Goal: Contribute content: Add original content to the website for others to see

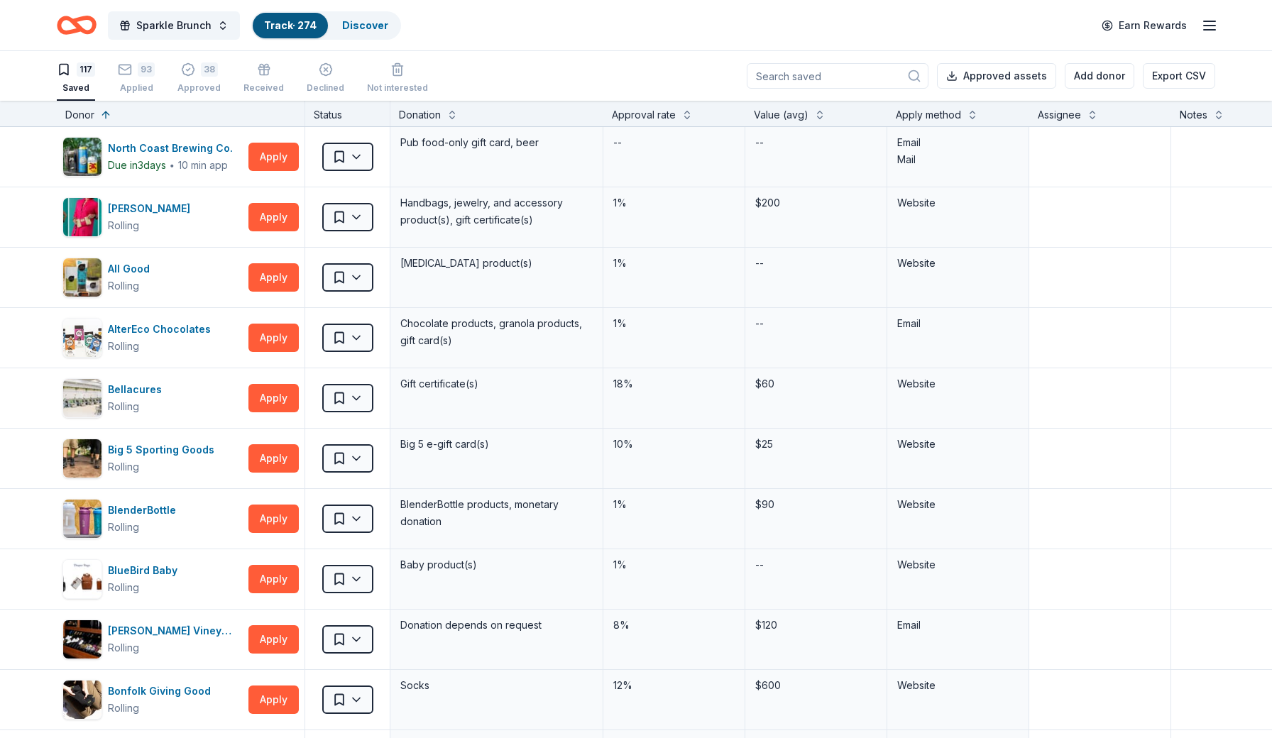
click at [856, 76] on input at bounding box center [838, 76] width 182 height 26
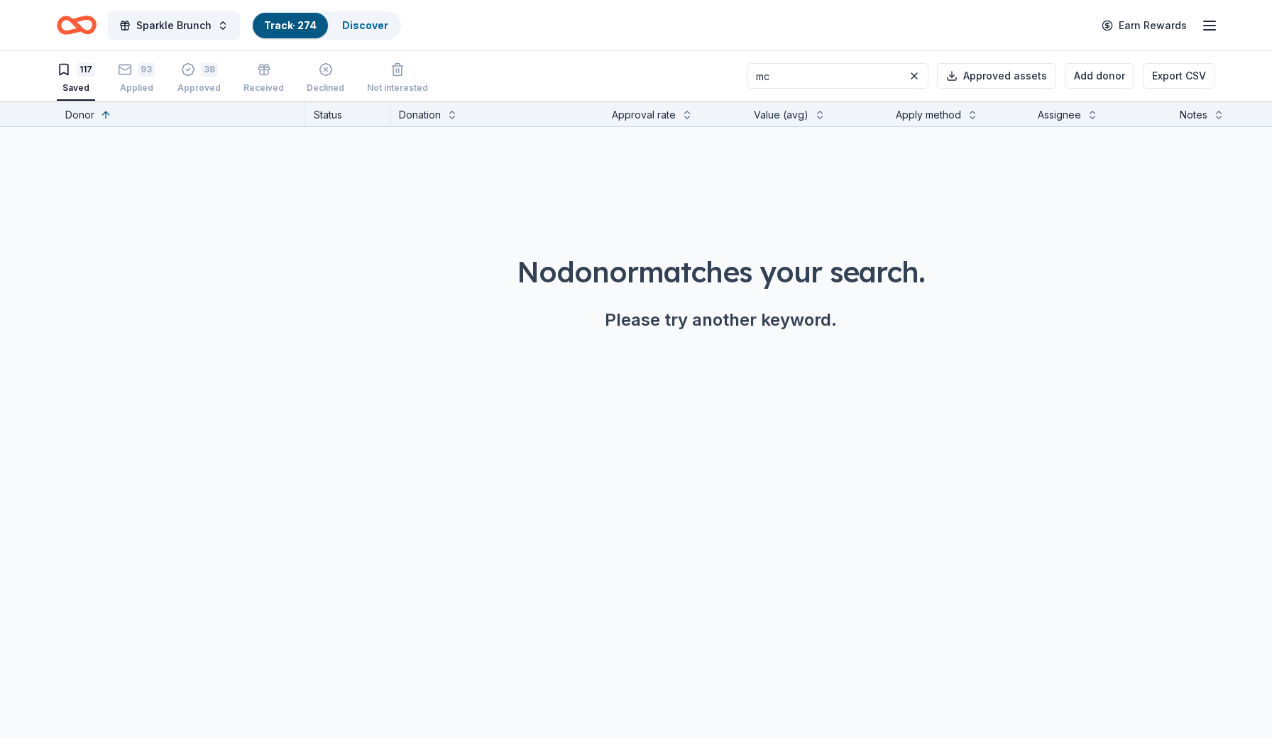
type input "m"
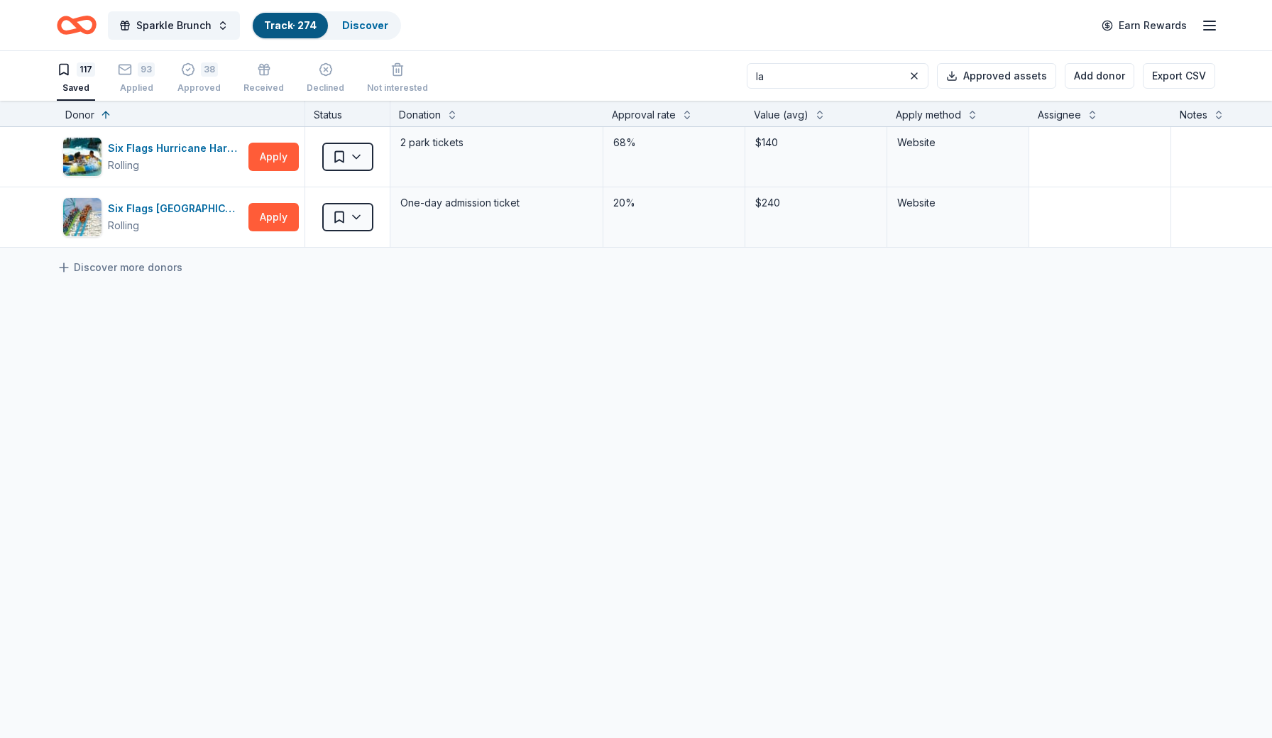
type input "l"
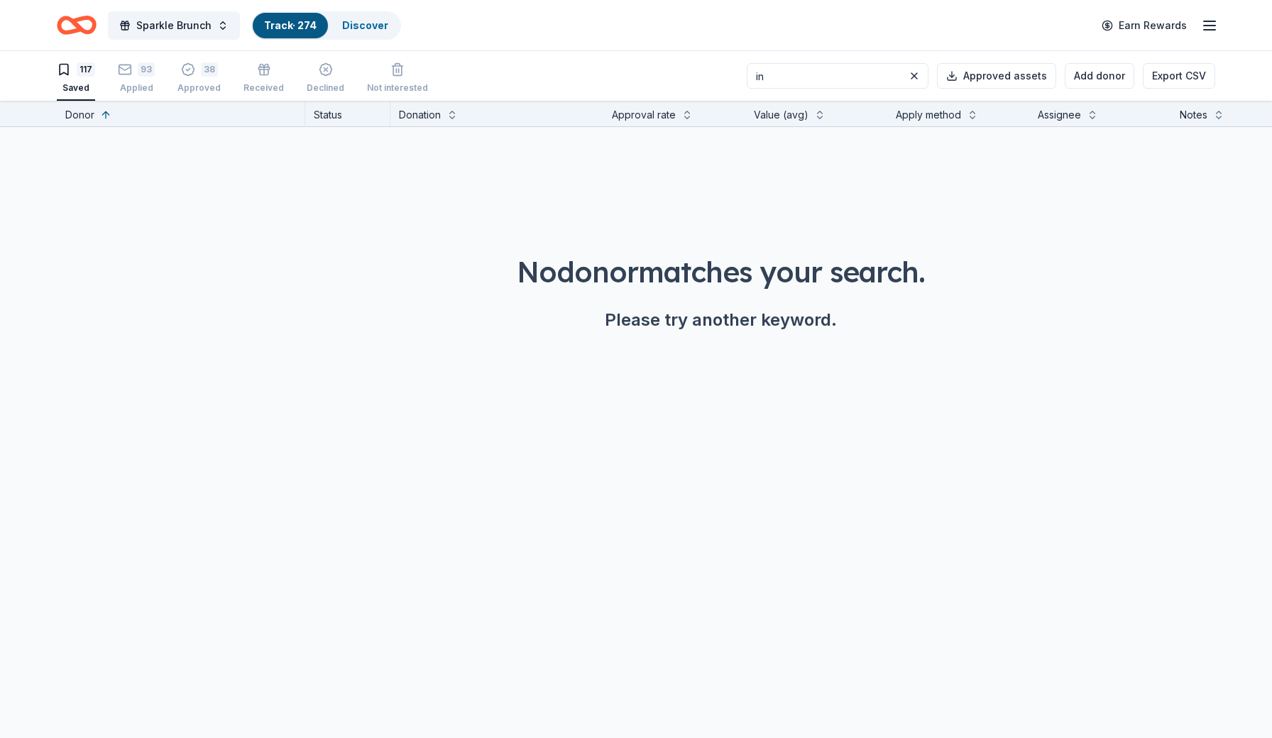
type input "i"
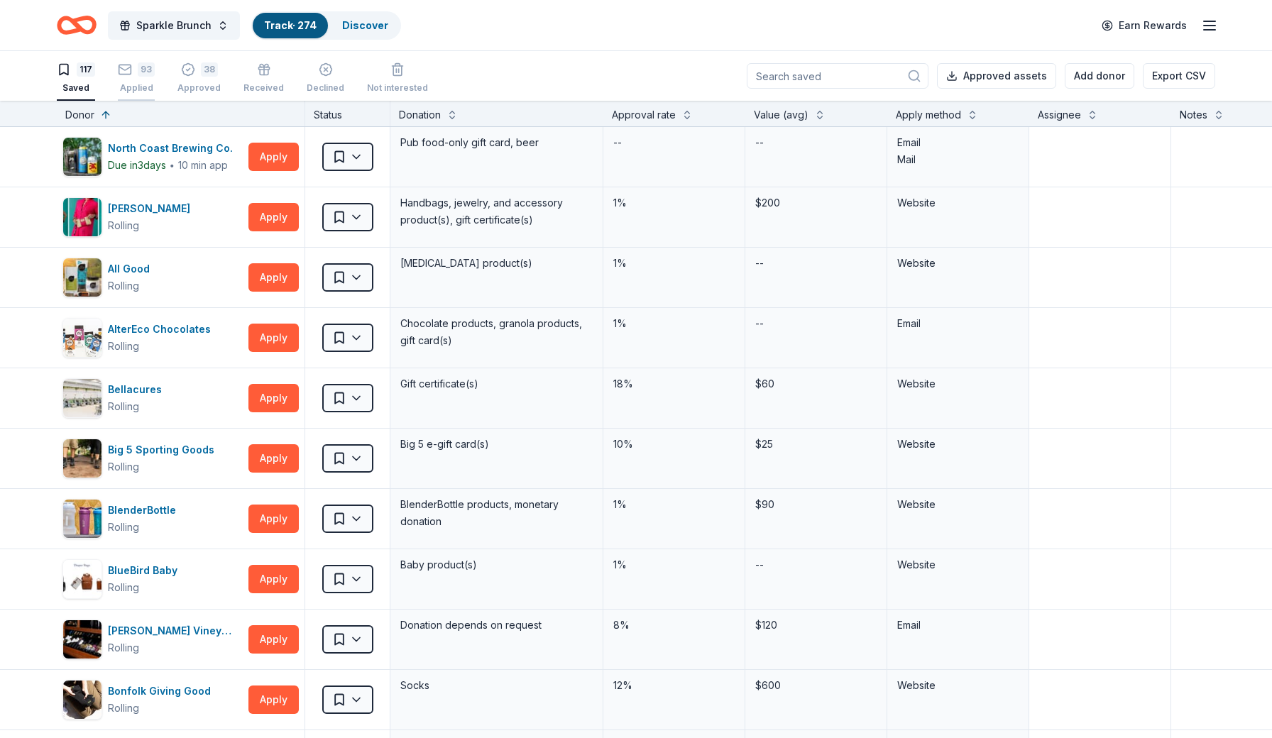
click at [144, 81] on div "93 Applied" at bounding box center [136, 77] width 37 height 31
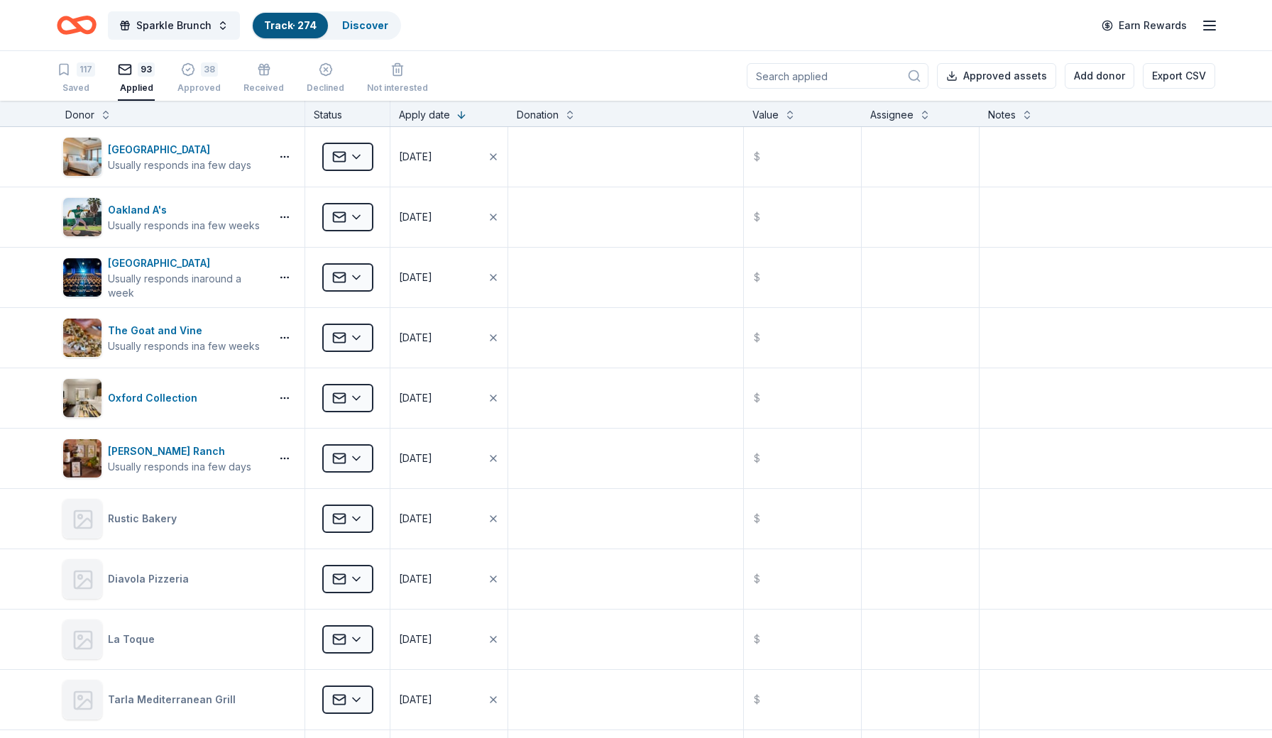
click at [817, 72] on input at bounding box center [838, 76] width 182 height 26
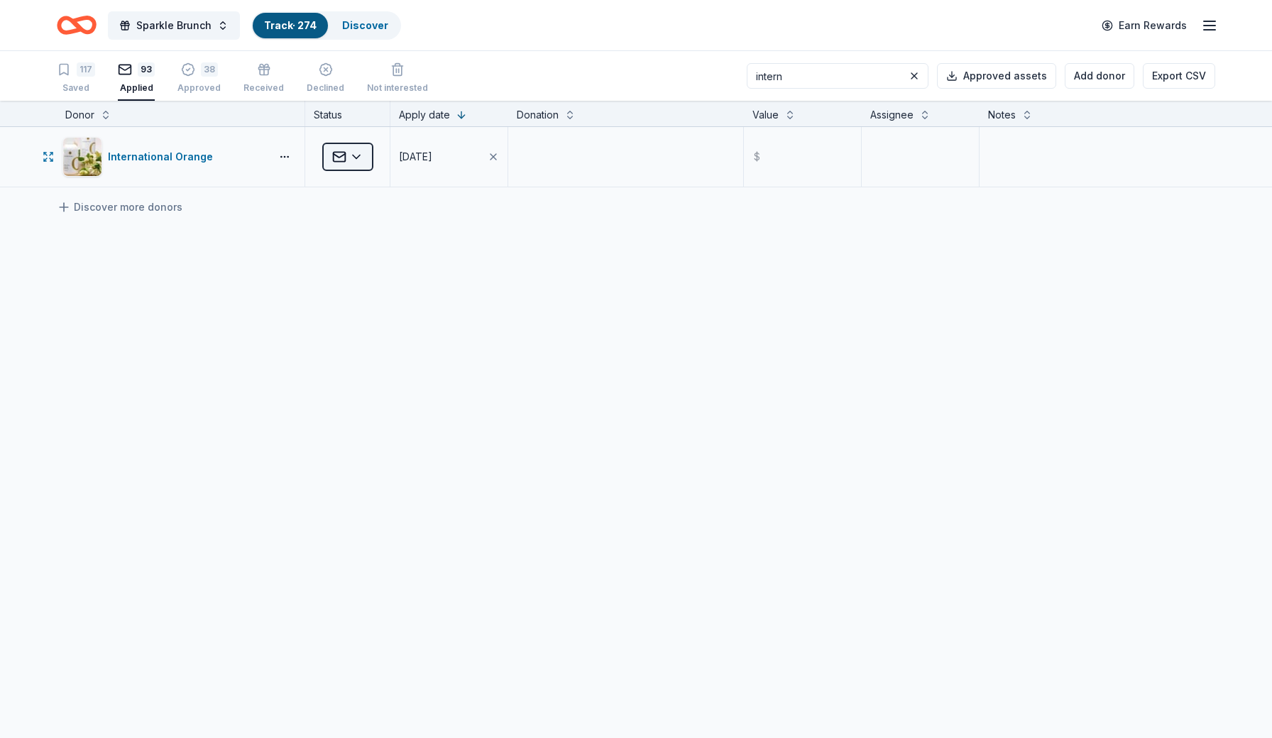
type input "intern"
click at [361, 161] on html "Sparkle Brunch Track · 274 Discover Earn Rewards 117 Saved 93 Applied 38 Approv…" at bounding box center [636, 369] width 1272 height 738
click at [376, 273] on div "Approved" at bounding box center [385, 274] width 118 height 26
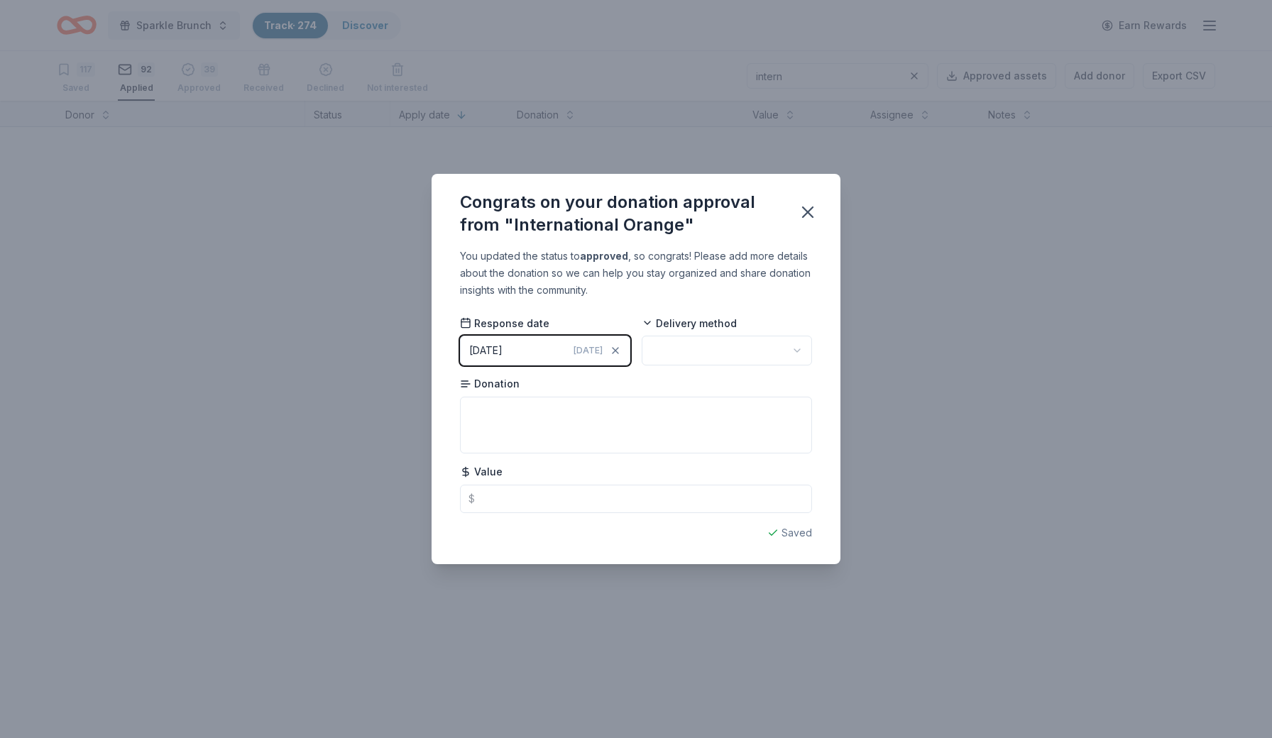
click at [724, 358] on html "Sparkle Brunch Track · 274 Discover Earn Rewards 117 Saved 92 Applied 39 Approv…" at bounding box center [636, 369] width 1272 height 738
click at [591, 414] on textarea at bounding box center [636, 425] width 352 height 57
type textarea "60 Min Massage"
type input "185.00"
click at [813, 215] on icon "button" at bounding box center [808, 212] width 20 height 20
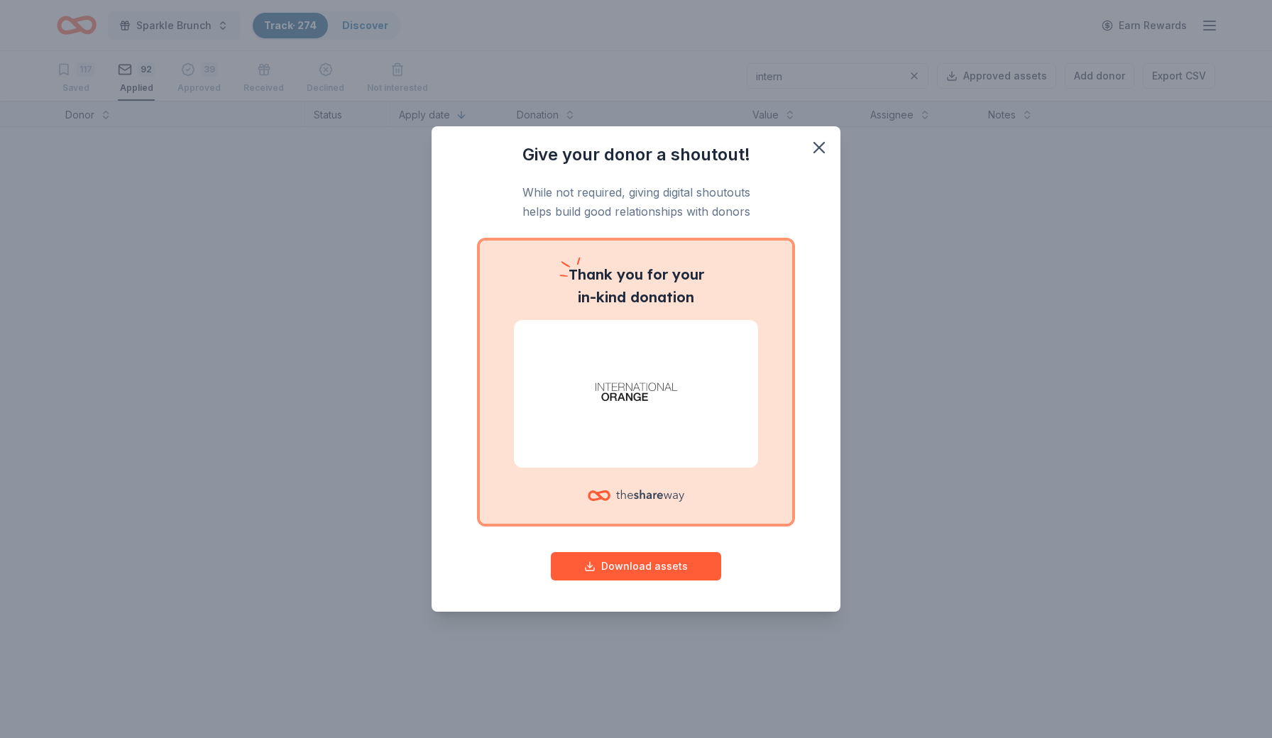
click at [919, 76] on div "Give your donor a shoutout! While not required, giving digital shoutouts helps …" at bounding box center [636, 369] width 1272 height 738
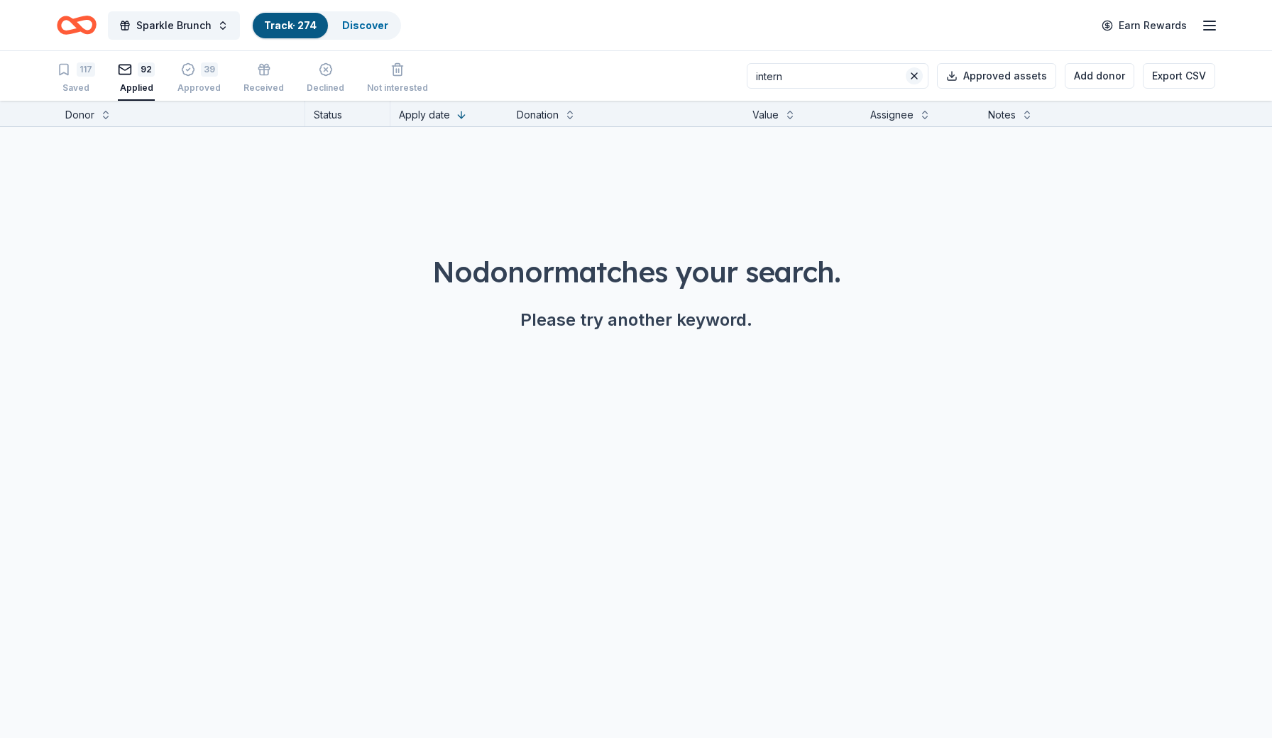
click at [918, 80] on button at bounding box center [914, 75] width 17 height 17
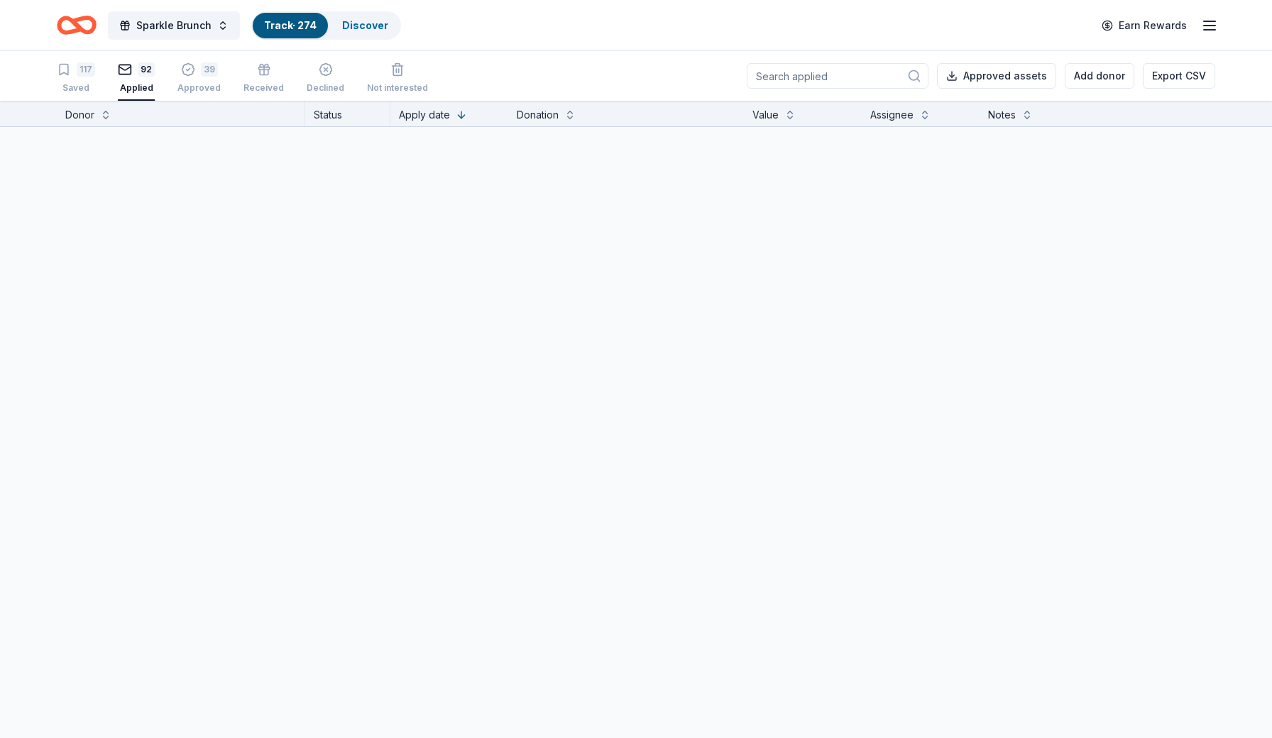
click at [853, 90] on div "Approved assets Add donor Export CSV" at bounding box center [981, 76] width 469 height 50
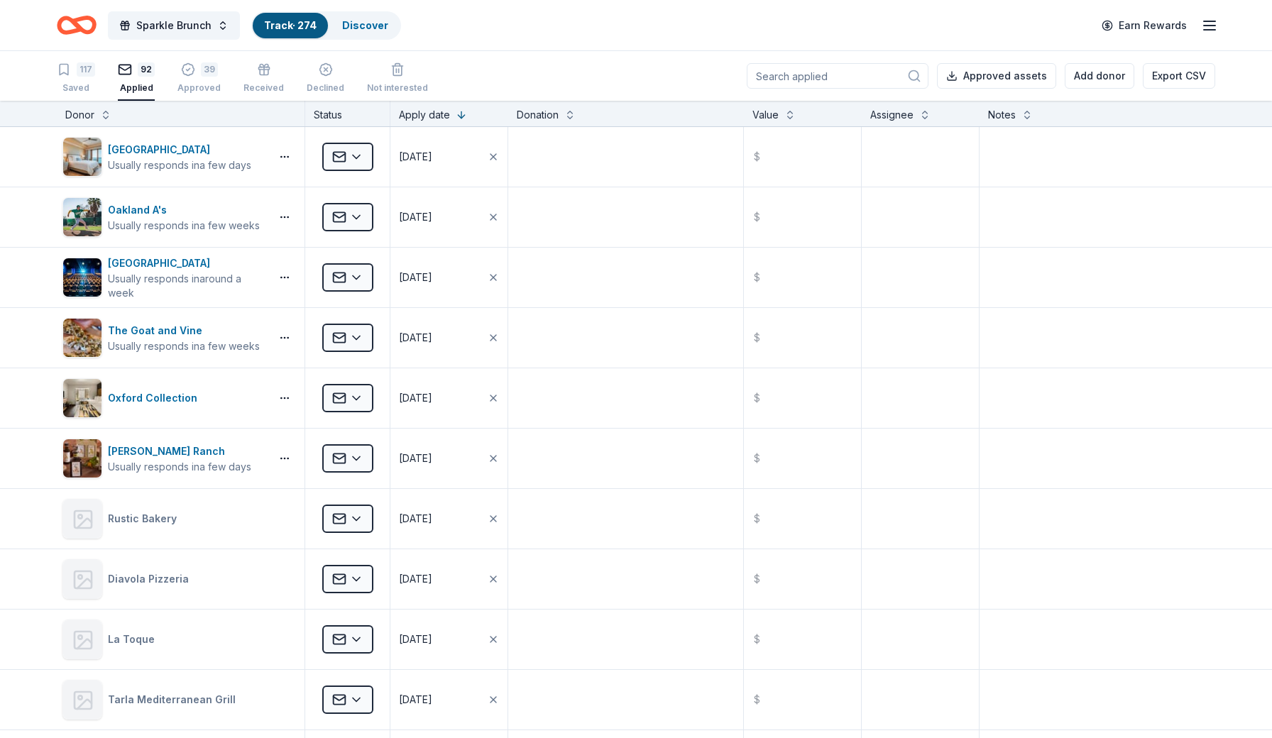
click at [849, 72] on input at bounding box center [838, 76] width 182 height 26
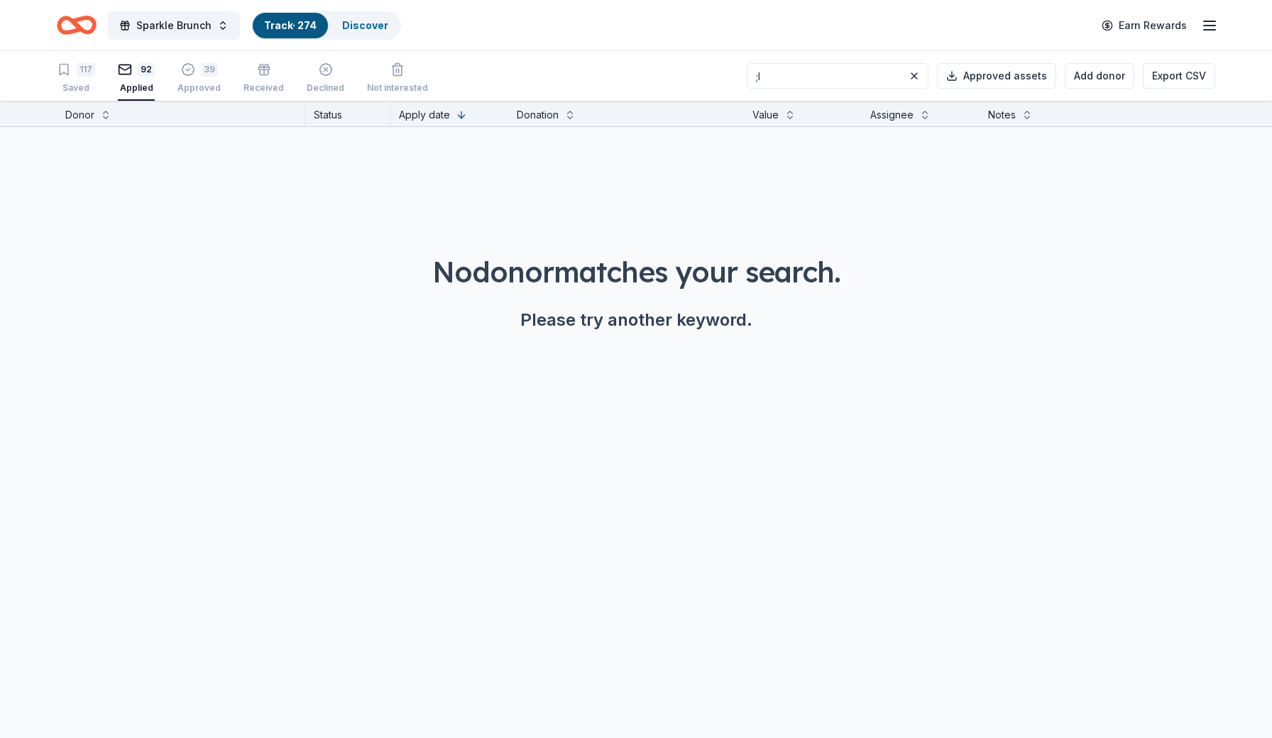
type input ";"
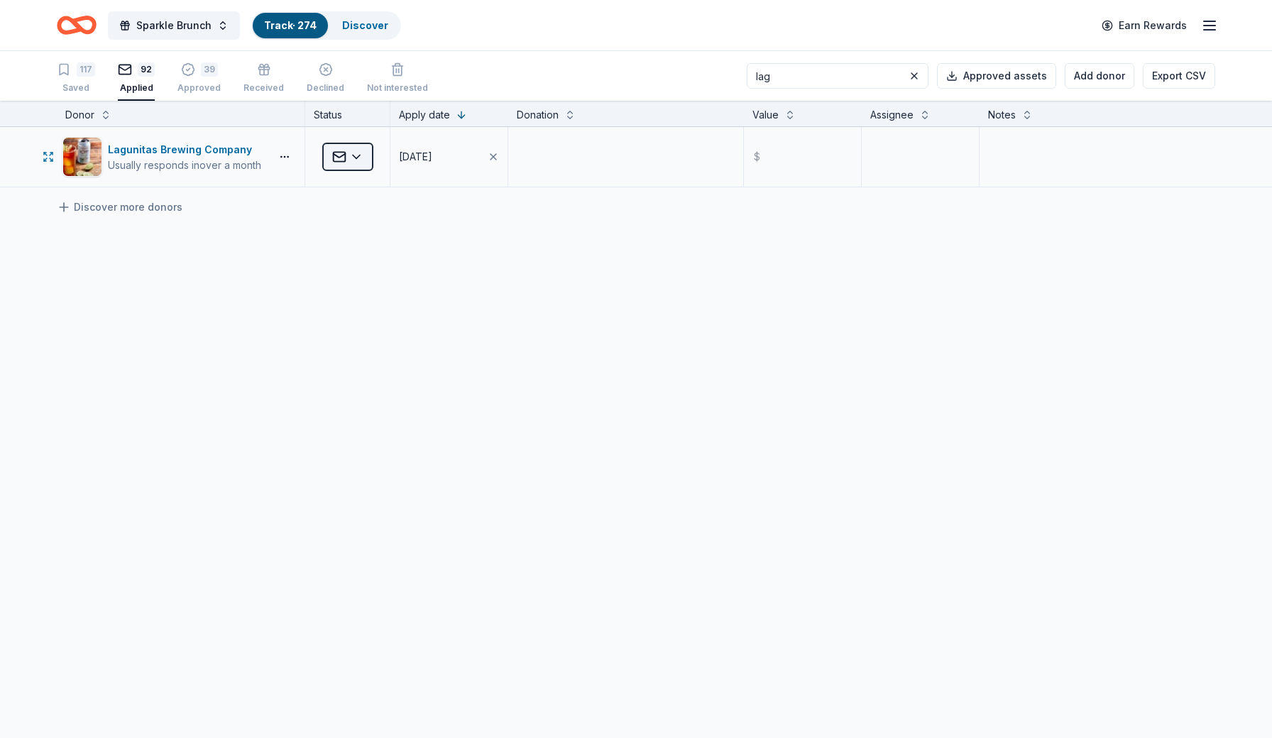
type input "lag"
click at [366, 158] on html "Sparkle Brunch Track · 274 Discover Earn Rewards 117 Saved 92 Applied 39 Approv…" at bounding box center [636, 369] width 1272 height 738
click at [385, 273] on div "Approved" at bounding box center [385, 274] width 118 height 26
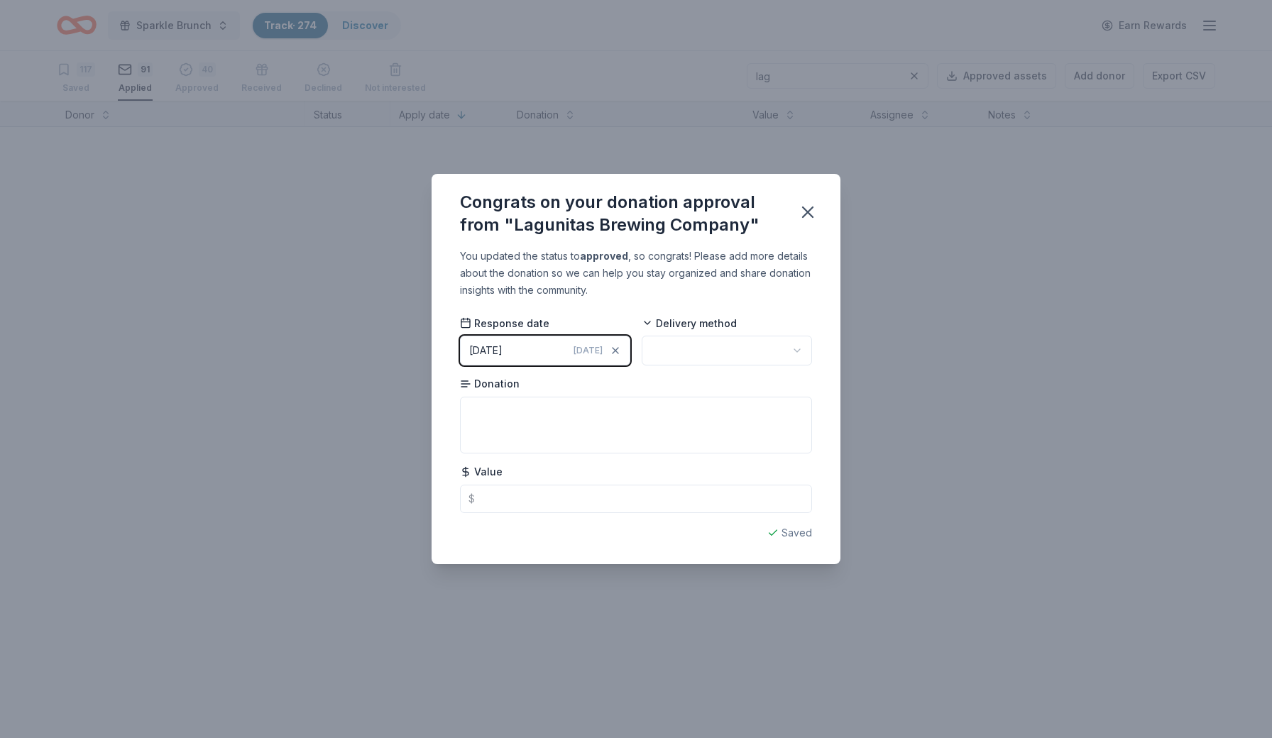
click at [687, 359] on html "Sparkle Brunch Track · 274 Discover Earn Rewards 117 Saved 91 Applied 40 Approv…" at bounding box center [636, 369] width 1272 height 738
click at [596, 430] on textarea at bounding box center [636, 425] width 352 height 57
type textarea "2 cases of beer"
type input "50.00"
click at [813, 214] on icon "button" at bounding box center [808, 212] width 20 height 20
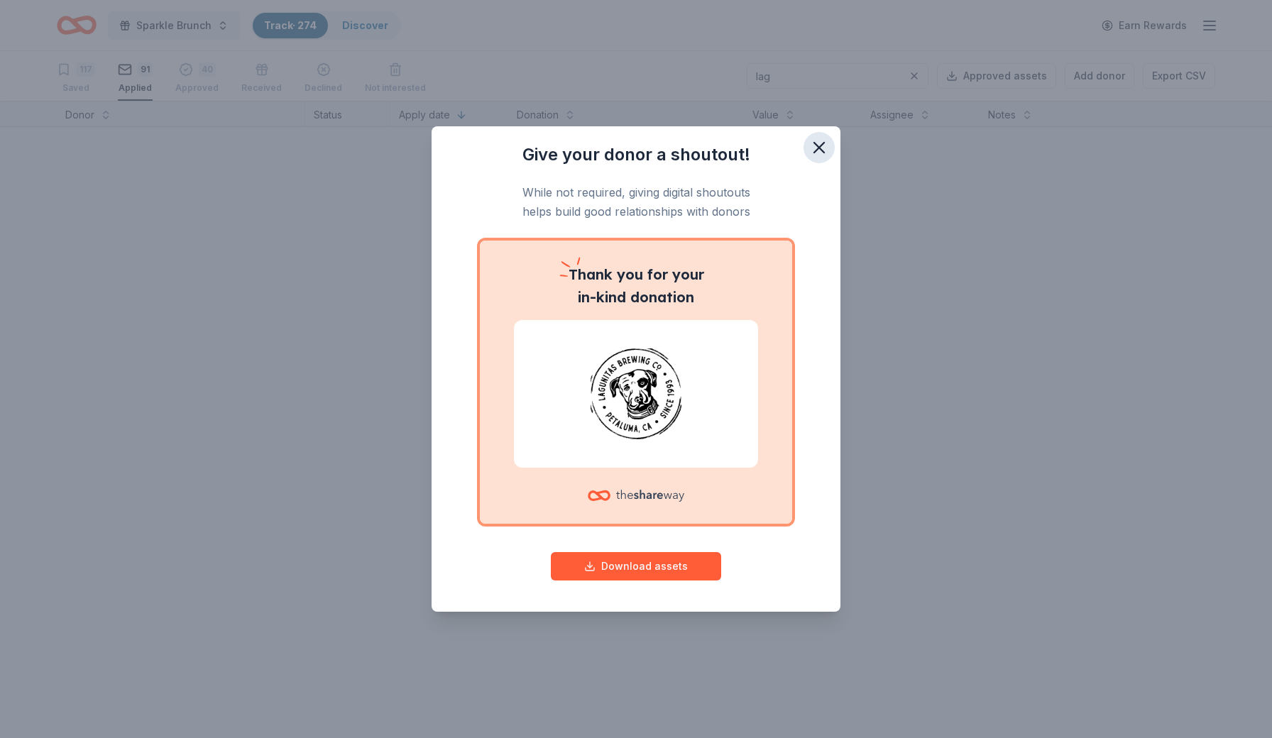
click at [818, 151] on icon "button" at bounding box center [819, 148] width 20 height 20
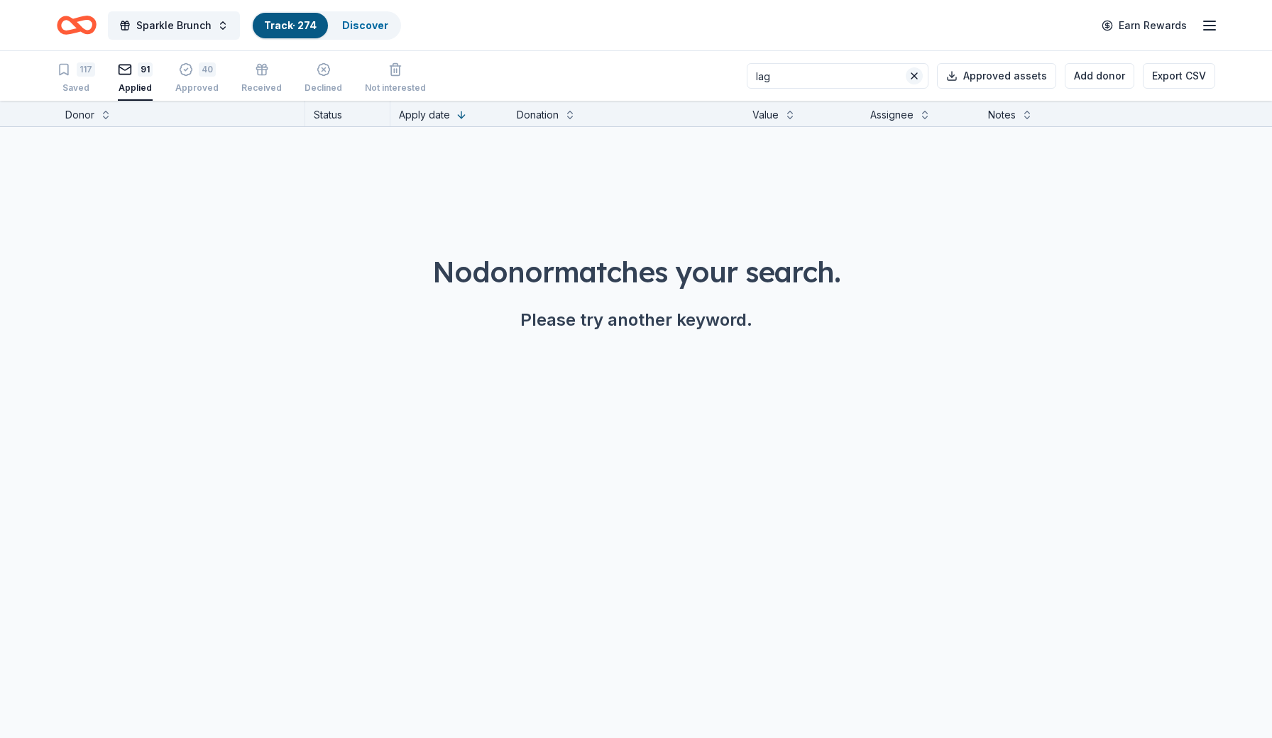
click at [919, 78] on button at bounding box center [914, 75] width 17 height 17
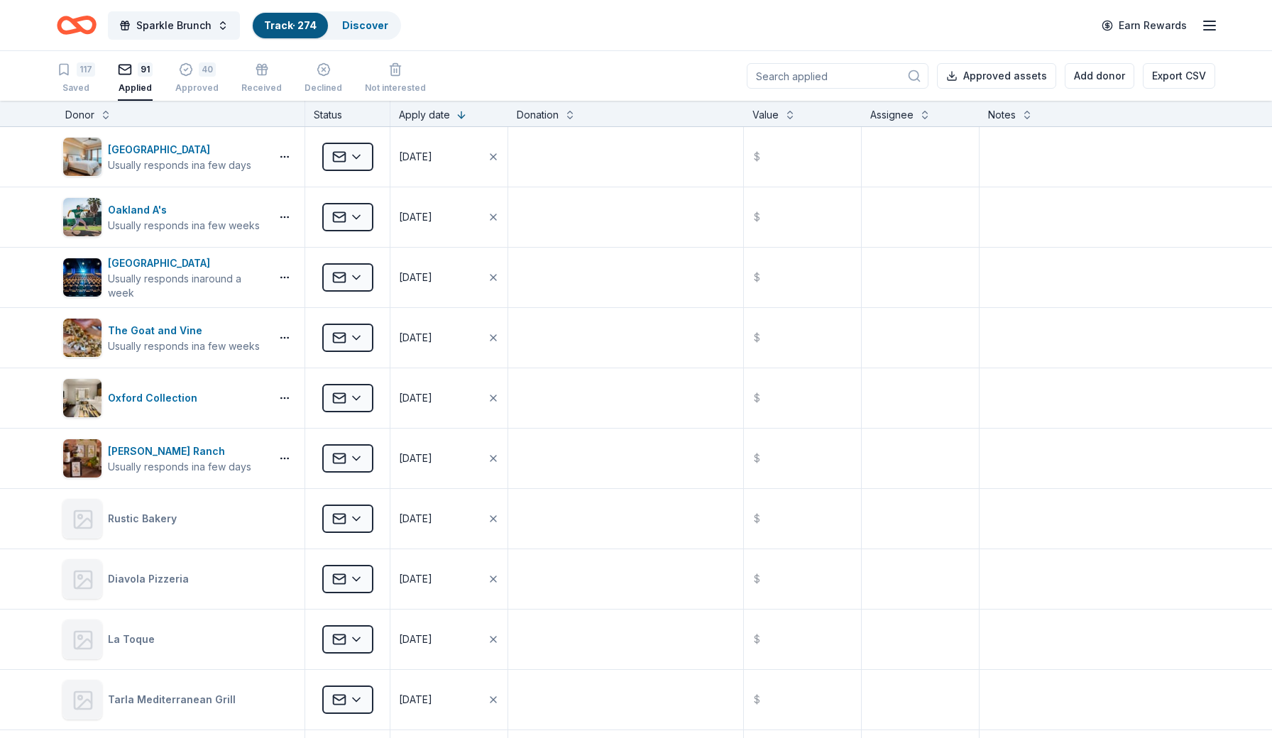
click at [885, 80] on input at bounding box center [838, 76] width 182 height 26
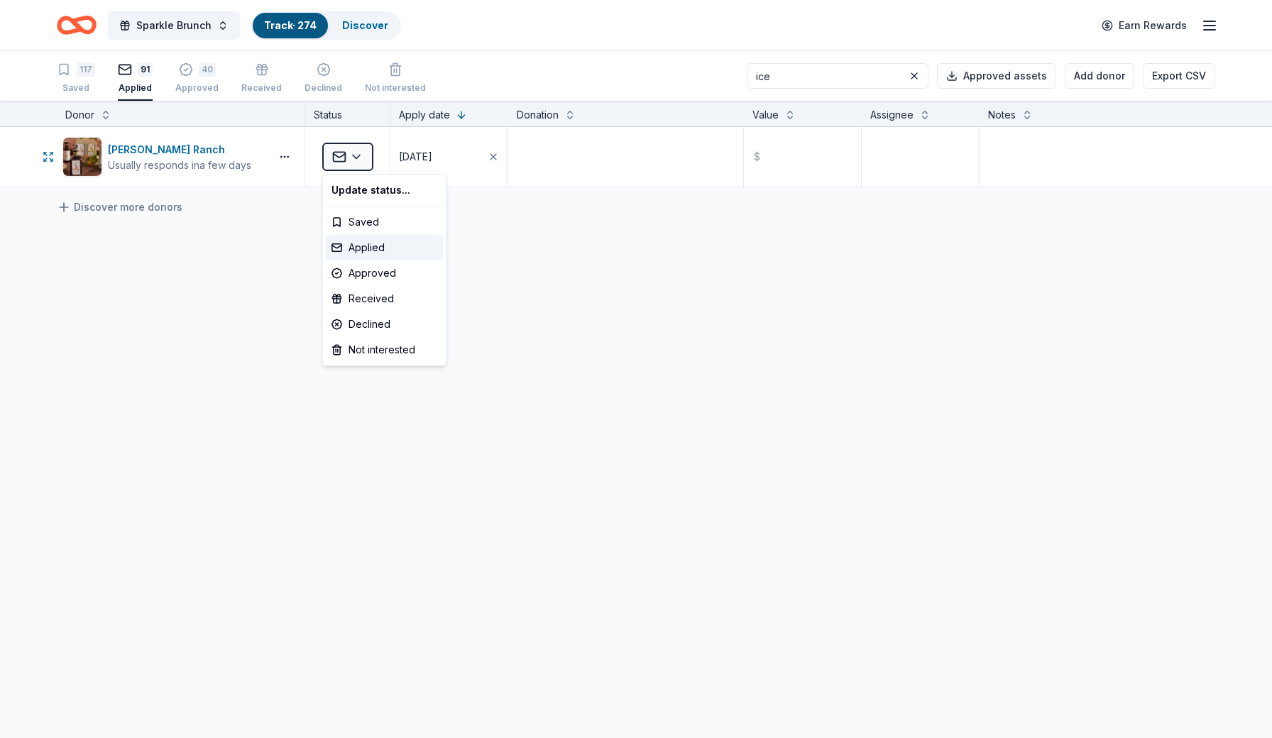
click at [359, 158] on html "Sparkle Brunch Track · 274 Discover Earn Rewards 117 Saved 91 Applied 40 Approv…" at bounding box center [636, 369] width 1272 height 738
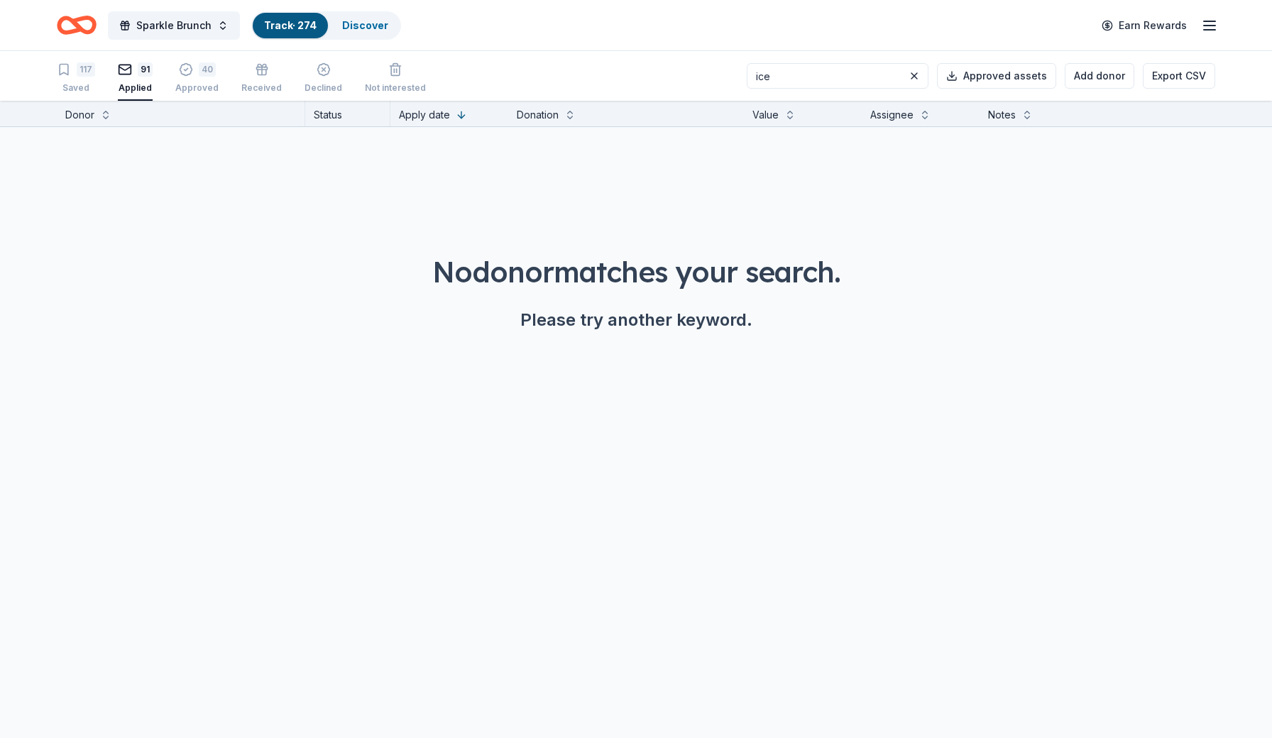
click at [797, 72] on input "ice" at bounding box center [838, 76] width 182 height 26
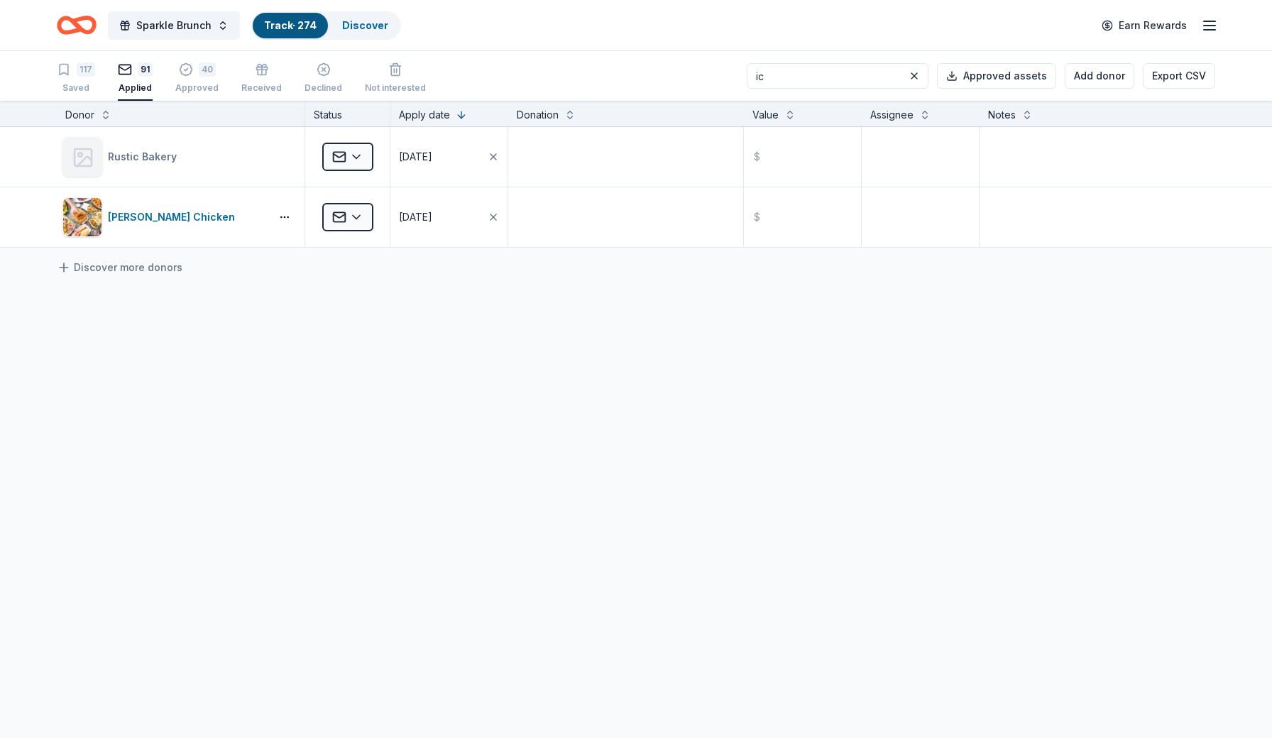
type input "i"
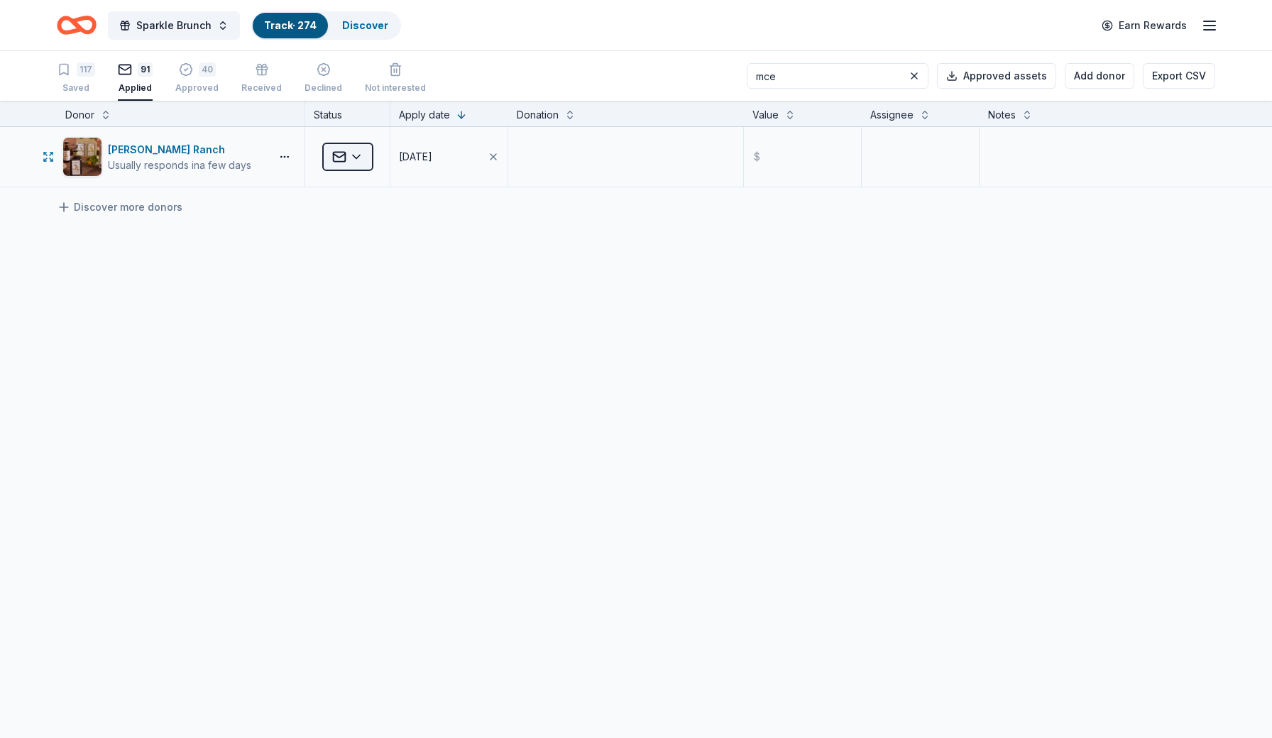
type input "mce"
click at [364, 157] on html "Sparkle Brunch Track · 274 Discover Earn Rewards 117 Saved 91 Applied 40 Approv…" at bounding box center [636, 369] width 1272 height 738
click at [368, 270] on div "Approved" at bounding box center [385, 274] width 118 height 26
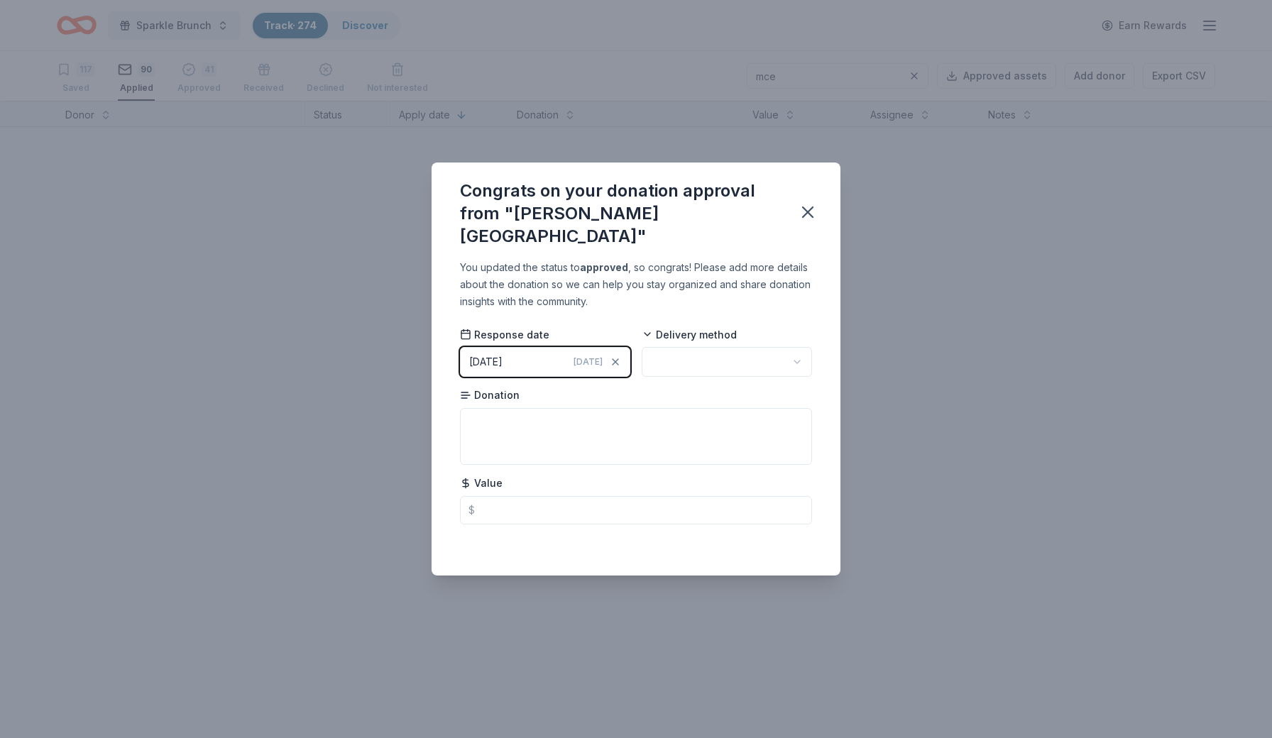
click at [666, 347] on html "Sparkle Brunch Track · 274 Discover Earn Rewards 117 Saved 90 Applied 41 Approv…" at bounding box center [636, 369] width 1272 height 738
click at [621, 439] on textarea at bounding box center [636, 436] width 352 height 57
type textarea "Guided Olive Oil Tasting for 2"
type input "70.00"
click at [809, 216] on icon "button" at bounding box center [808, 212] width 20 height 20
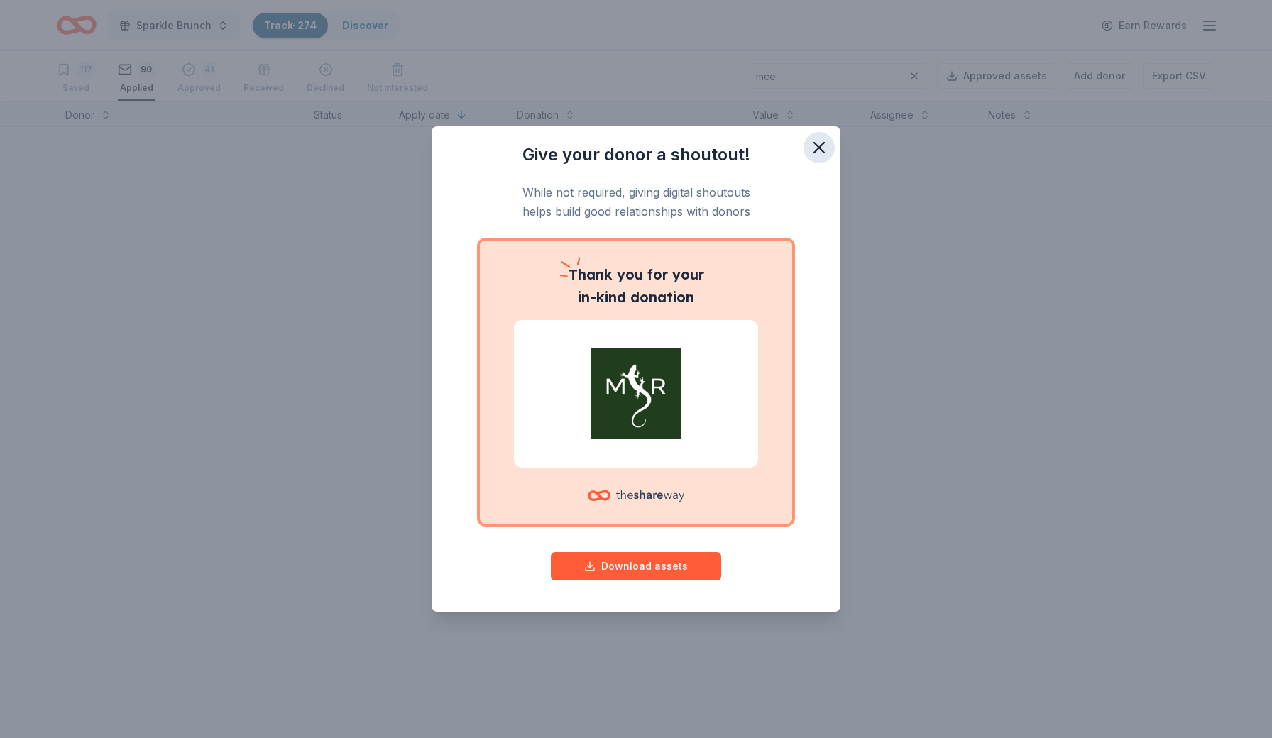
click at [822, 148] on icon "button" at bounding box center [819, 148] width 20 height 20
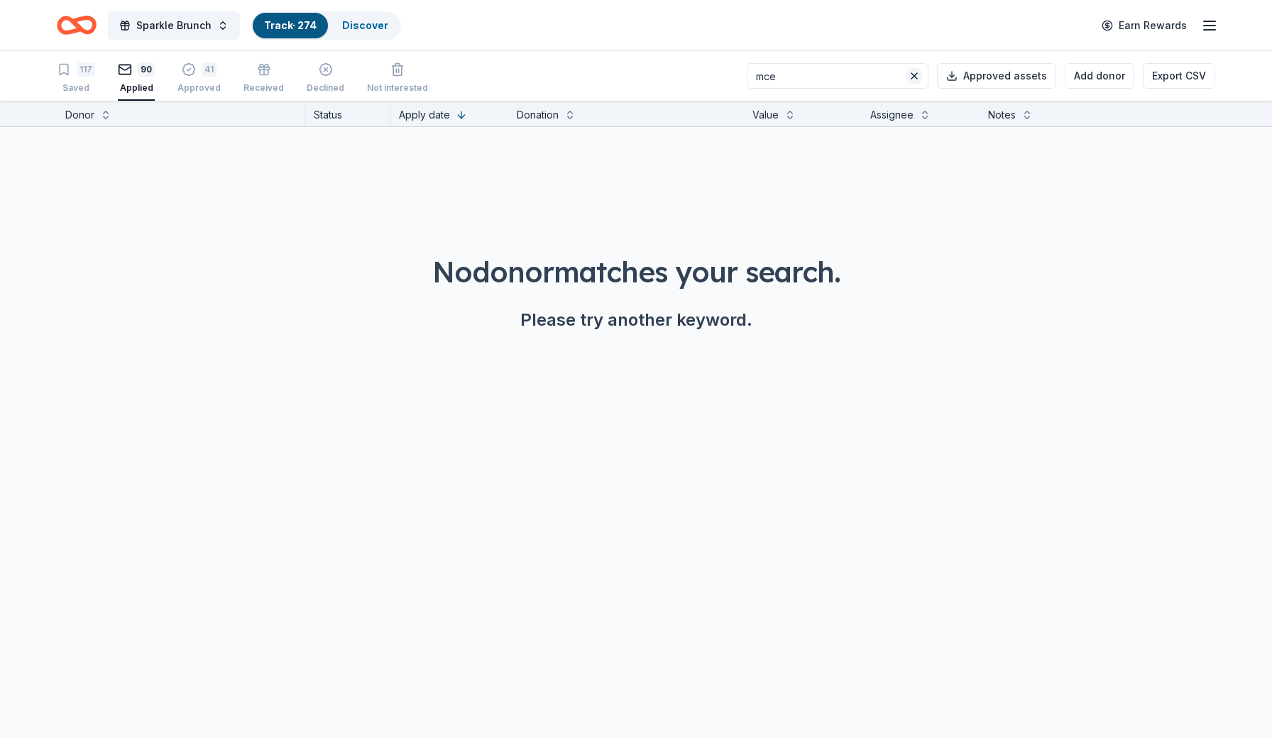
click at [919, 76] on button at bounding box center [914, 75] width 17 height 17
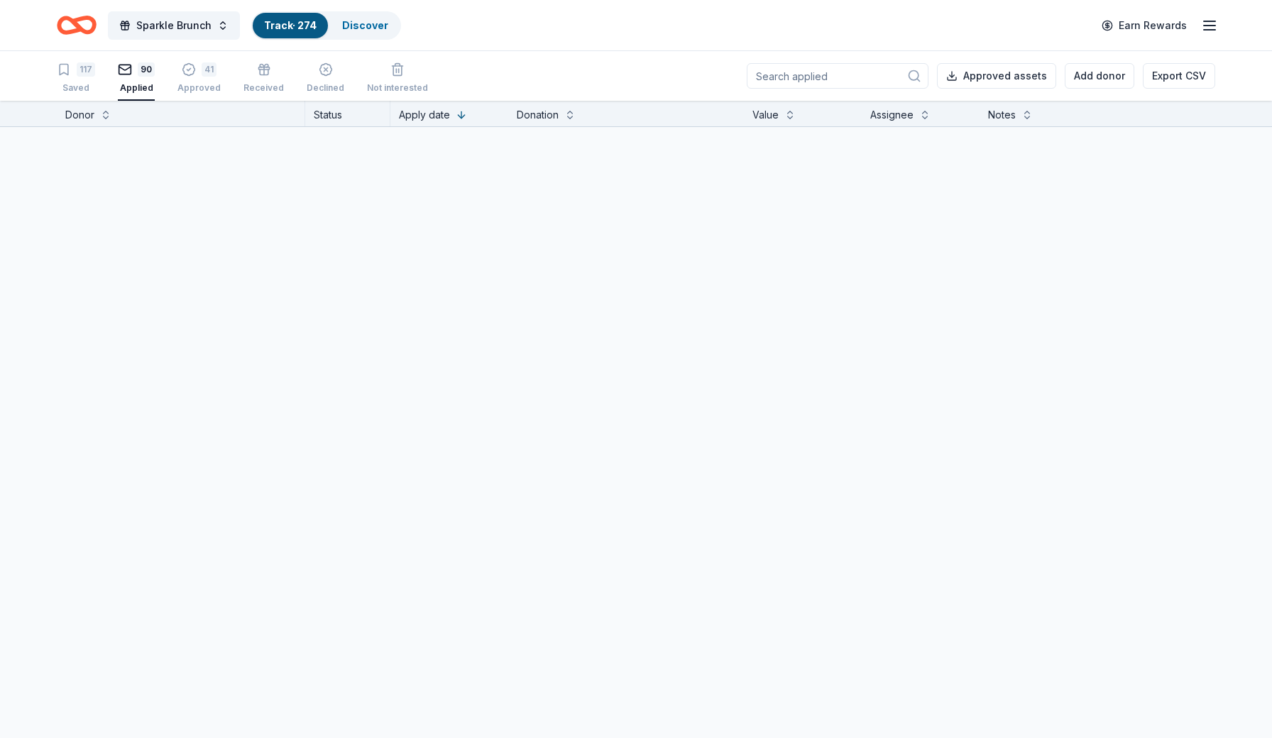
click at [854, 80] on input at bounding box center [838, 76] width 182 height 26
type input "osmo"
click at [359, 158] on html "Sparkle Brunch Track · 274 Discover Earn Rewards 117 Saved 90 Applied 41 Approv…" at bounding box center [636, 369] width 1272 height 738
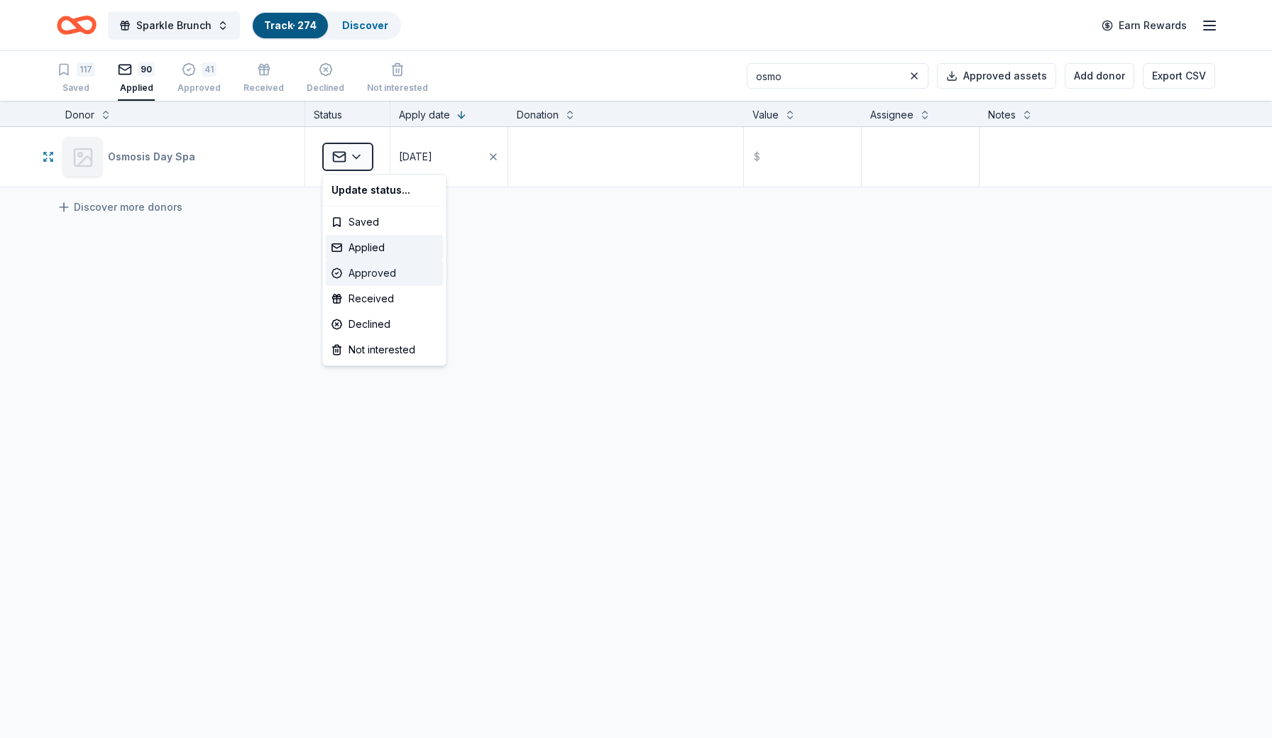
click at [368, 274] on div "Approved" at bounding box center [385, 274] width 118 height 26
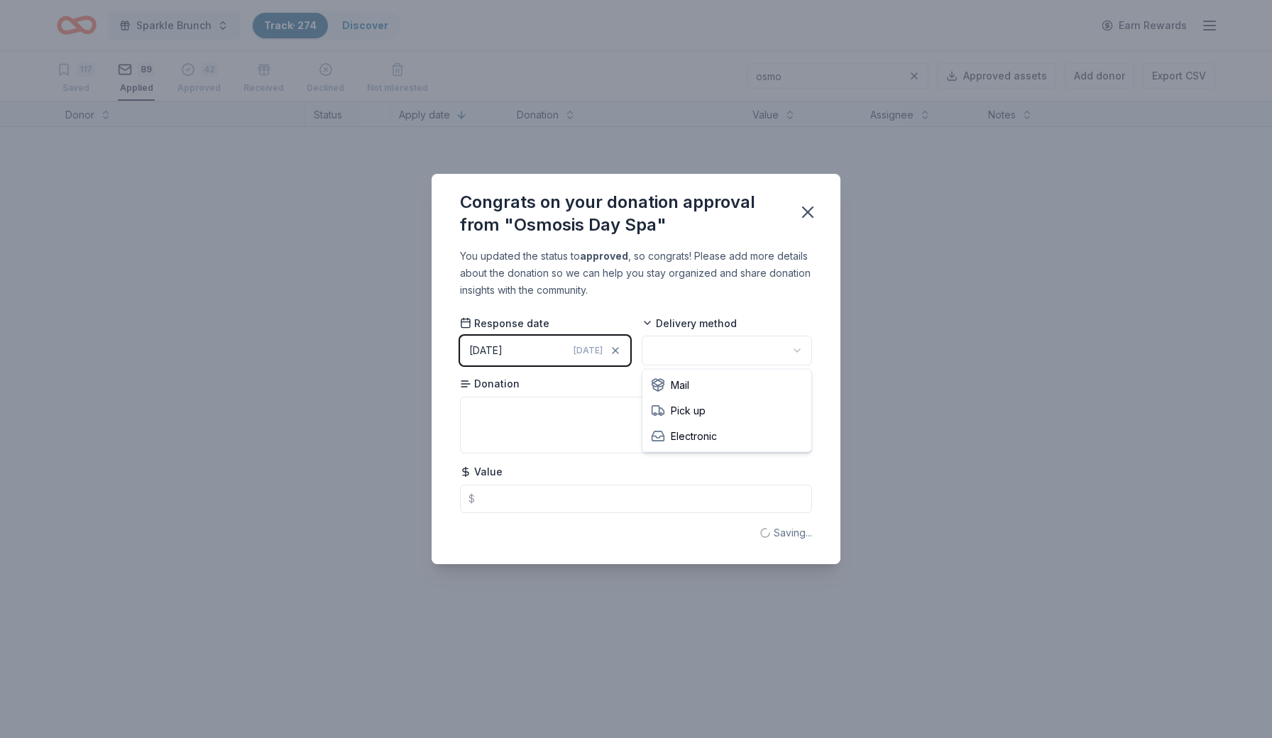
click at [712, 355] on html "Sparkle Brunch Track · 274 Discover Earn Rewards 117 Saved 89 Applied 42 Approv…" at bounding box center [636, 369] width 1272 height 738
click at [645, 415] on textarea at bounding box center [636, 425] width 352 height 57
type textarea "Gift Certificate"
drag, startPoint x: 542, startPoint y: 434, endPoint x: 809, endPoint y: 219, distance: 342.9
click at [809, 219] on icon "button" at bounding box center [808, 212] width 20 height 20
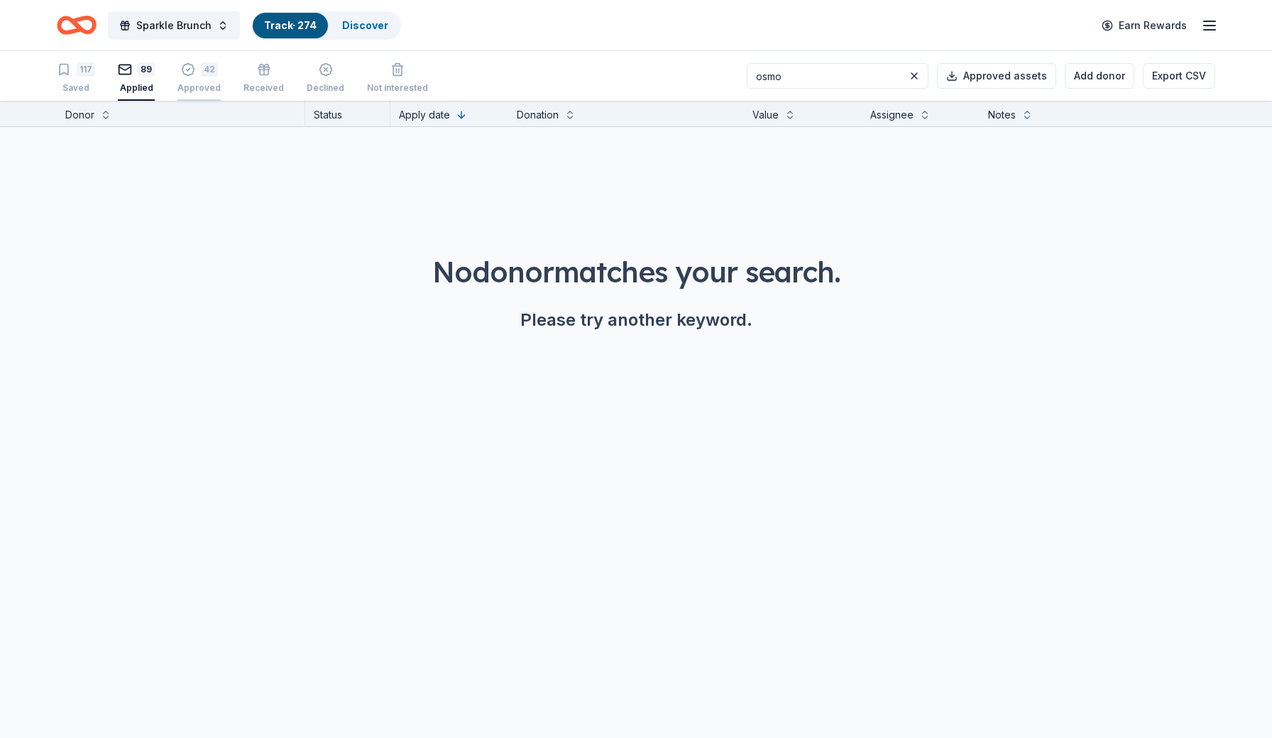
click at [196, 89] on div "Approved" at bounding box center [198, 86] width 43 height 11
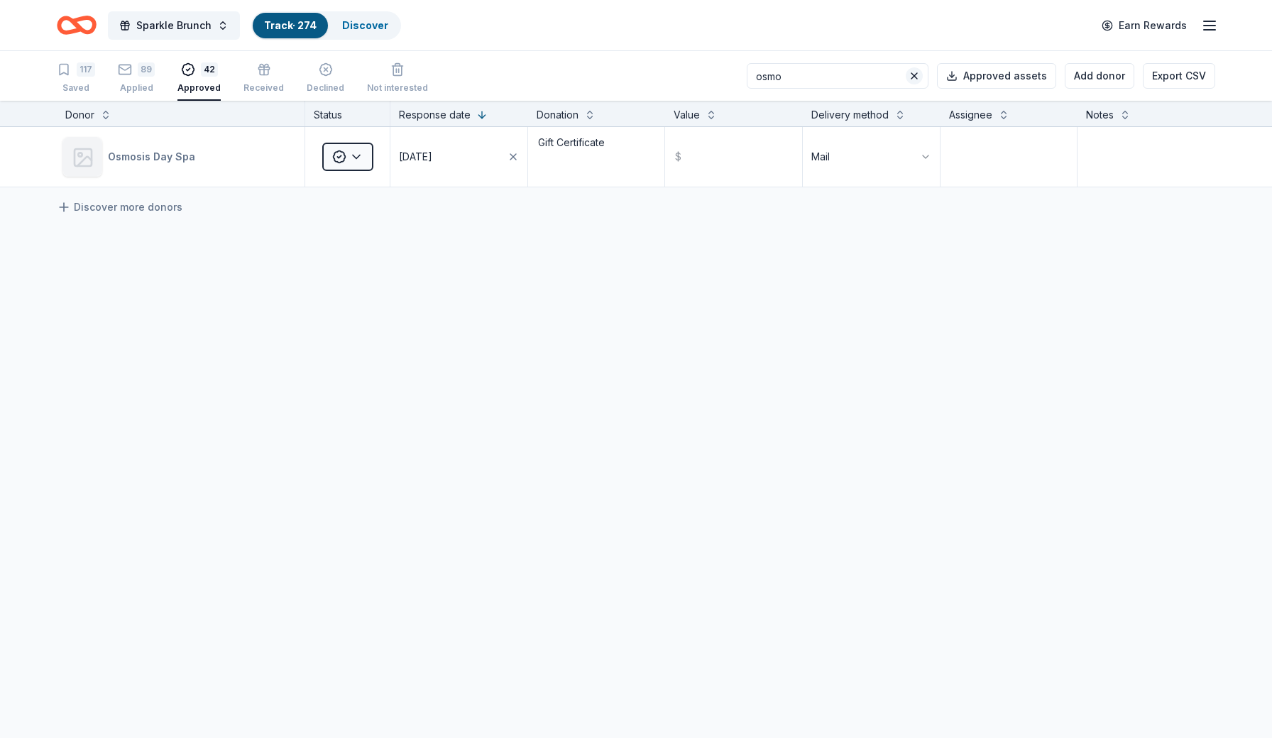
click at [922, 74] on button at bounding box center [914, 75] width 17 height 17
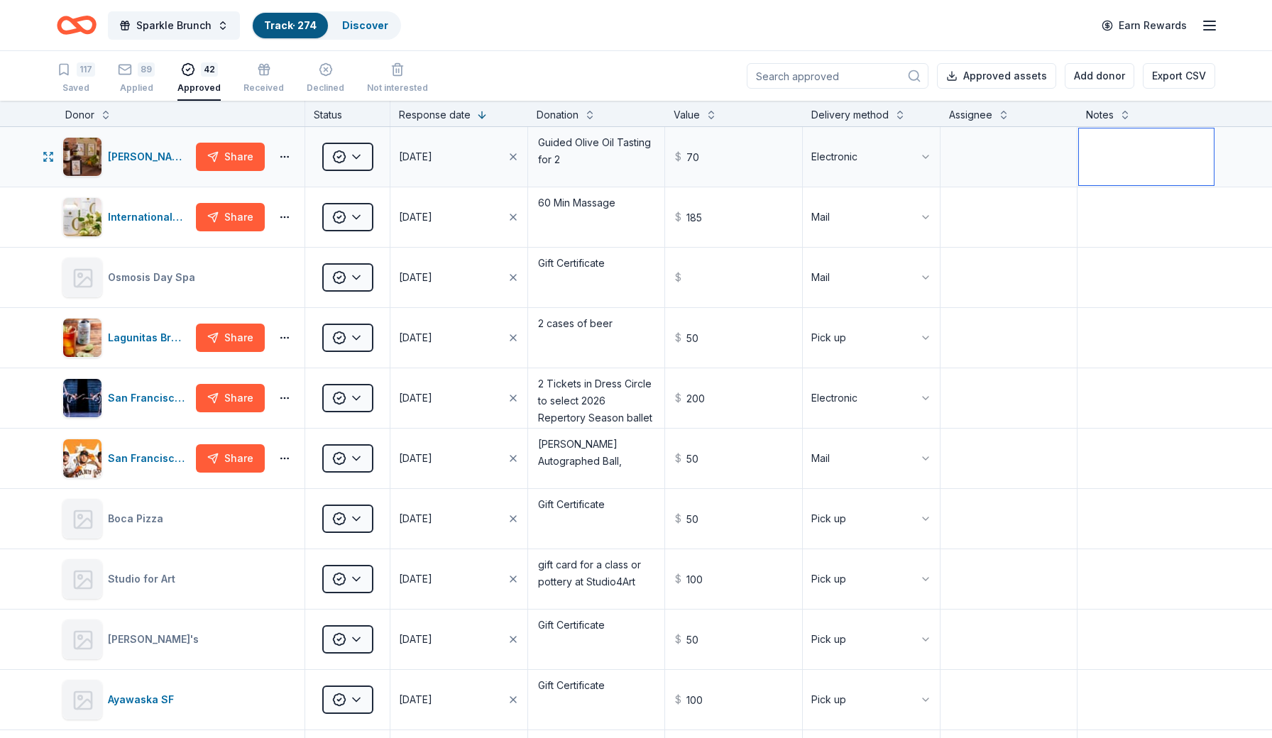
click at [1112, 165] on textarea at bounding box center [1146, 157] width 135 height 57
type textarea "print"
click at [1123, 216] on textarea at bounding box center [1146, 217] width 135 height 57
type textarea "m"
type textarea "at Sam's"
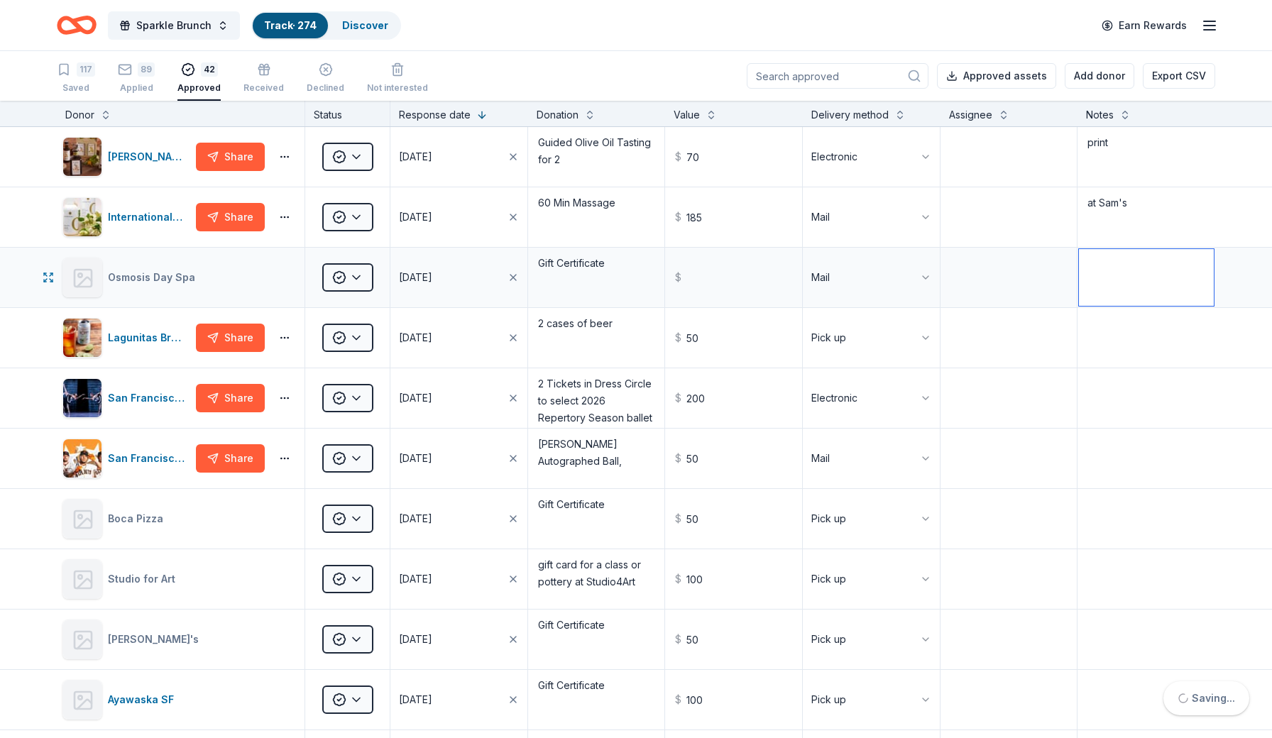
click at [1134, 267] on textarea at bounding box center [1146, 277] width 135 height 57
type textarea "at Sam's"
click at [1147, 329] on textarea at bounding box center [1146, 338] width 135 height 57
type textarea "pickup on 9/12"
click at [1154, 382] on textarea at bounding box center [1146, 398] width 135 height 57
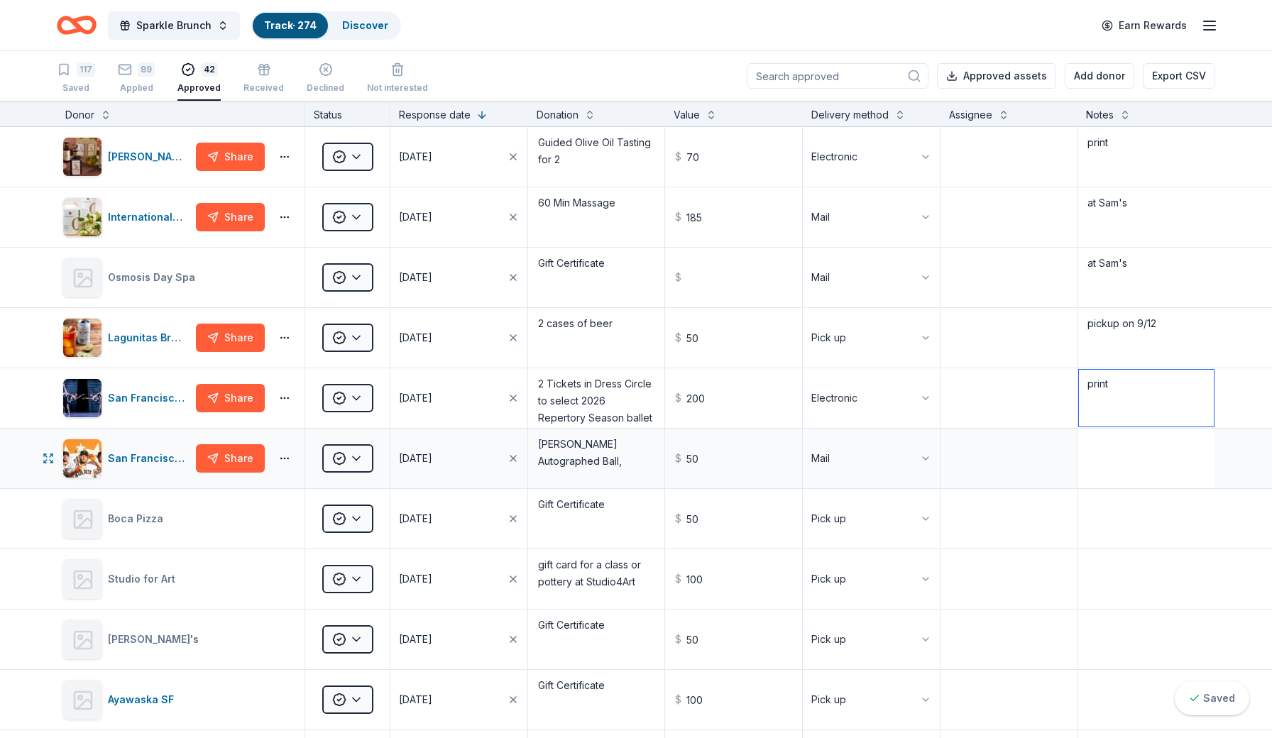
type textarea "print"
click at [1148, 451] on textarea at bounding box center [1146, 458] width 135 height 57
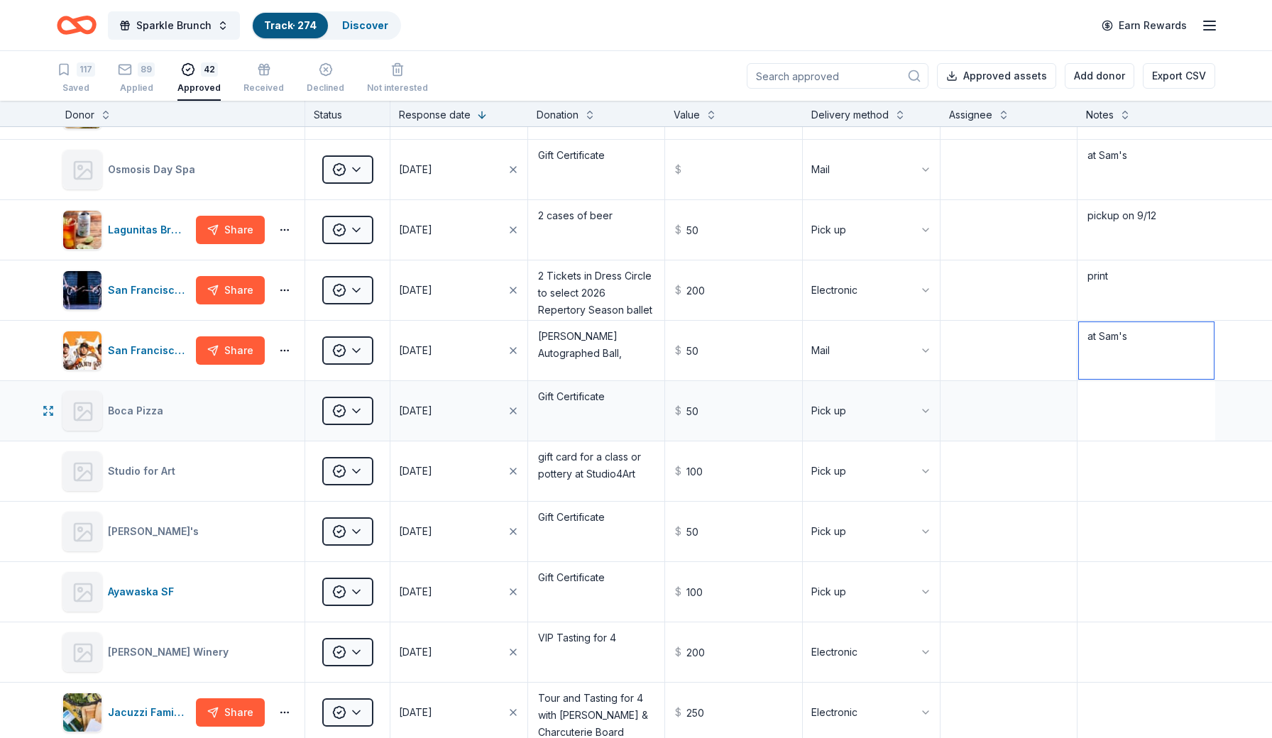
scroll to position [109, 0]
type textarea "at Sam's"
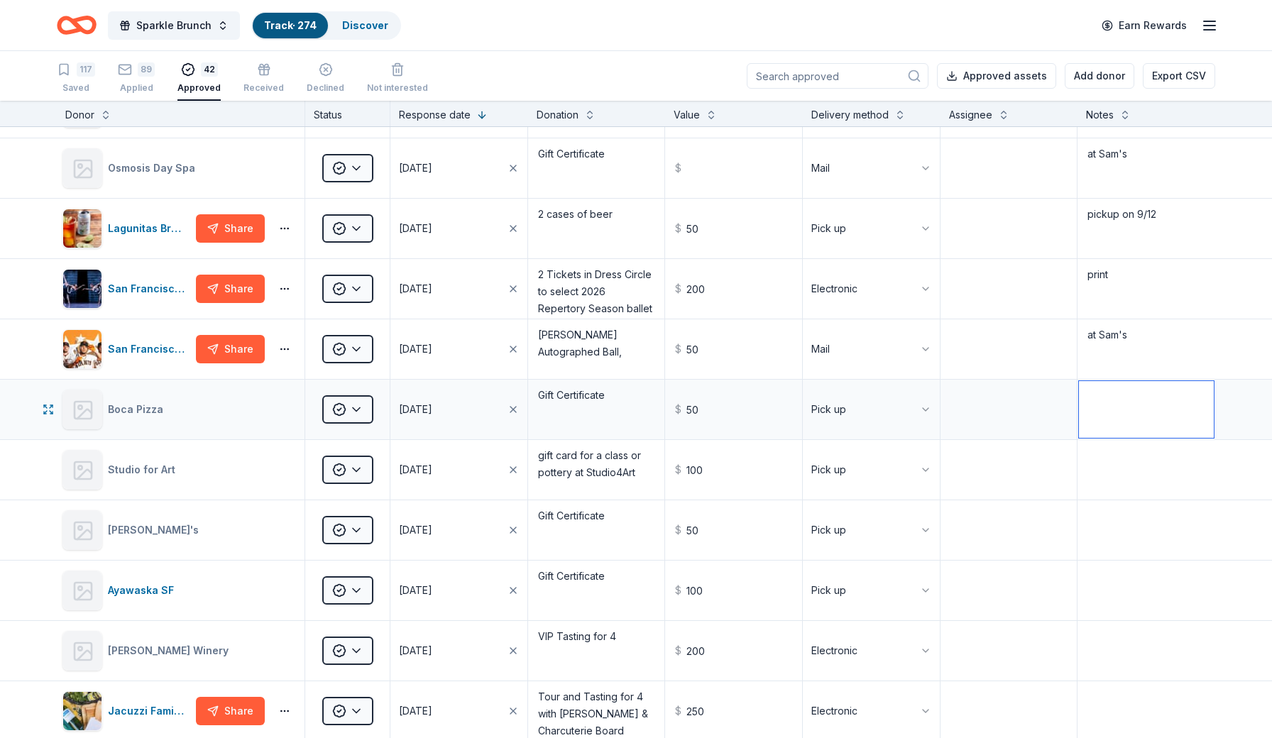
click at [1135, 415] on textarea at bounding box center [1146, 409] width 135 height 57
type textarea "pickup on 9/2"
click at [1156, 480] on textarea at bounding box center [1146, 470] width 135 height 57
click at [1142, 532] on textarea at bounding box center [1146, 530] width 135 height 57
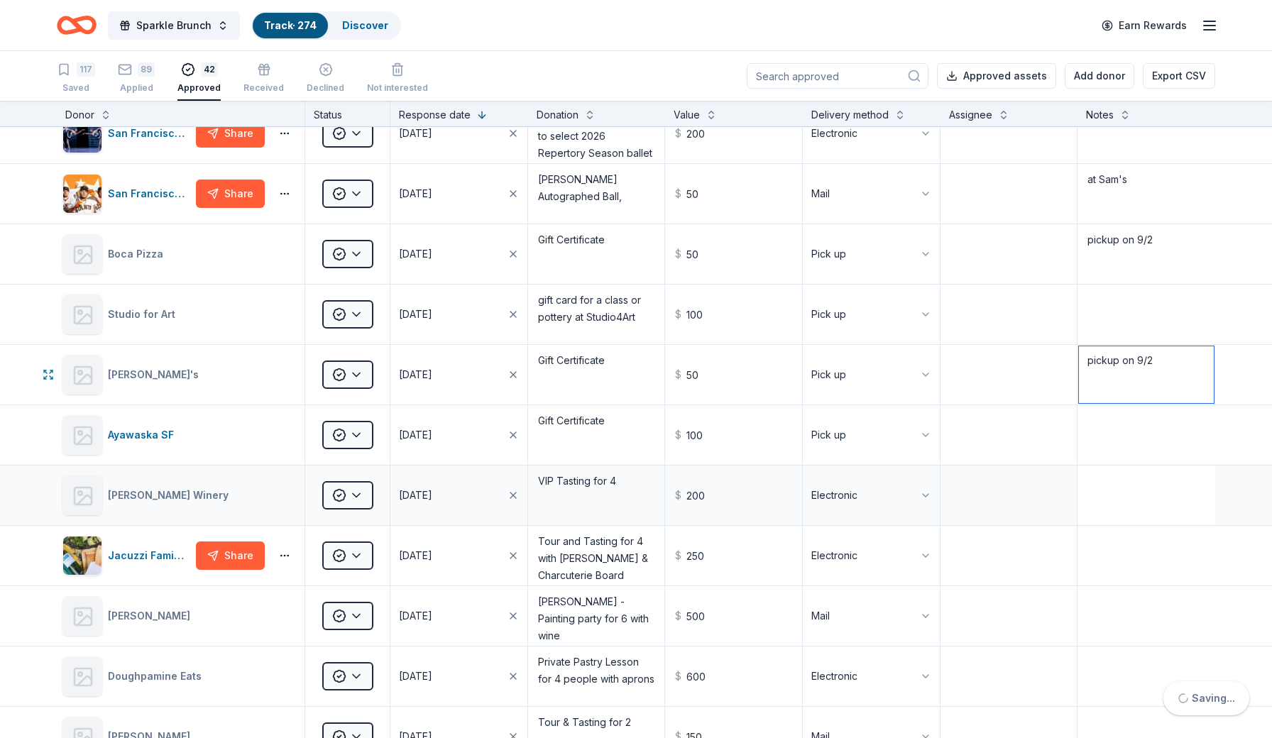
scroll to position [273, 0]
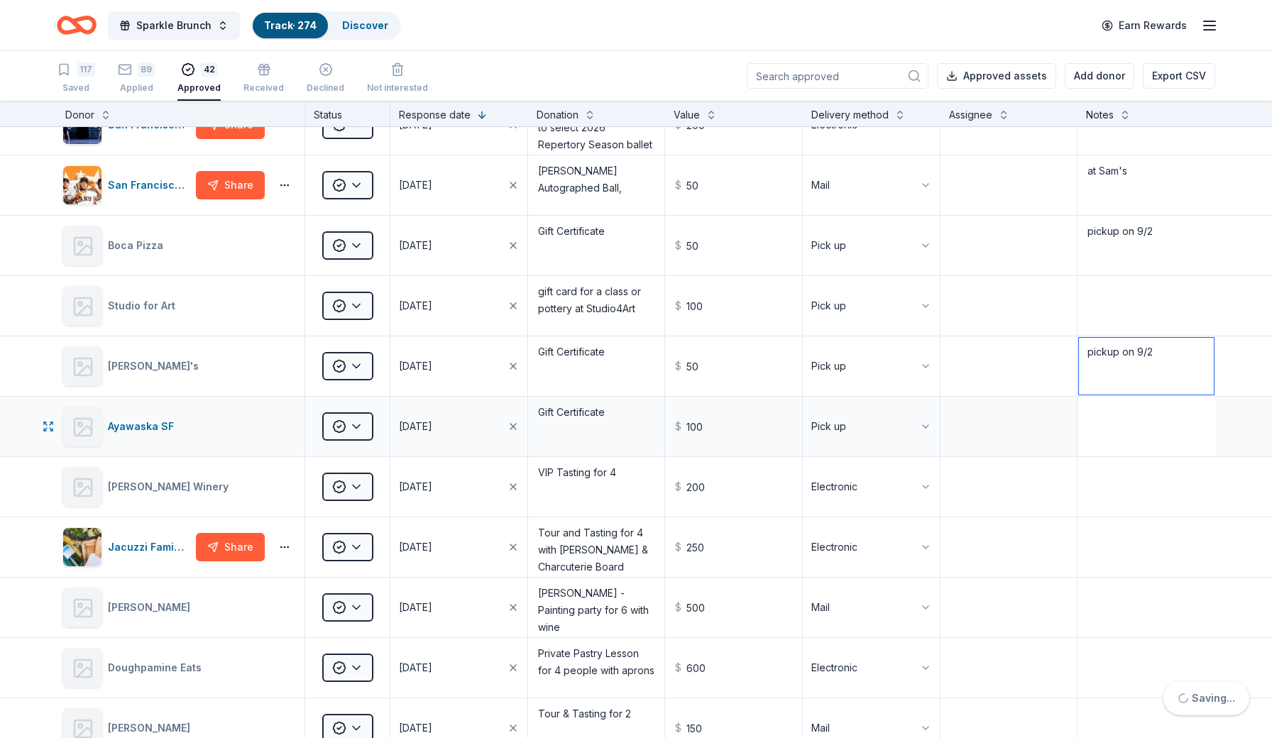
type textarea "pickup on 9/2"
click at [1136, 434] on textarea at bounding box center [1146, 426] width 135 height 57
type textarea "pickup on 9/2"
click at [1133, 477] on textarea at bounding box center [1146, 487] width 135 height 57
type textarea "print"
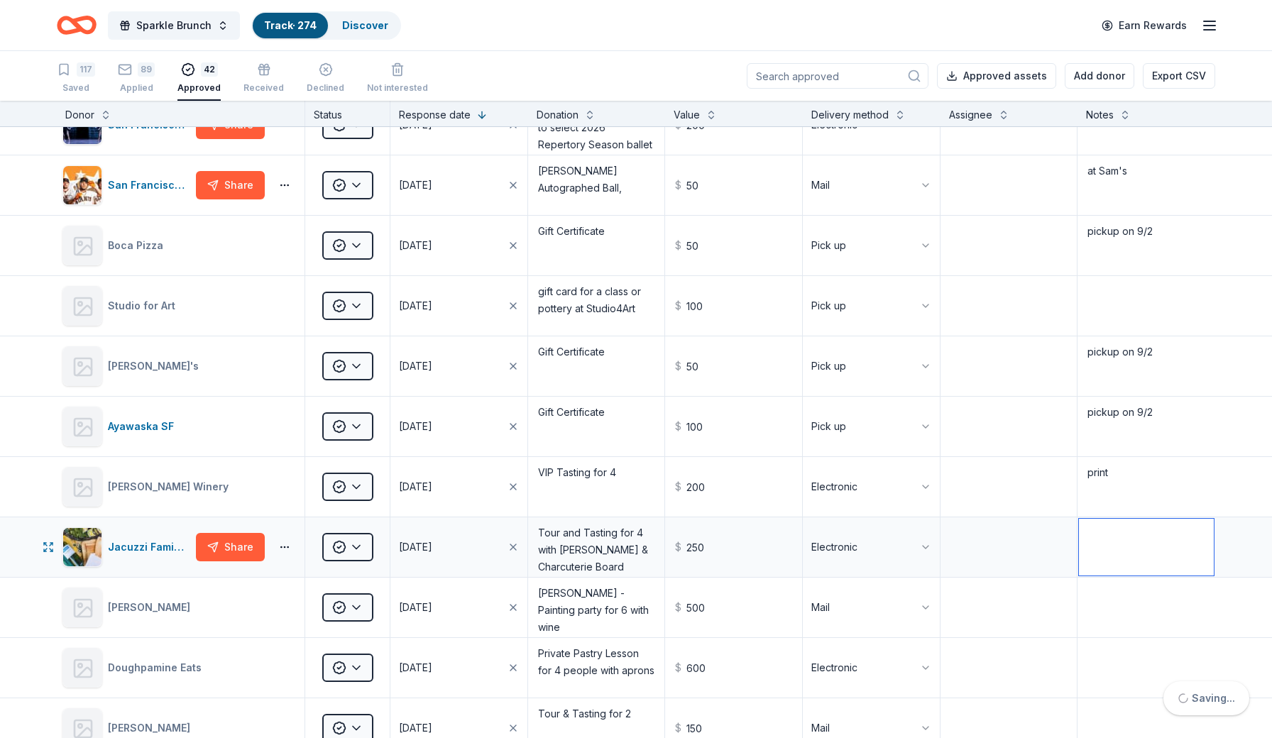
click at [1132, 544] on textarea at bounding box center [1146, 547] width 135 height 57
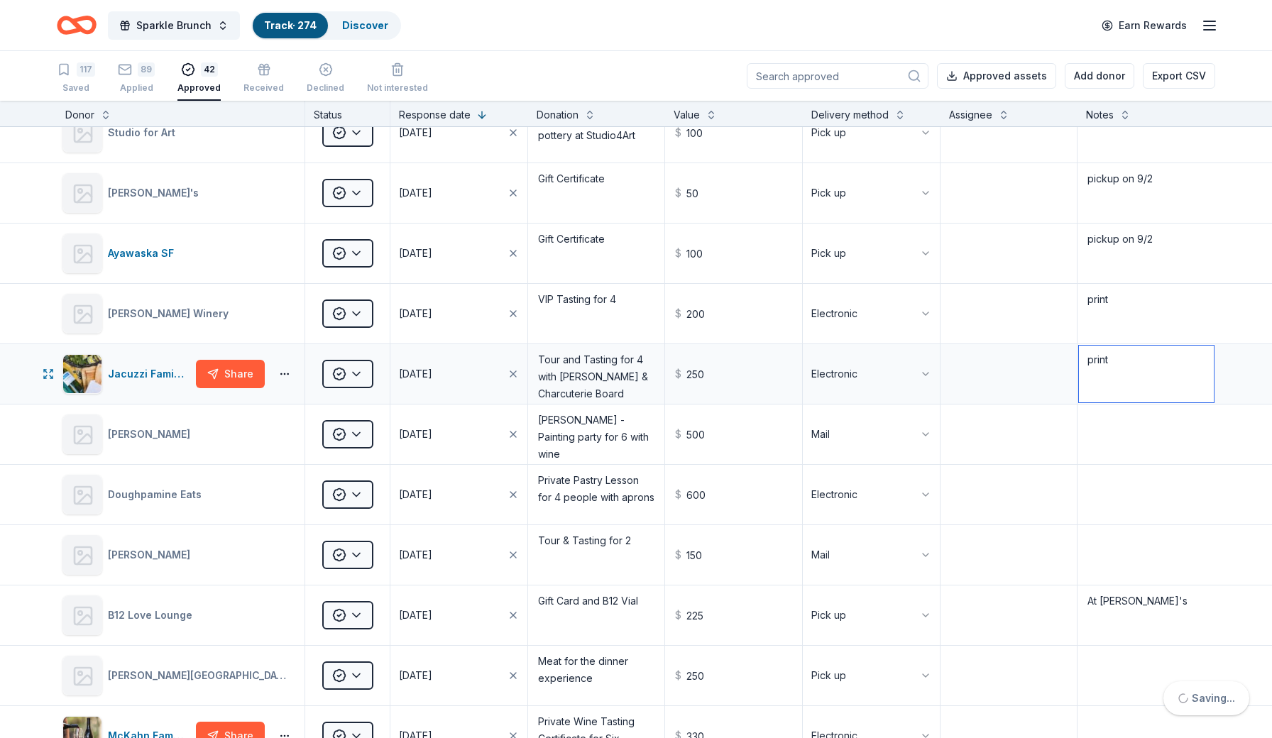
scroll to position [448, 0]
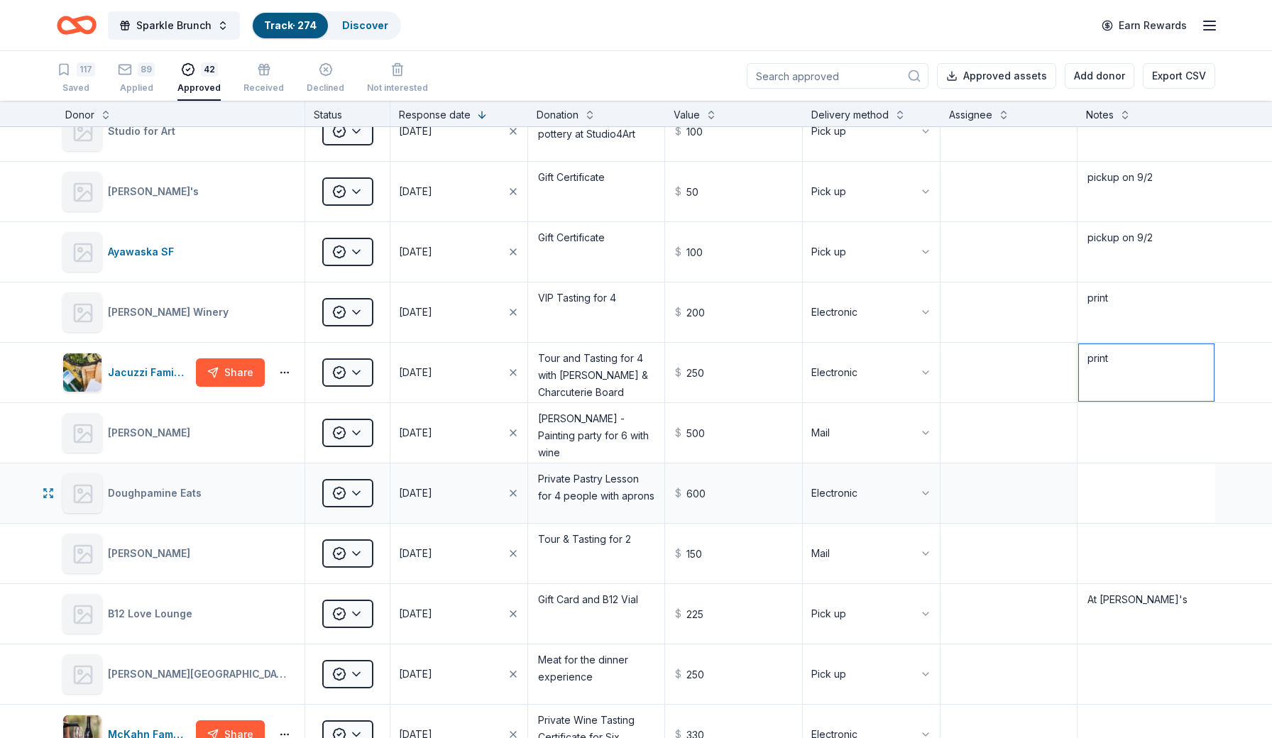
type textarea "print"
click at [1137, 495] on textarea at bounding box center [1146, 493] width 135 height 57
type textarea "make and print"
click at [1137, 557] on textarea at bounding box center [1146, 553] width 135 height 57
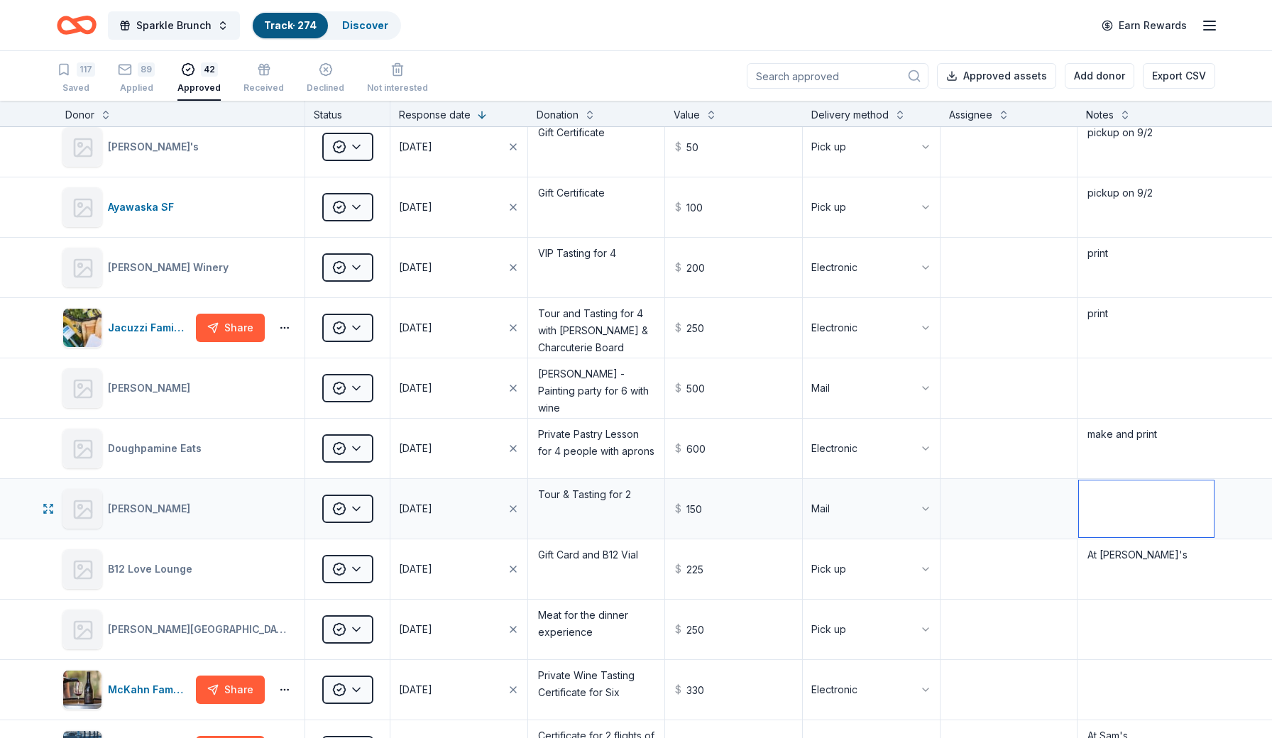
scroll to position [534, 0]
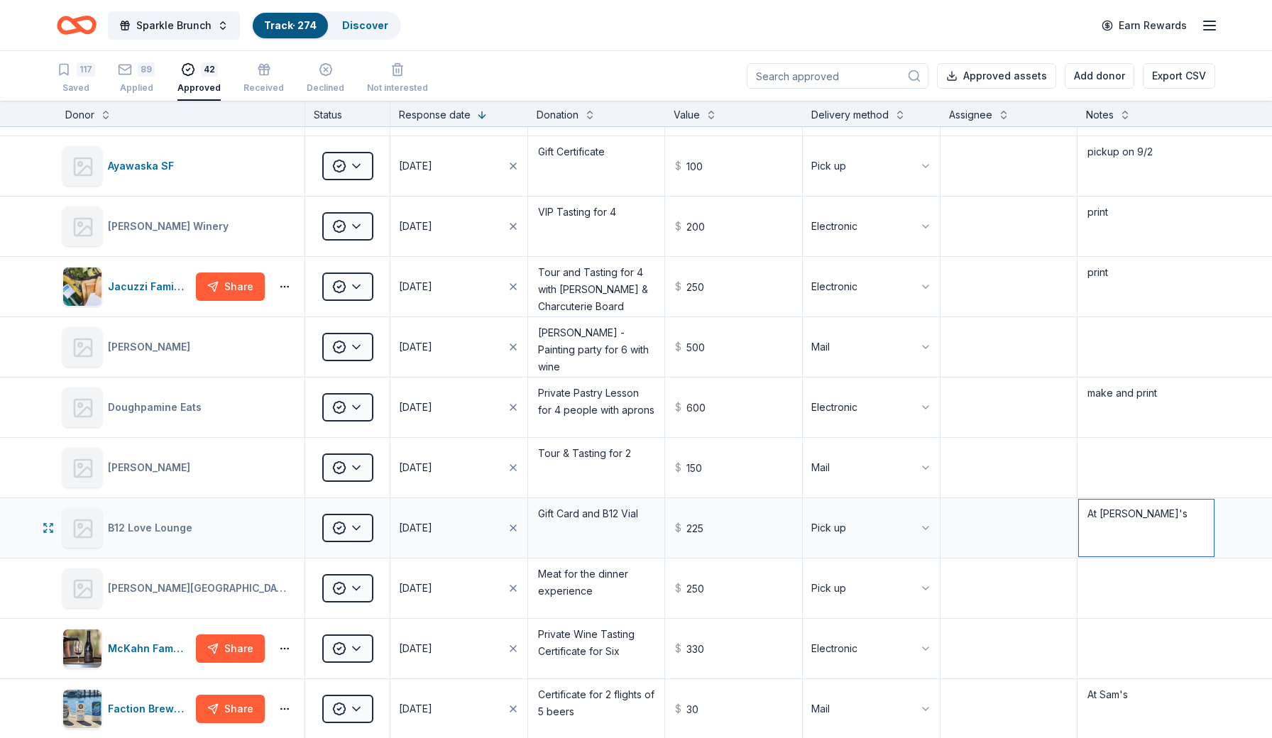
click at [1161, 523] on textarea "At [PERSON_NAME]'s" at bounding box center [1146, 528] width 135 height 57
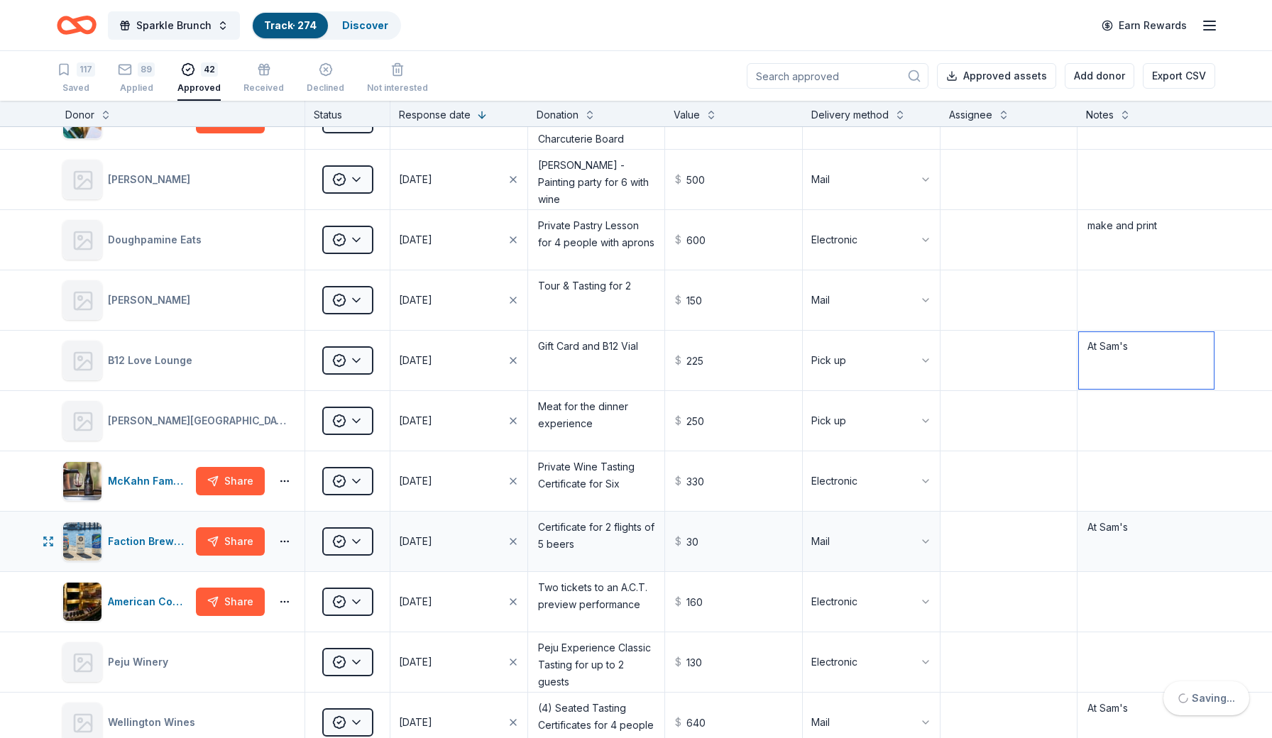
scroll to position [703, 0]
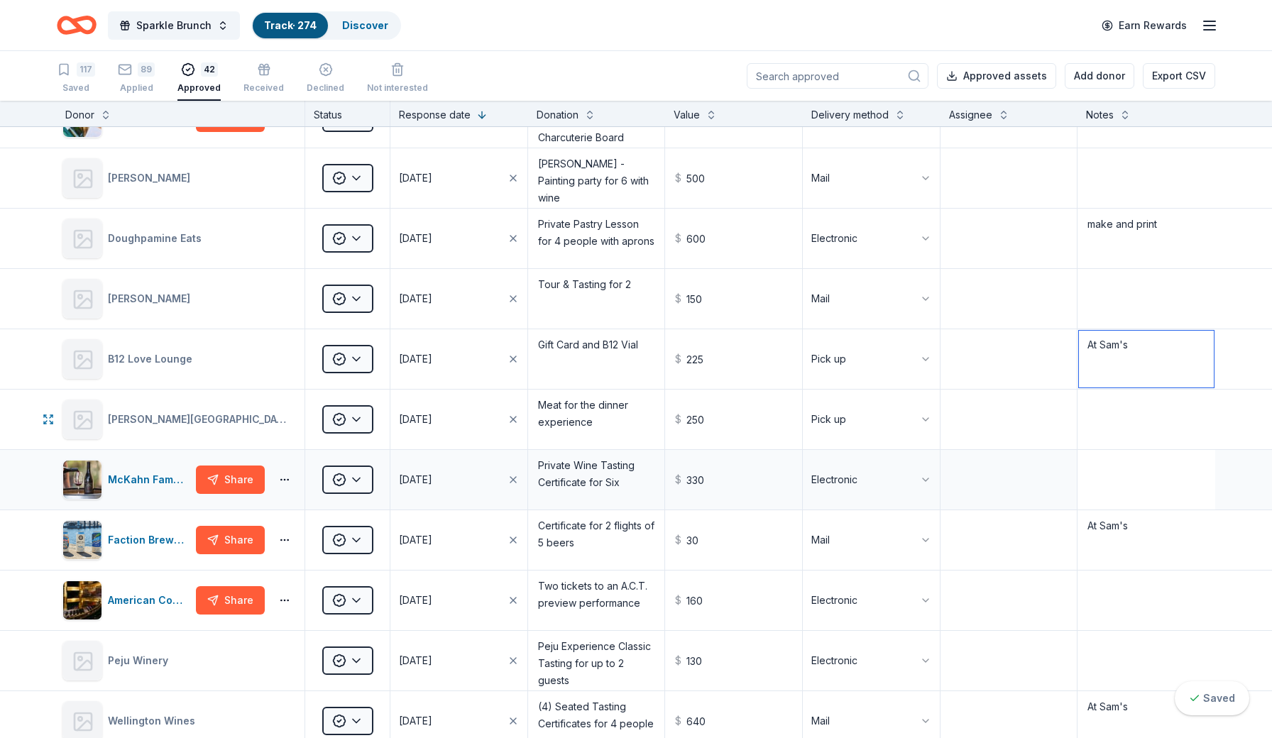
type textarea "At Sam's"
click at [1127, 474] on textarea at bounding box center [1146, 480] width 135 height 57
click at [1135, 439] on textarea at bounding box center [1146, 419] width 135 height 57
type textarea "make and print"
click at [1130, 489] on textarea at bounding box center [1146, 480] width 135 height 57
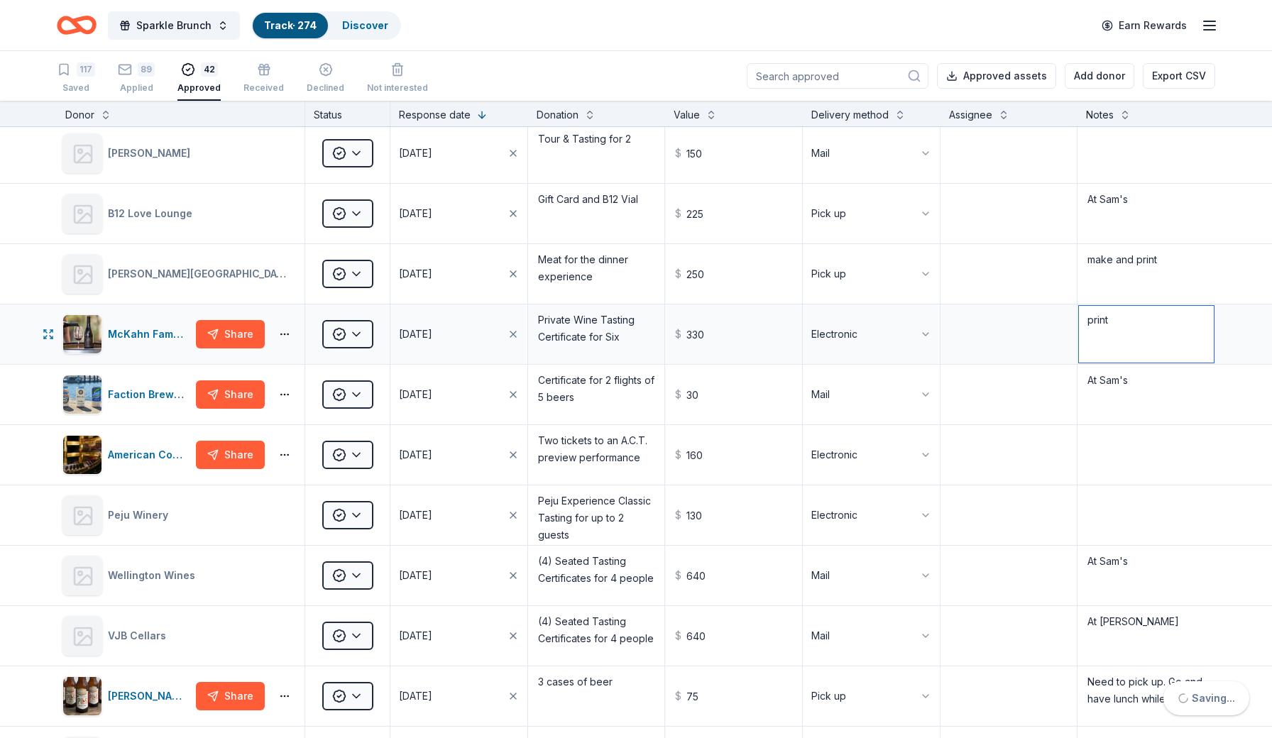
scroll to position [853, 0]
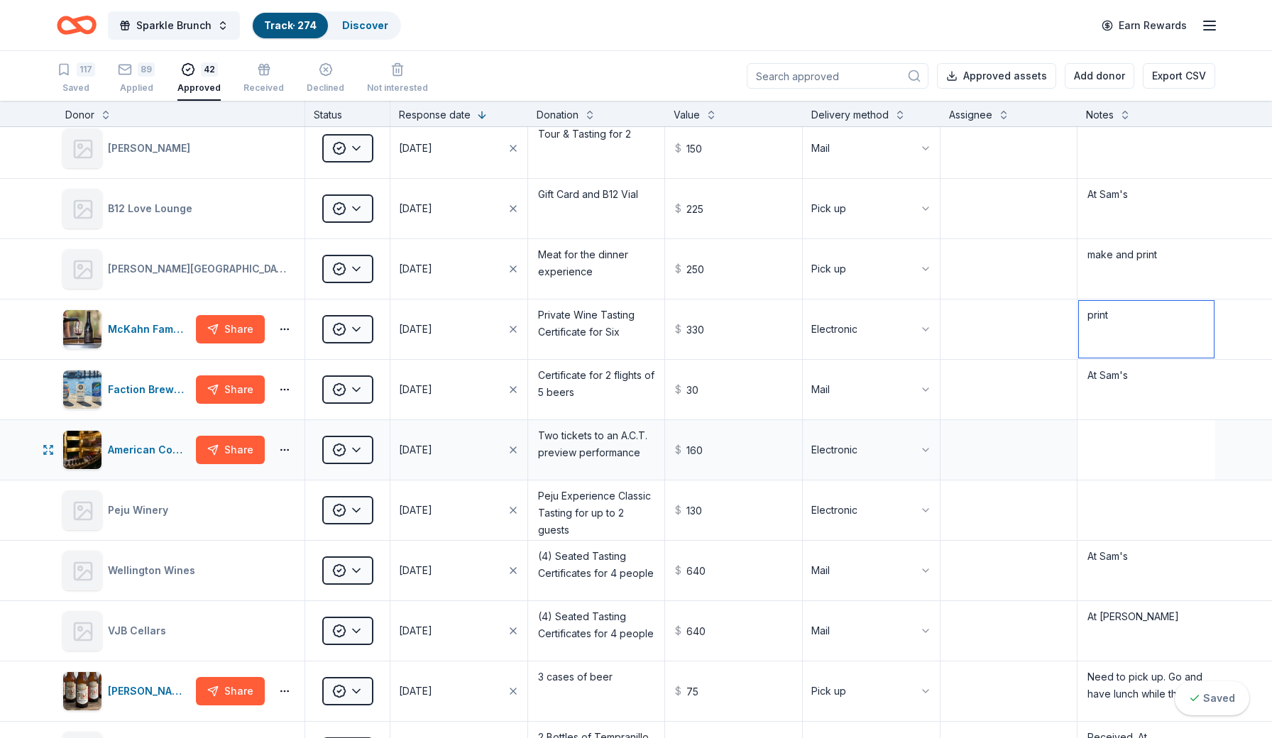
type textarea "print"
click at [1130, 446] on textarea at bounding box center [1146, 450] width 135 height 57
type textarea "print"
click at [1142, 501] on textarea at bounding box center [1146, 510] width 135 height 57
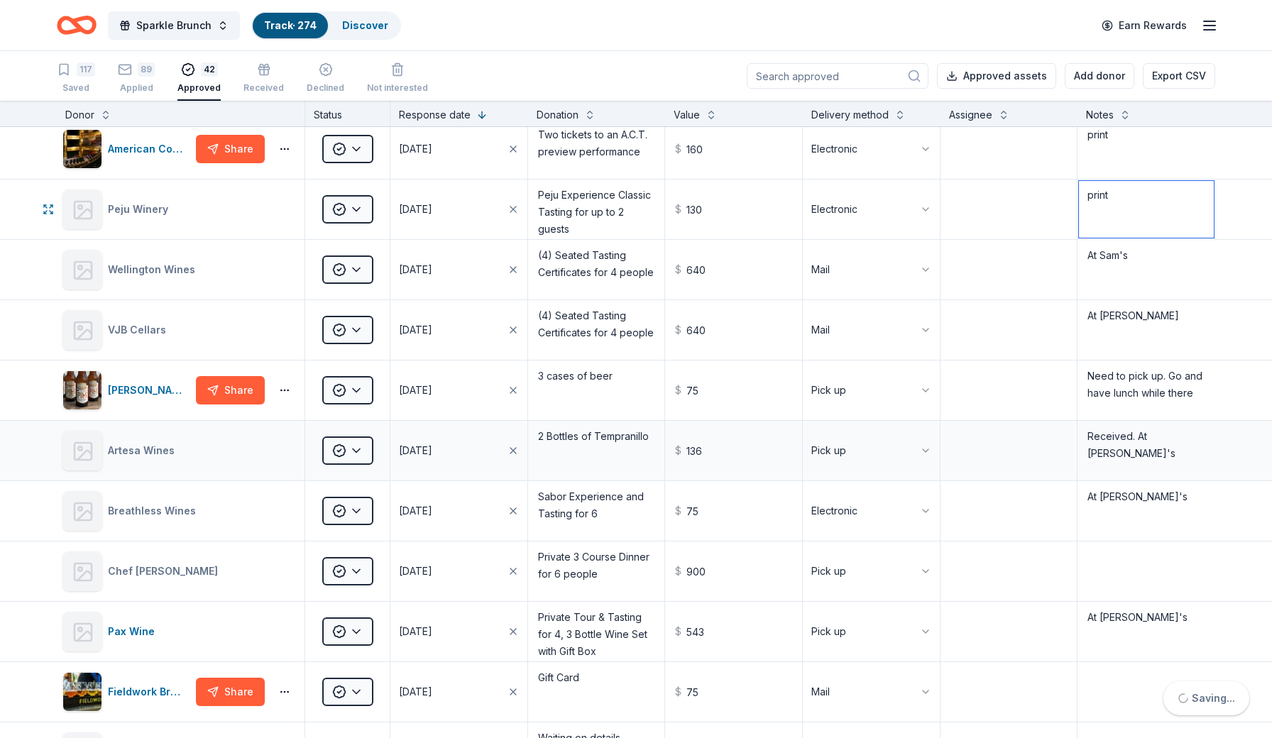
scroll to position [1157, 0]
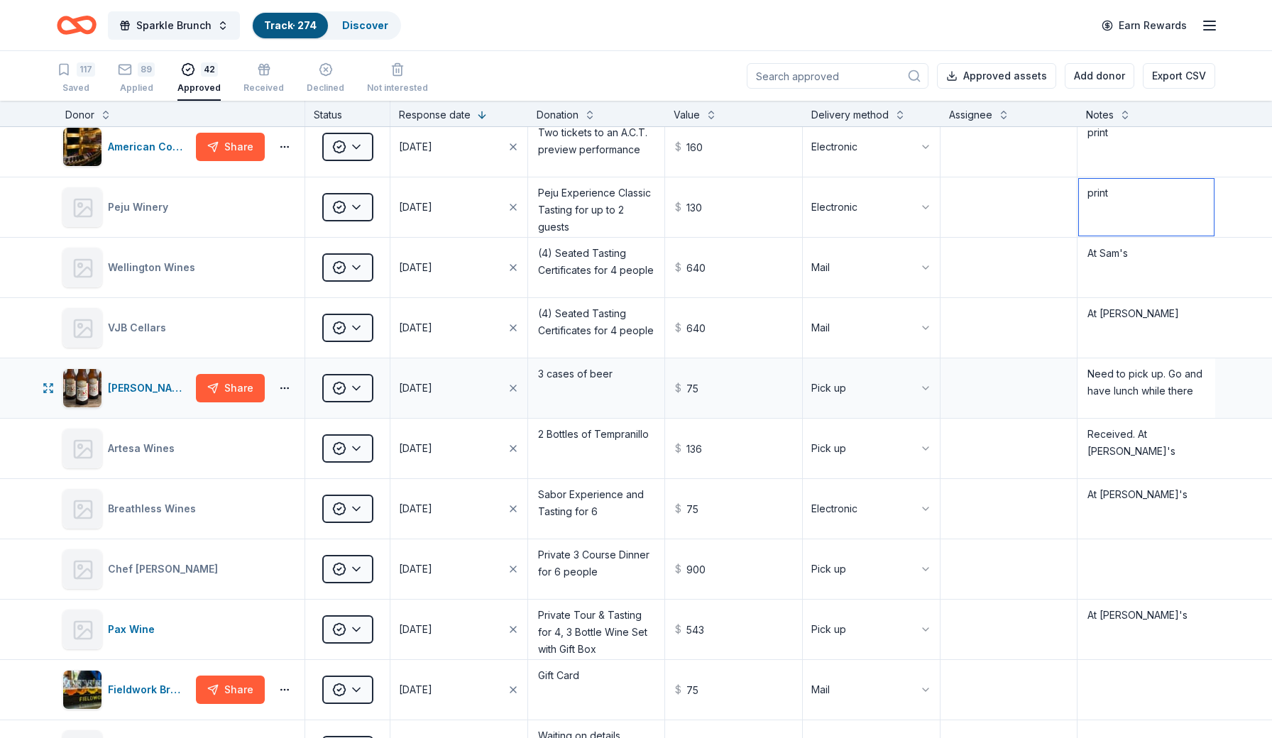
type textarea "print"
click at [1204, 395] on textarea "Need to pick up. Go and have lunch while there" at bounding box center [1146, 388] width 135 height 57
type textarea "Need to pick up. Go and have lunch while there. pickup on 9/11"
drag, startPoint x: 1137, startPoint y: 435, endPoint x: 1080, endPoint y: 441, distance: 57.2
click at [1080, 441] on textarea "Received. At [PERSON_NAME]'s" at bounding box center [1146, 448] width 135 height 57
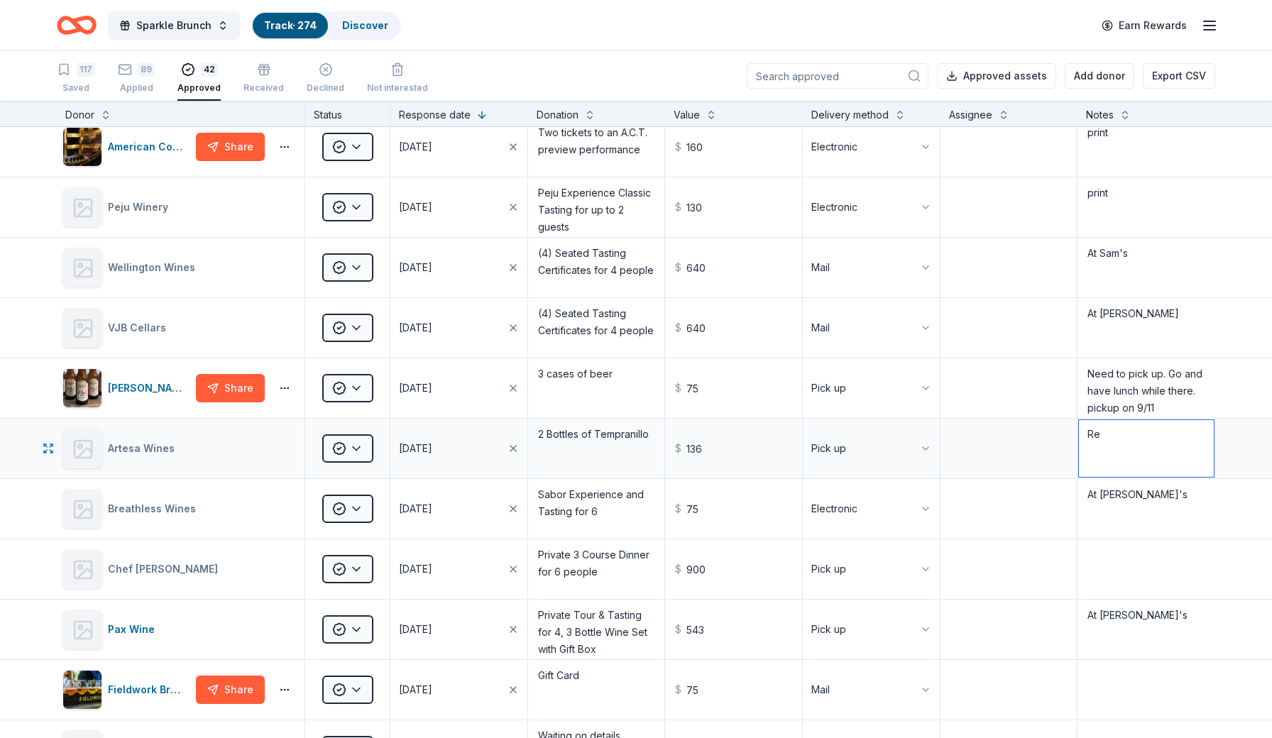
type textarea "R"
type textarea "At Sam's"
click at [1164, 498] on textarea "At [PERSON_NAME]'s" at bounding box center [1146, 509] width 135 height 57
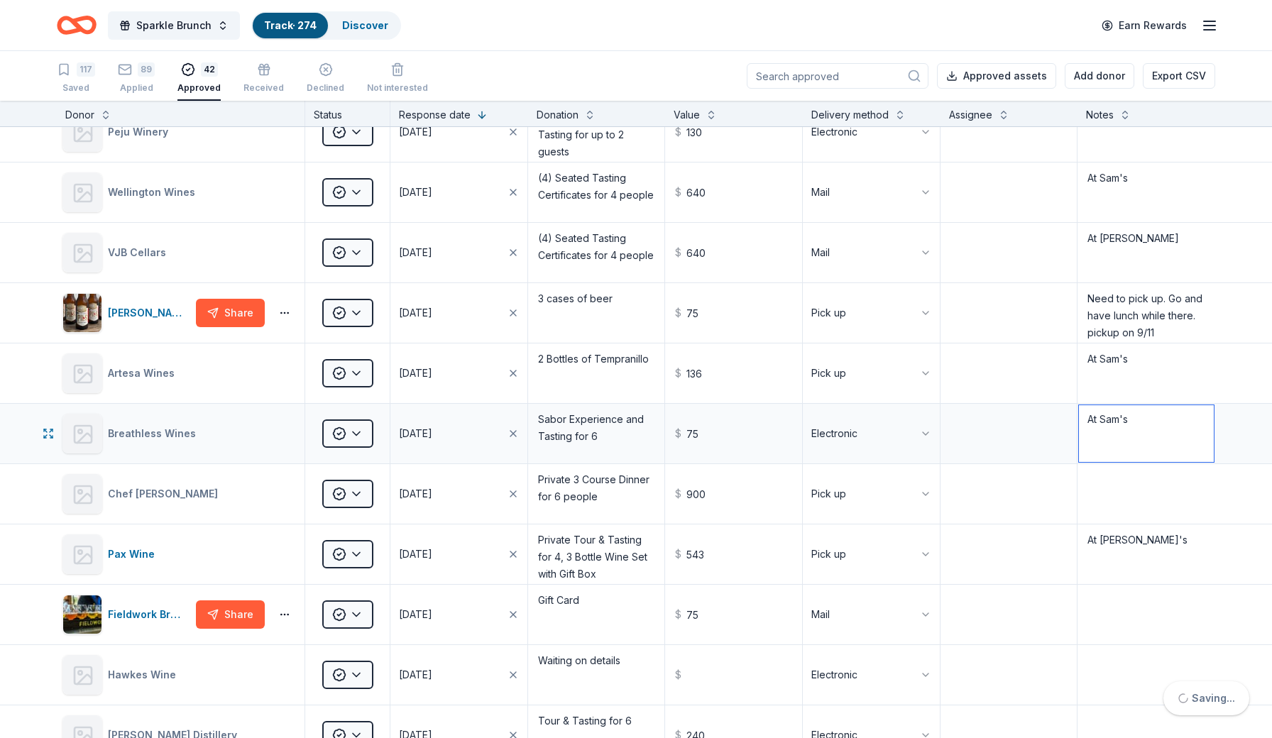
scroll to position [1272, 0]
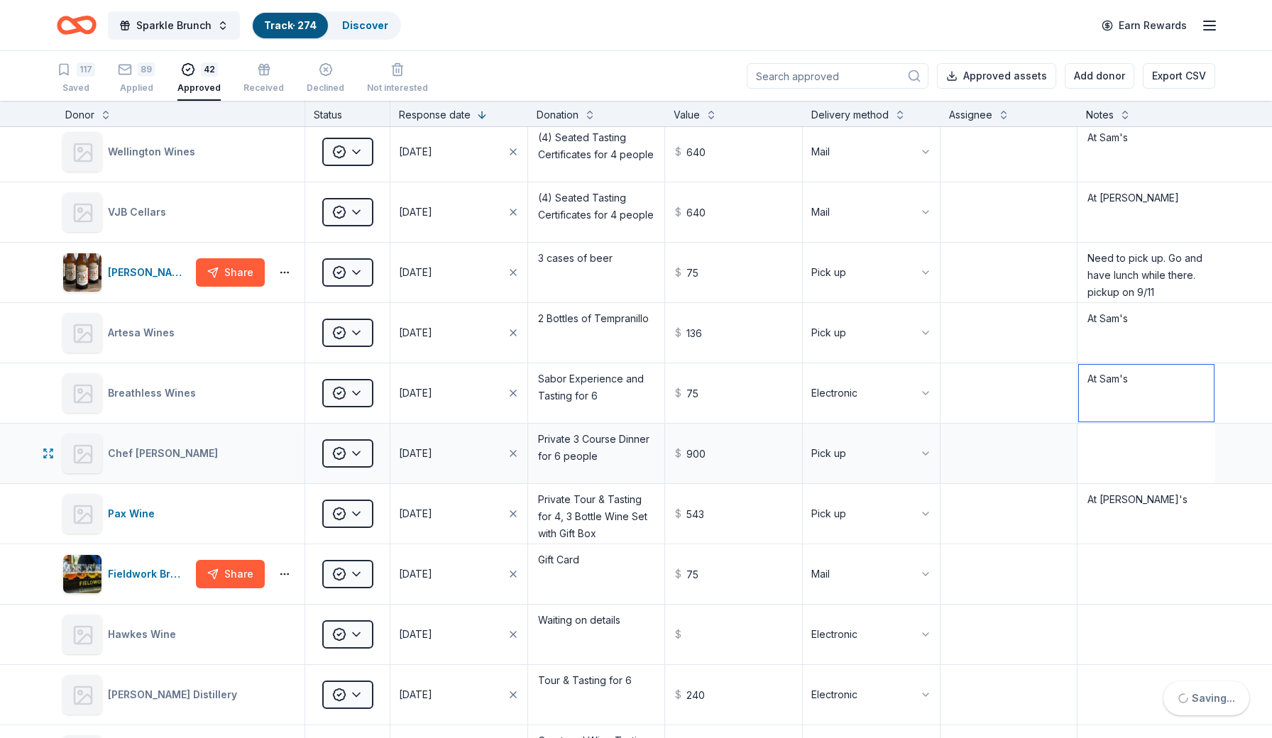
type textarea "At Sam's"
click at [1142, 449] on textarea at bounding box center [1146, 453] width 135 height 57
type textarea ","
type textarea "make and print"
click at [1163, 497] on textarea "At [PERSON_NAME]'s" at bounding box center [1146, 514] width 135 height 57
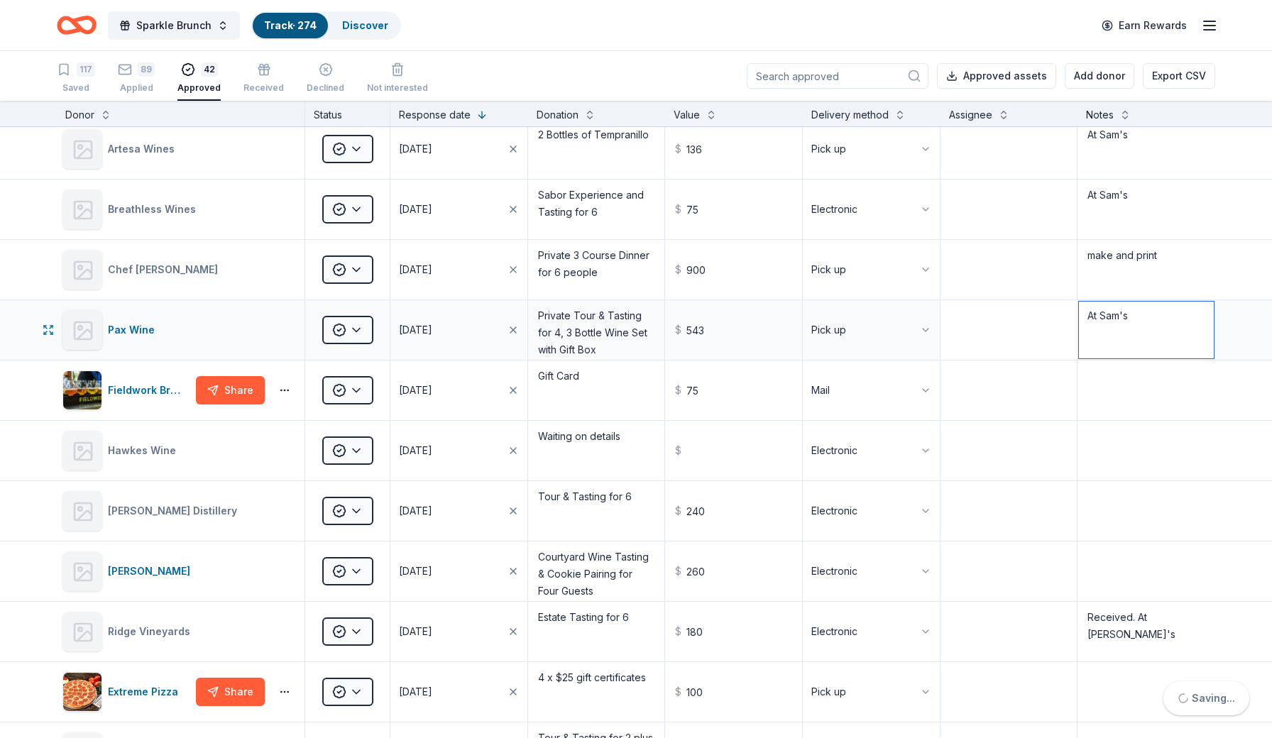
scroll to position [1457, 0]
type textarea "At Sam's"
click at [1139, 398] on textarea at bounding box center [1146, 389] width 135 height 57
type textarea "At Sam's"
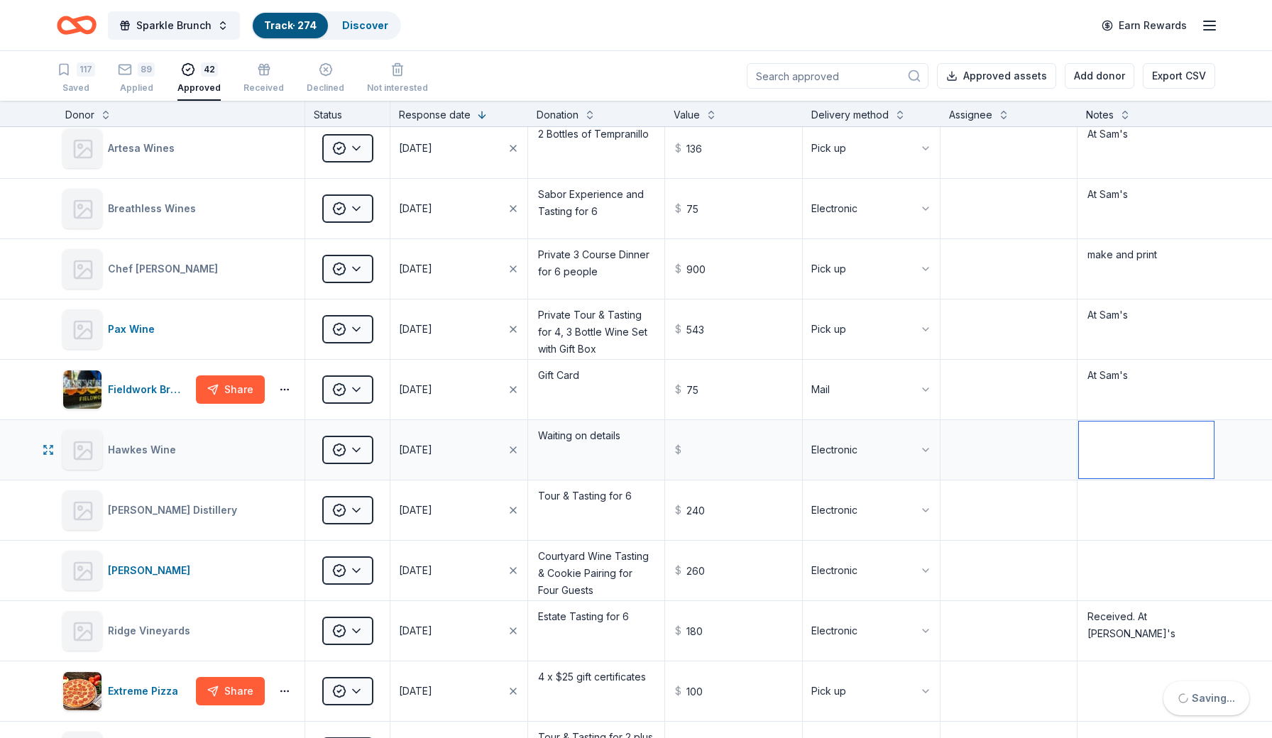
click at [1147, 451] on textarea at bounding box center [1146, 450] width 135 height 57
type textarea "print"
drag, startPoint x: 1151, startPoint y: 507, endPoint x: 1151, endPoint y: 490, distance: 17.0
click at [1151, 507] on textarea at bounding box center [1146, 510] width 135 height 57
type textarea "print"
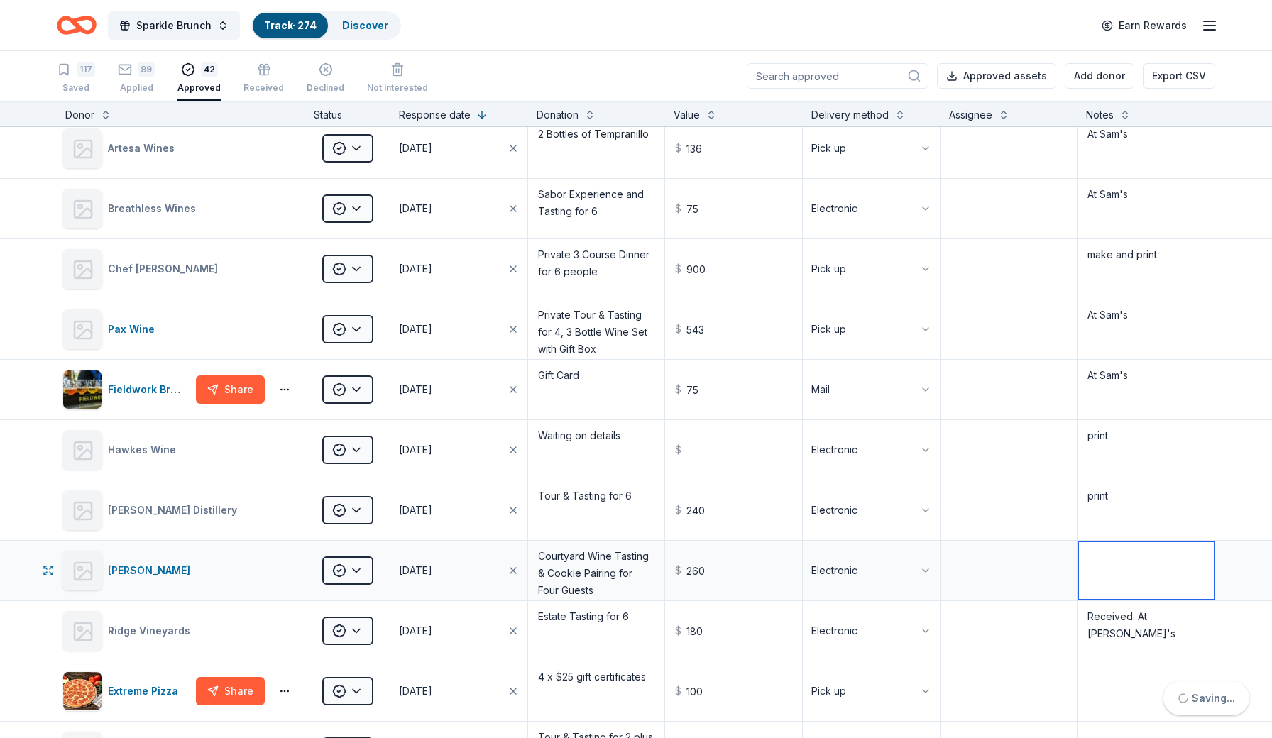
click at [1154, 562] on textarea at bounding box center [1146, 570] width 135 height 57
type textarea "print"
click at [1139, 621] on textarea "Received. At [PERSON_NAME]'s" at bounding box center [1146, 631] width 135 height 57
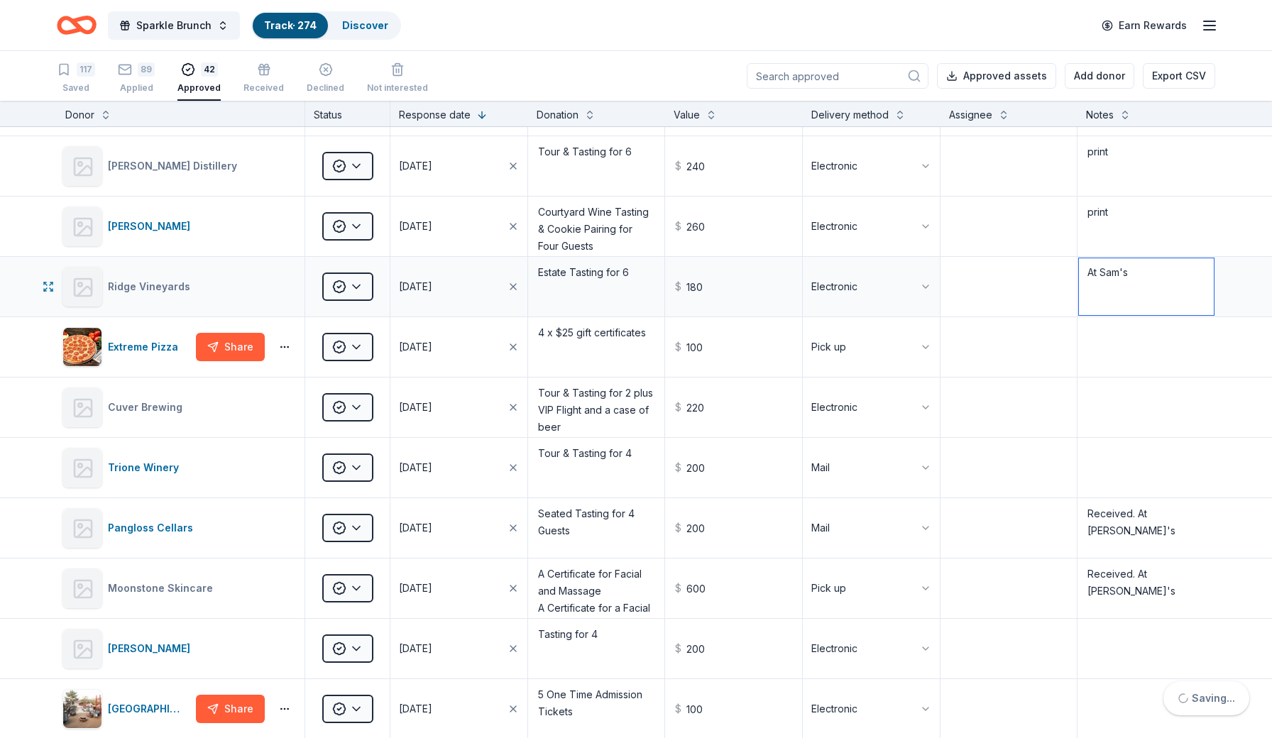
scroll to position [1881, 0]
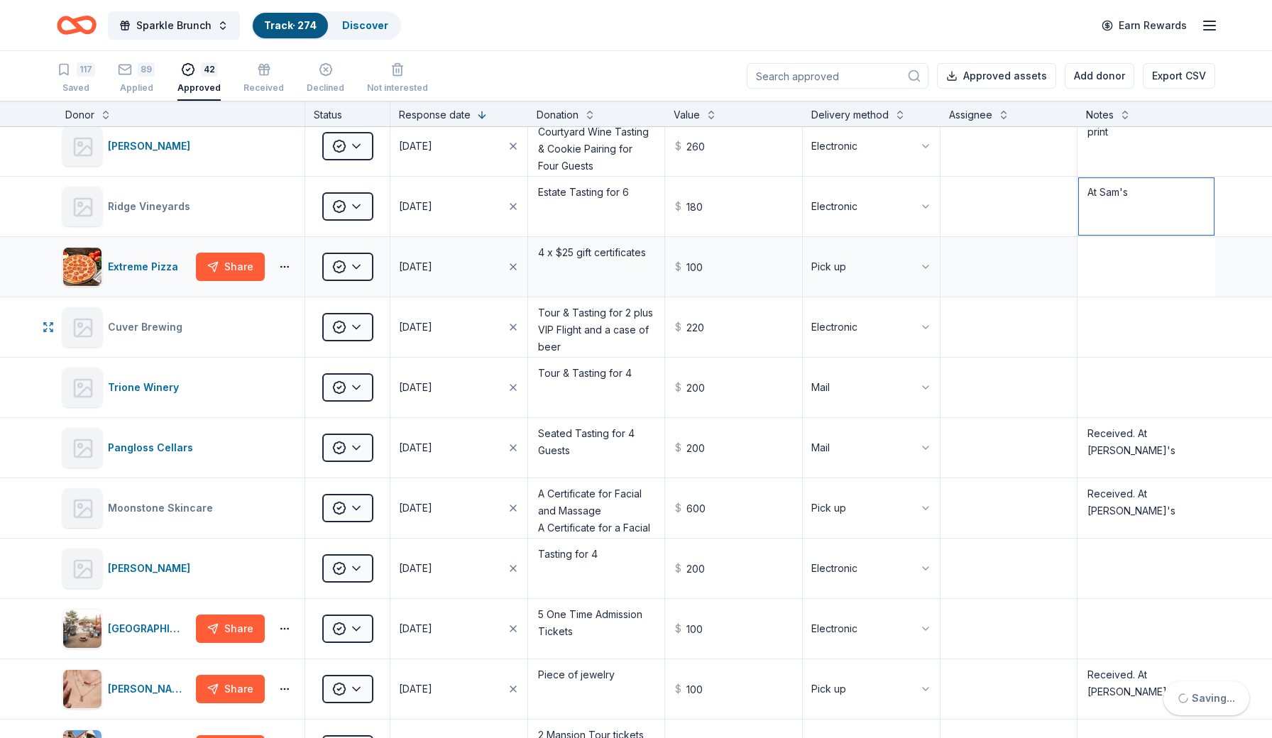
type textarea "At Sam's"
click at [1137, 288] on textarea at bounding box center [1146, 267] width 135 height 57
type textarea "pickup on 9/2"
click at [1131, 335] on textarea at bounding box center [1146, 327] width 135 height 57
type textarea "print"
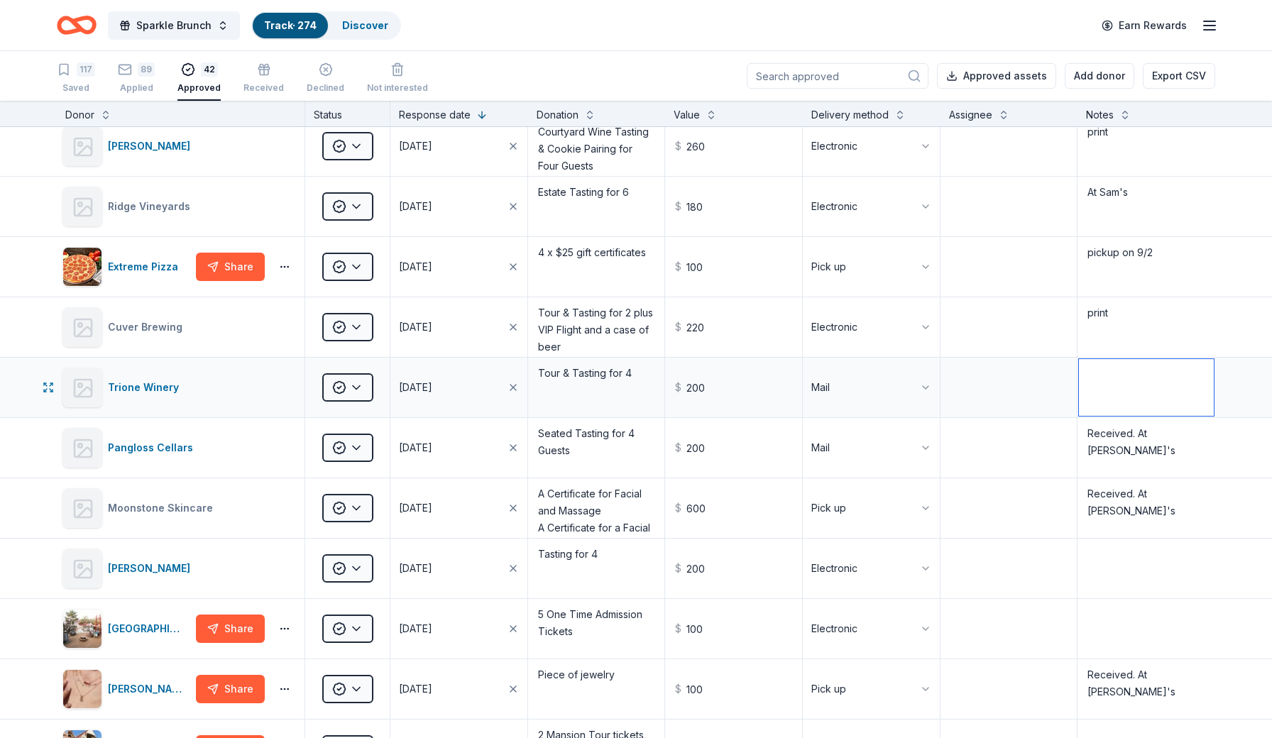
click at [1132, 388] on textarea at bounding box center [1146, 387] width 135 height 57
type textarea "At Sam's"
click at [1136, 437] on textarea "Received. At [PERSON_NAME]'s" at bounding box center [1146, 448] width 135 height 57
type textarea "At Sam's"
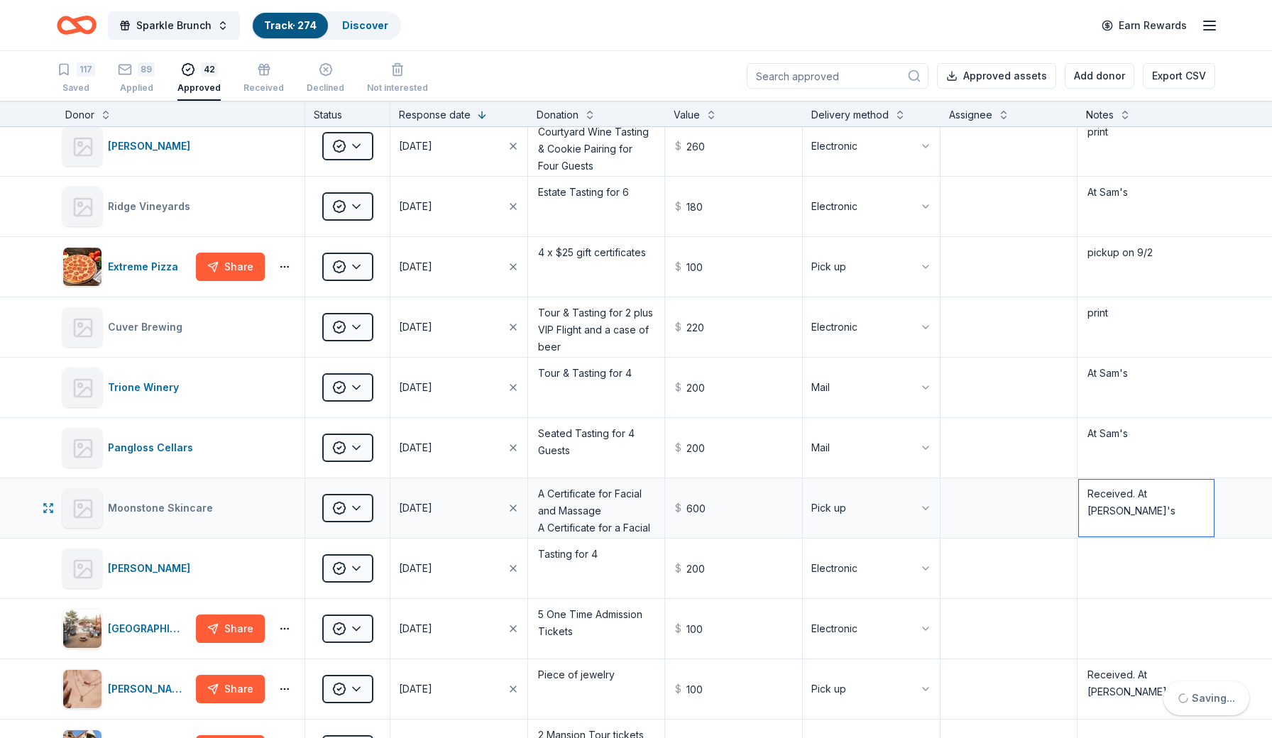
click at [1137, 496] on textarea "Received. At [PERSON_NAME]'s" at bounding box center [1146, 508] width 135 height 57
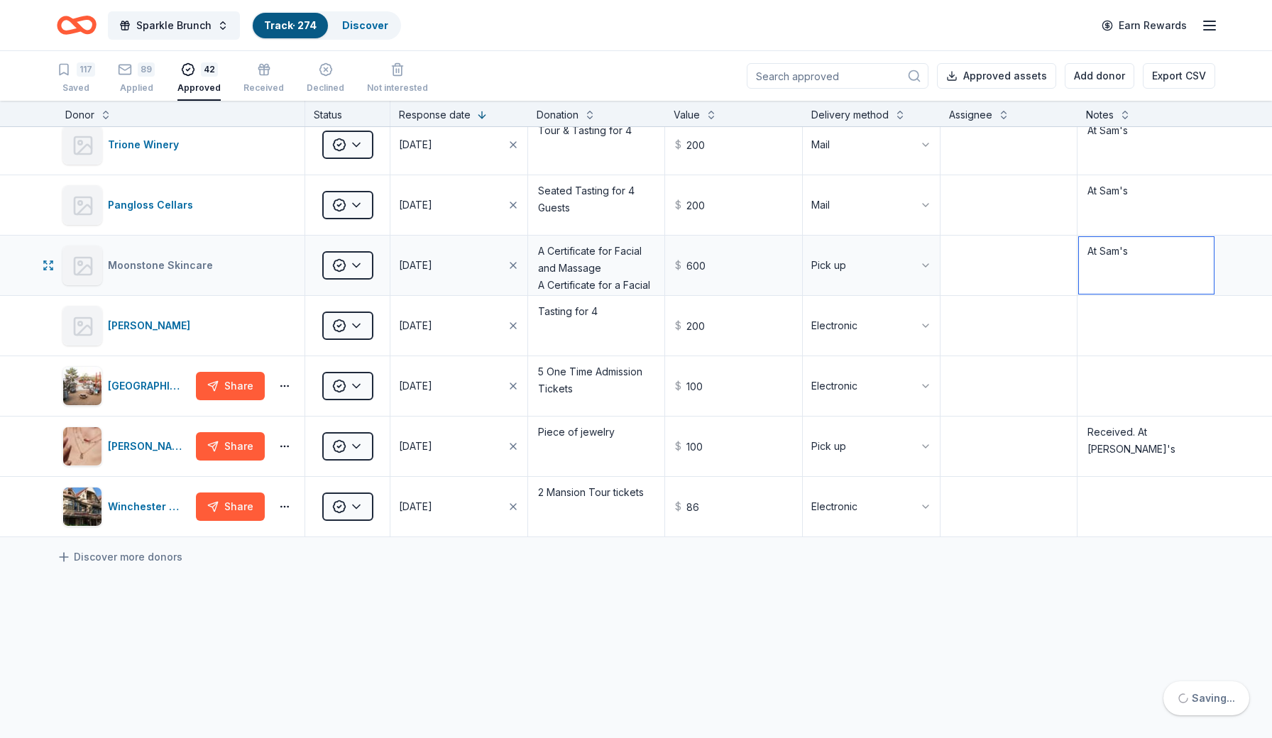
scroll to position [2125, 0]
type textarea "At Sam's"
click at [1130, 332] on textarea at bounding box center [1146, 325] width 135 height 57
type textarea "print"
click at [1141, 375] on textarea at bounding box center [1146, 385] width 135 height 57
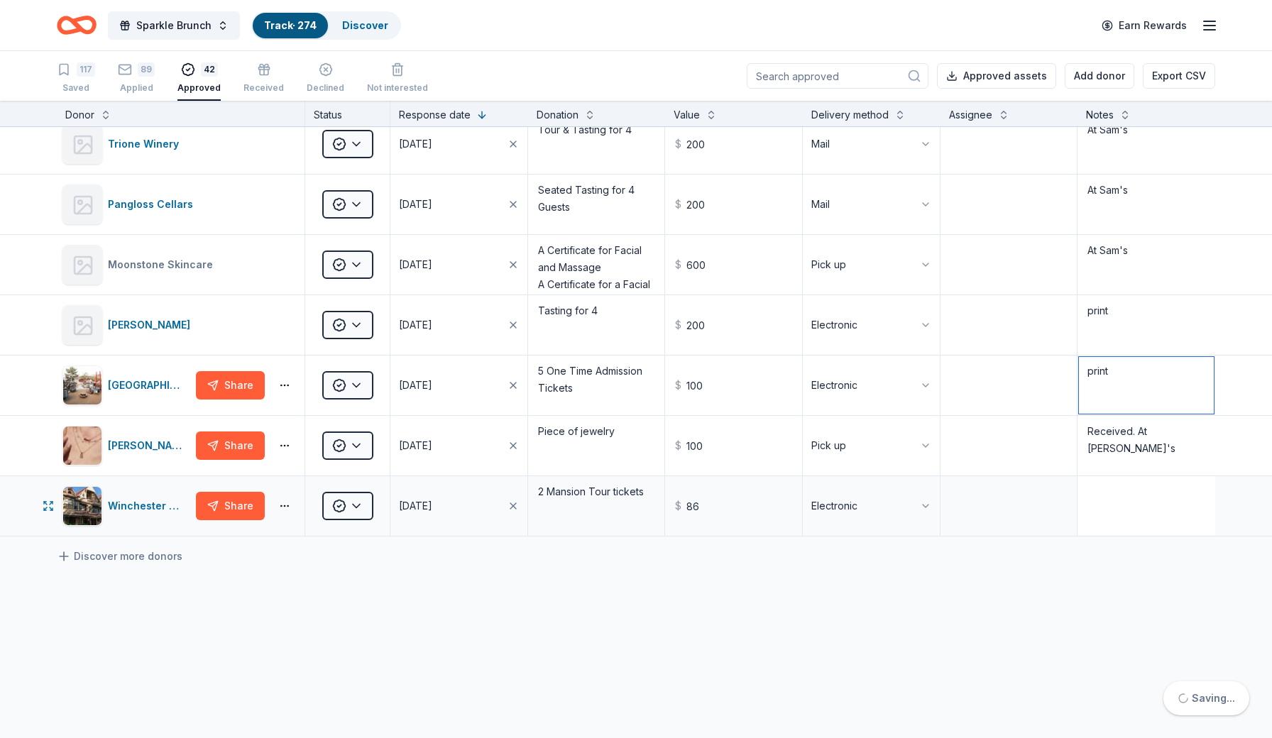
type textarea "print"
click at [1141, 504] on textarea at bounding box center [1146, 506] width 135 height 57
type textarea "make and print"
click at [1139, 435] on textarea "Received. At [PERSON_NAME]'s" at bounding box center [1146, 445] width 135 height 57
type textarea "At Sam's"
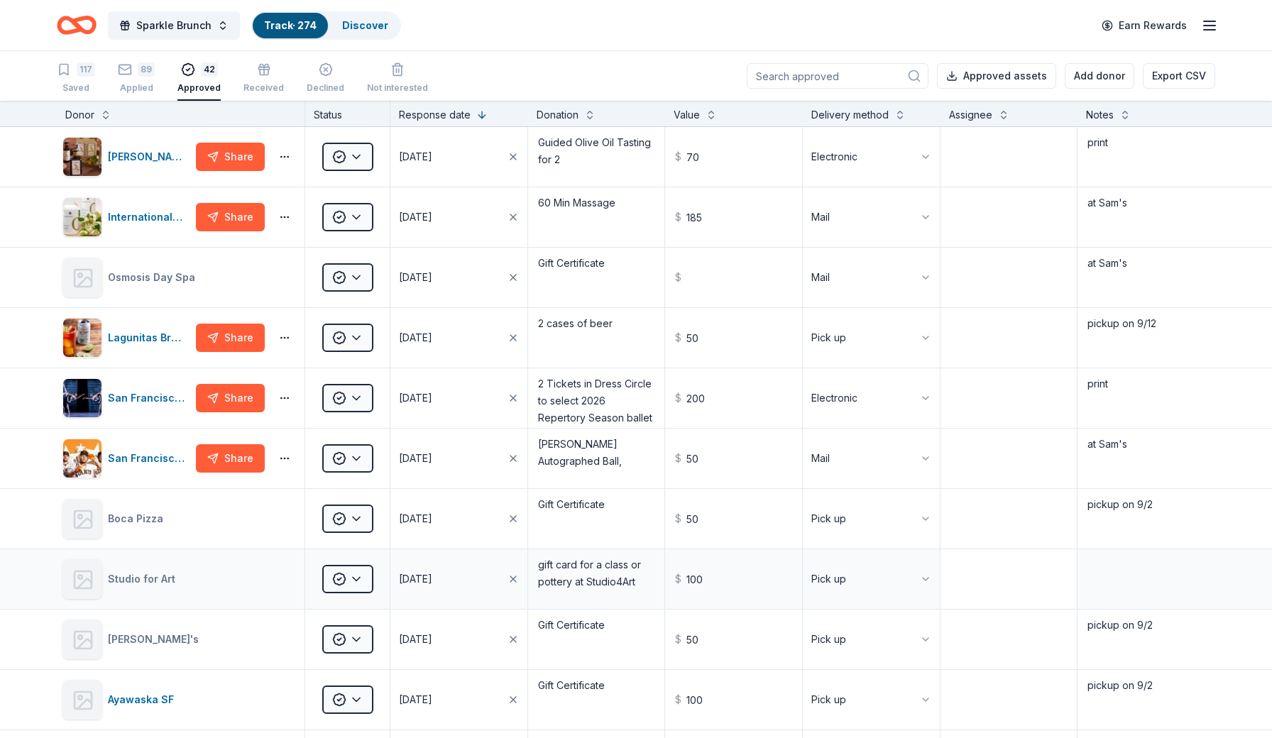
scroll to position [0, 0]
type textarea "pickup on 9/"
type textarea "At Sam's"
click at [875, 80] on input at bounding box center [838, 76] width 182 height 26
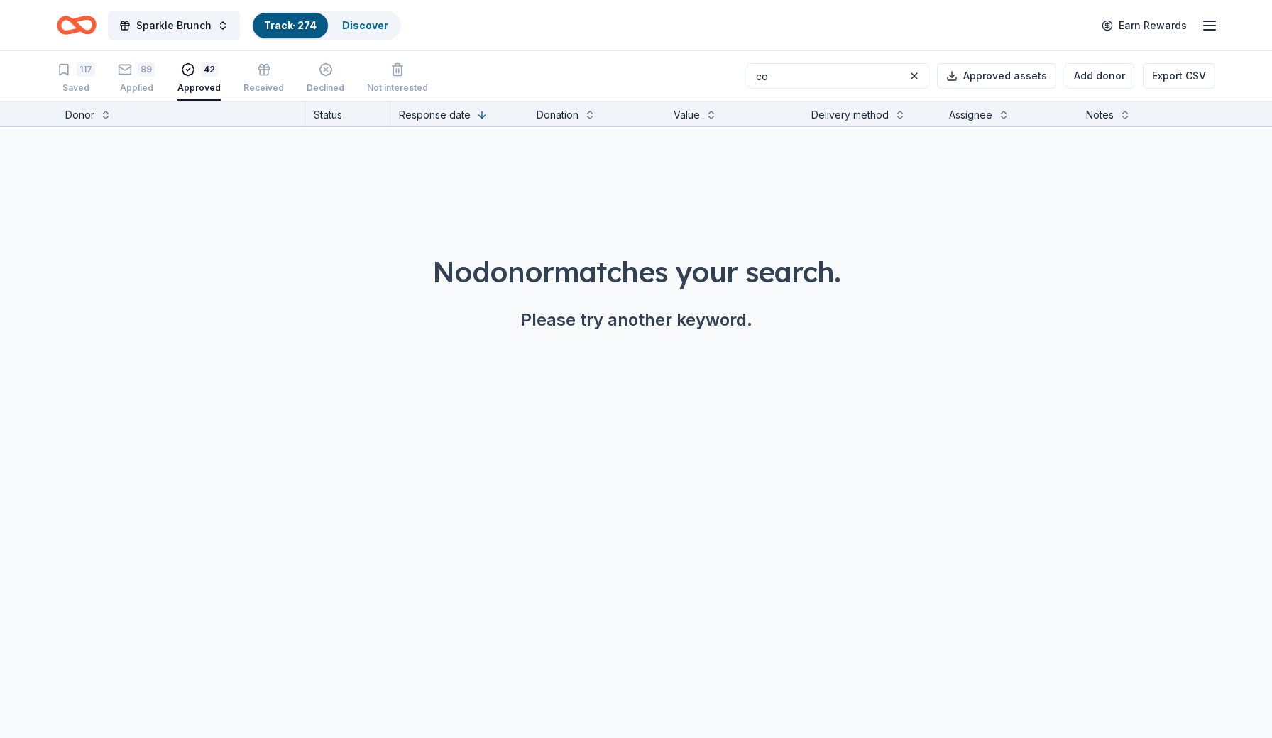
type input "c"
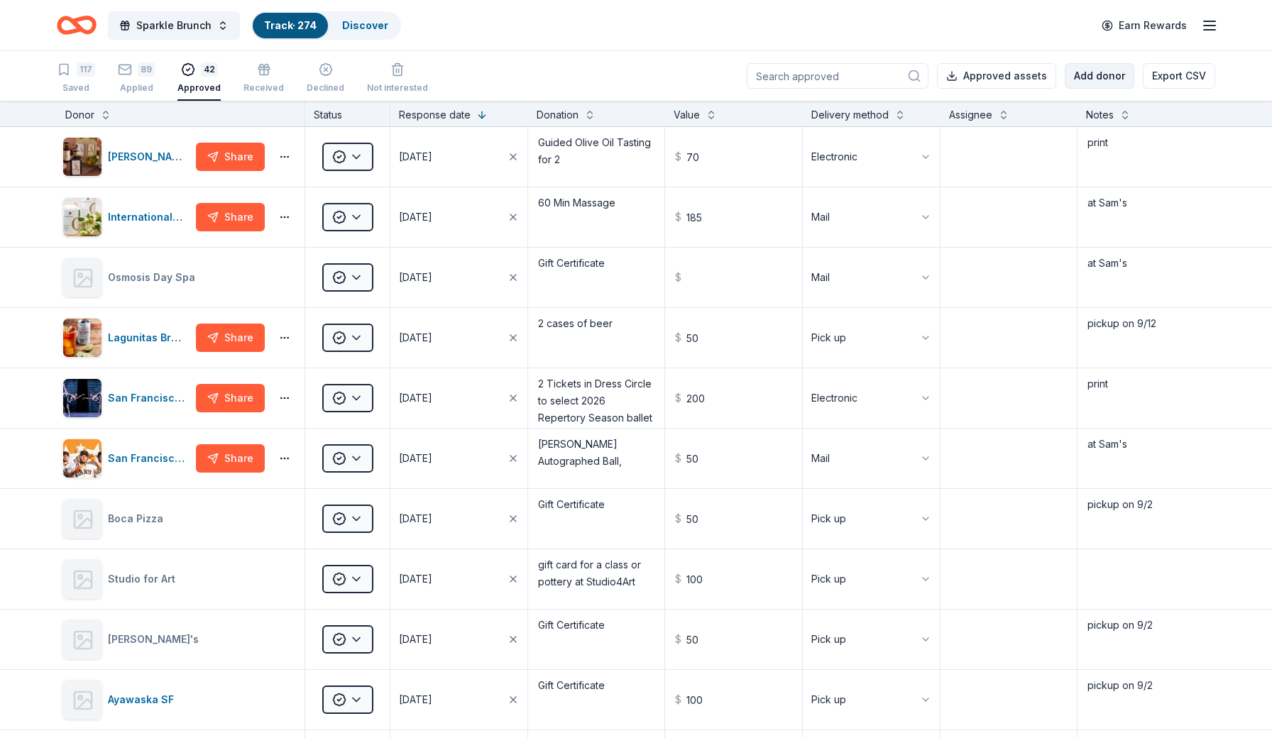
click at [1110, 76] on button "Add donor" at bounding box center [1100, 76] width 70 height 26
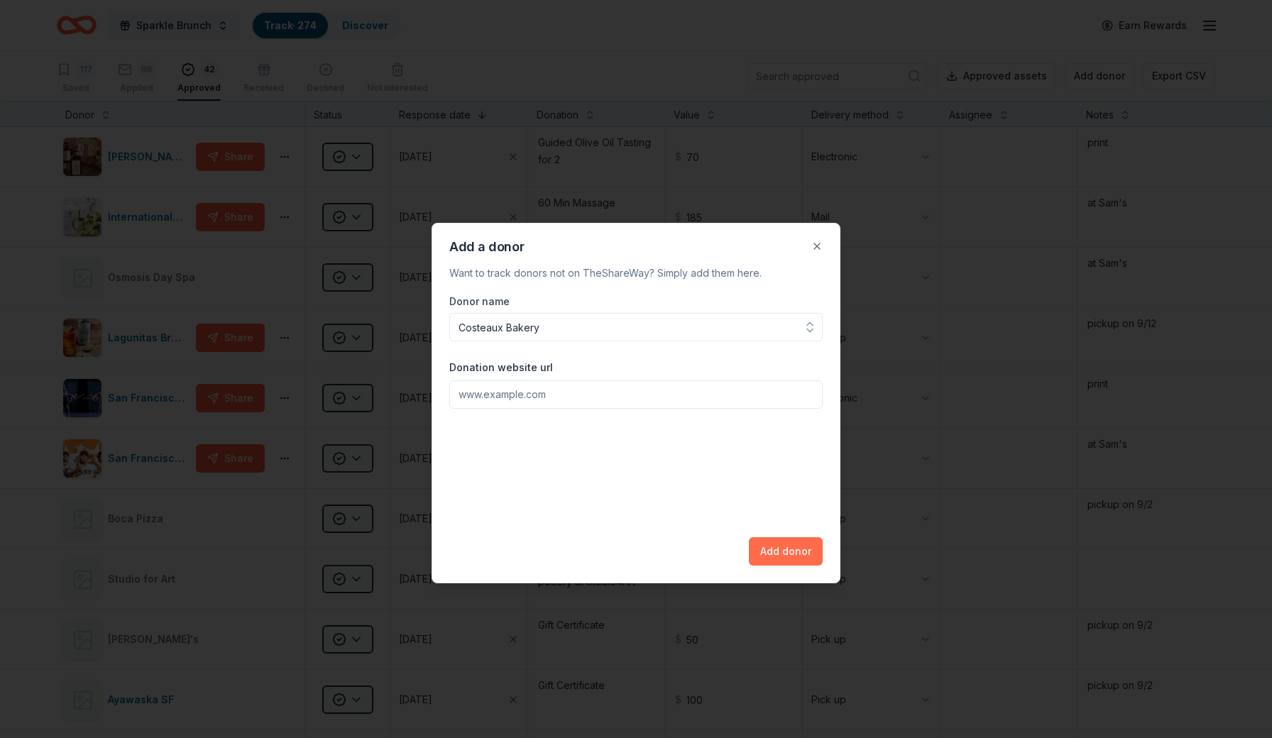
type input "Costeaux Bakery"
click at [802, 553] on button "Add donor" at bounding box center [786, 551] width 74 height 28
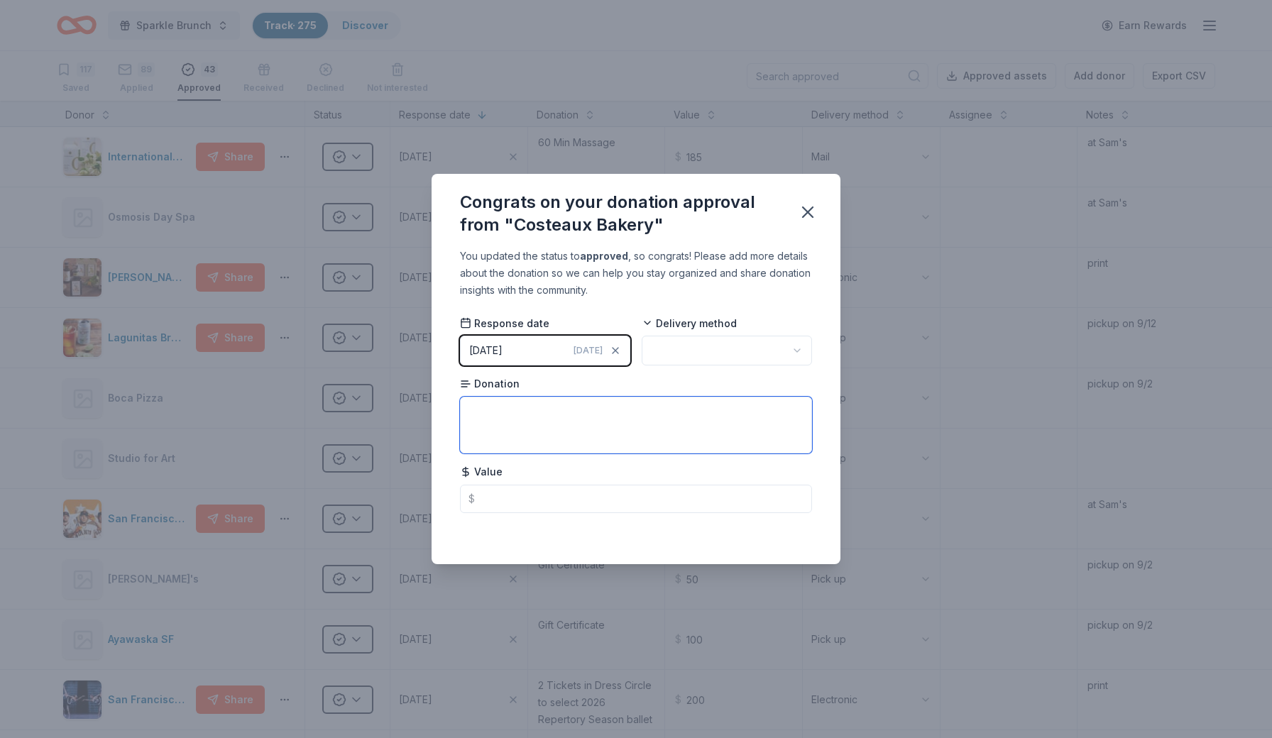
click at [569, 421] on textarea at bounding box center [636, 425] width 352 height 57
paste textarea "cake, layers of Bavarian crème, raspberry conserve, and whipped cream, enrobed …"
type textarea "cake, layers of Bavarian crème, raspberry conserve, and whipped cream, enrobed …"
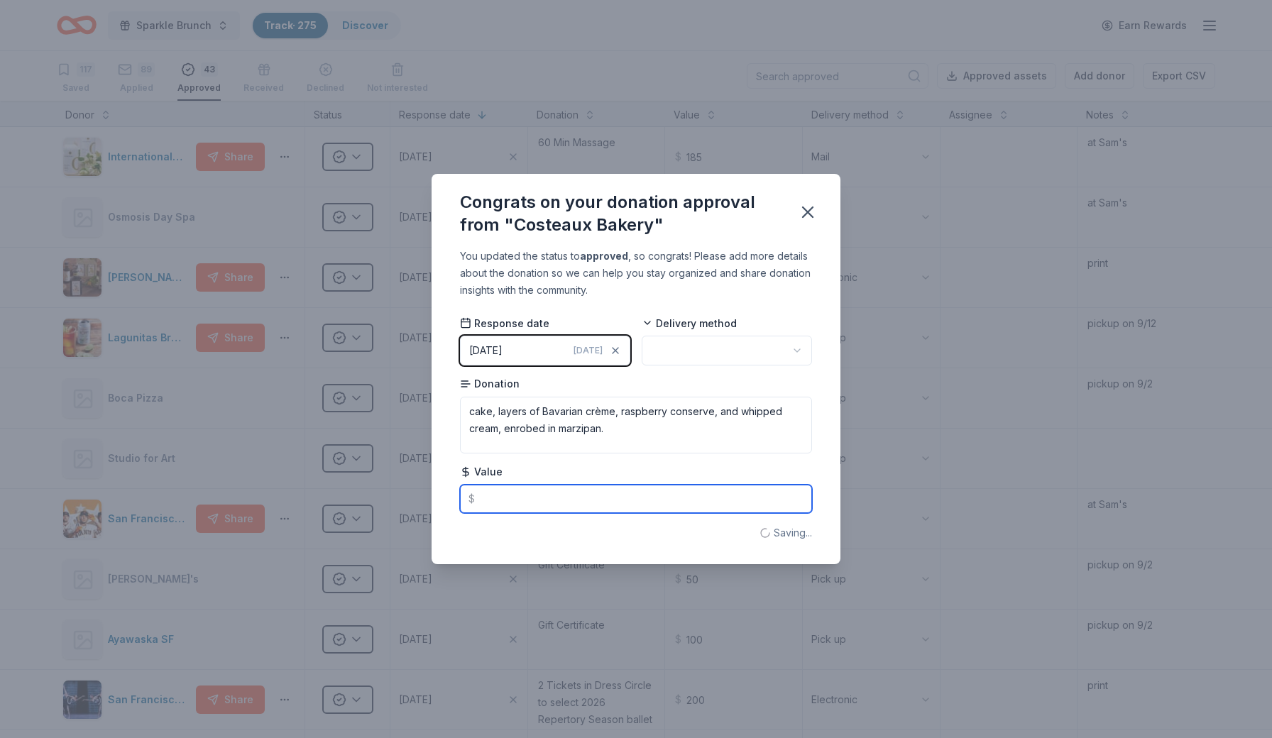
click at [558, 505] on input "text" at bounding box center [636, 499] width 352 height 28
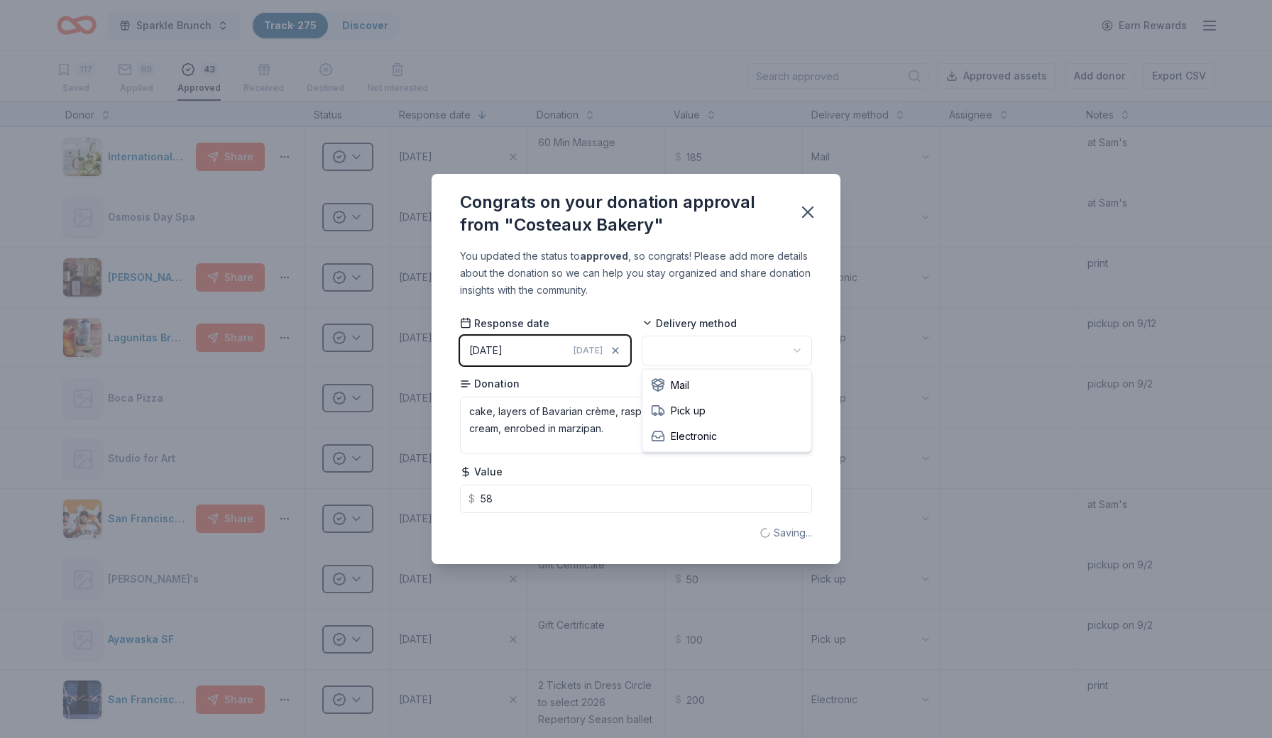
type input "58.00"
click at [707, 349] on html "Sparkle Brunch Track · 275 Discover Earn Rewards 117 Saved 89 Applied 43 Approv…" at bounding box center [636, 369] width 1272 height 738
type textarea "cake, layers of Bavarian crème, raspberry conserve, and whipped cream, enrobed …"
type input "58"
click at [811, 214] on icon "button" at bounding box center [808, 212] width 20 height 20
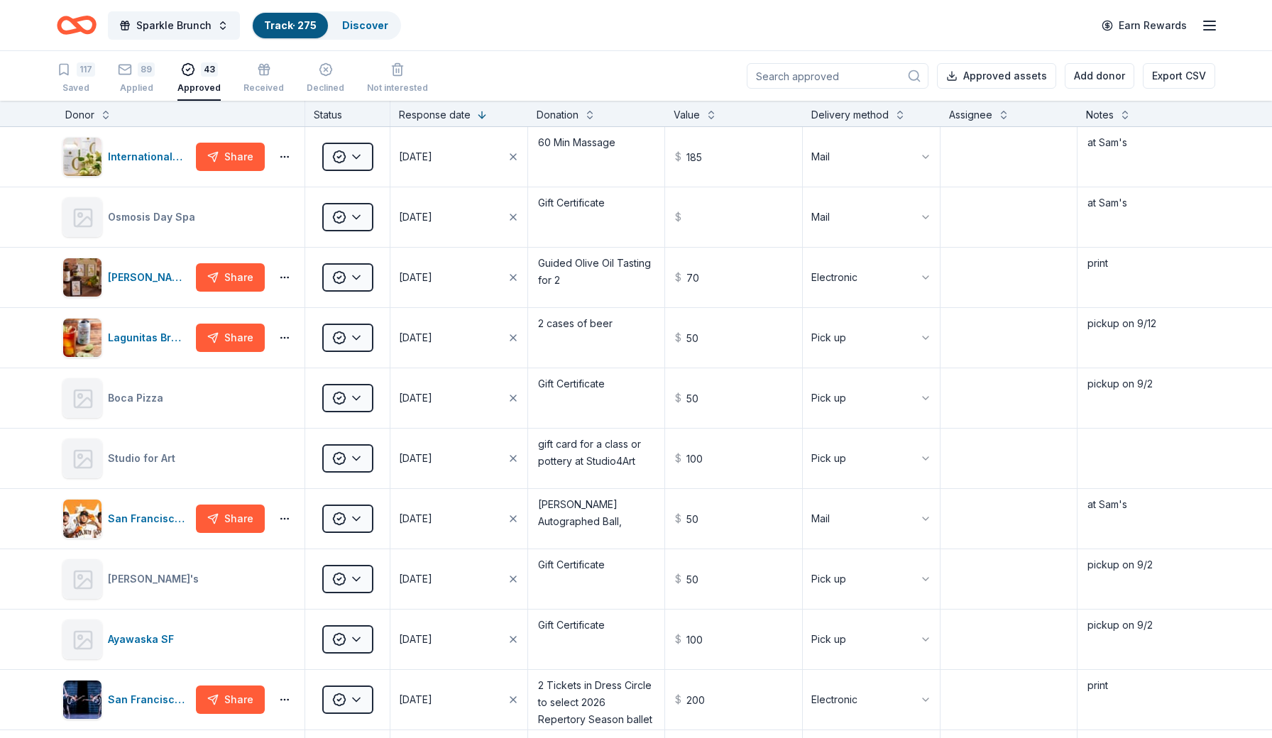
click at [846, 82] on input at bounding box center [838, 76] width 182 height 26
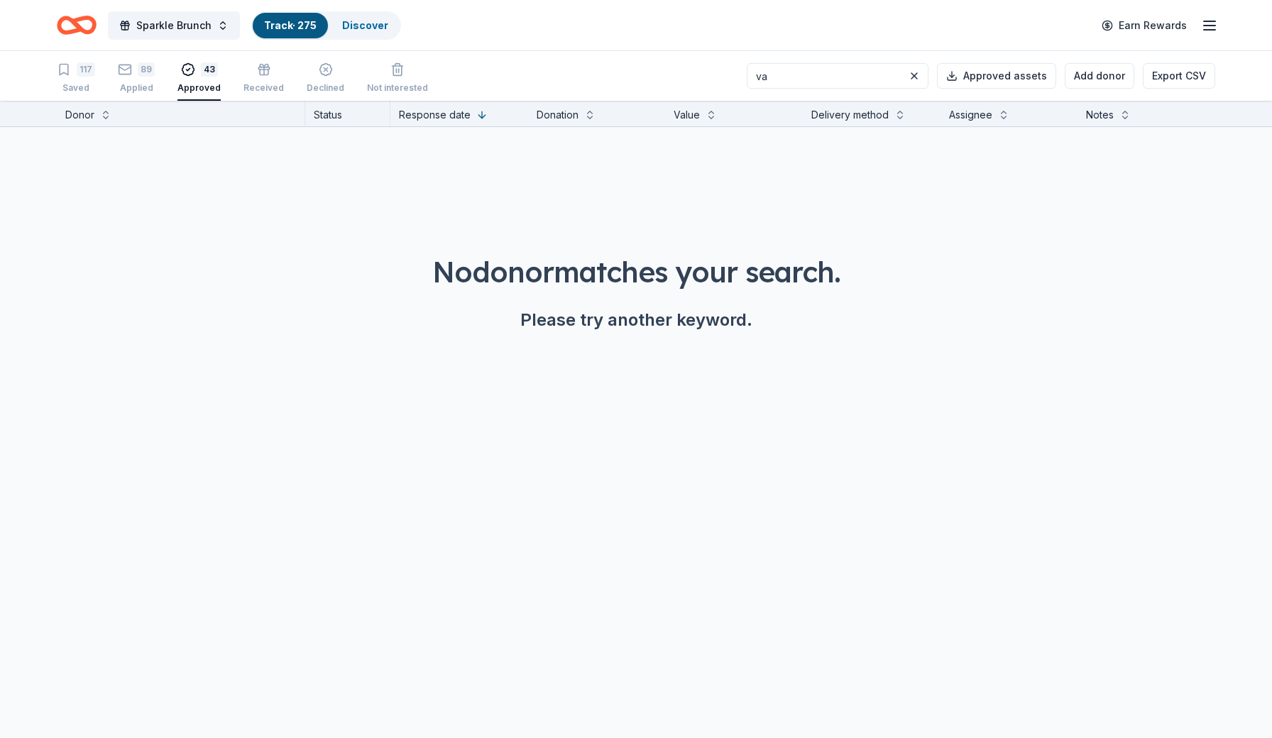
type input "v"
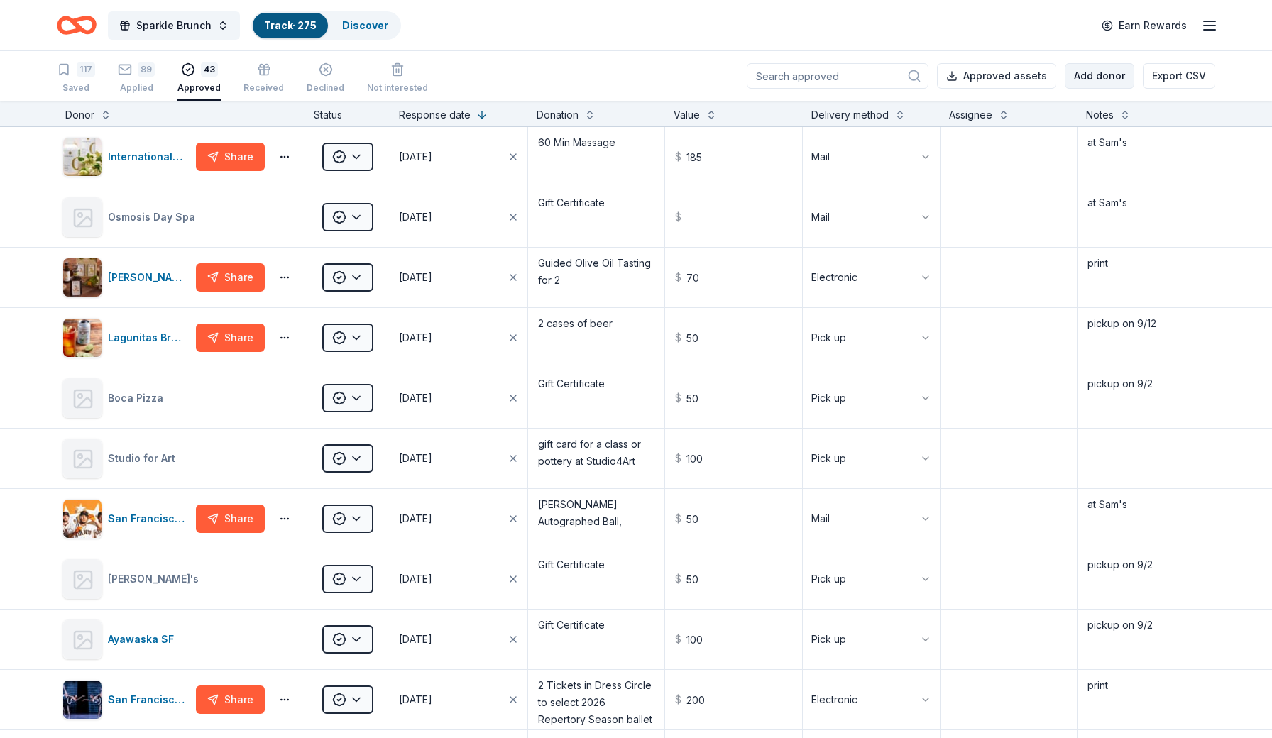
click at [1094, 75] on button "Add donor" at bounding box center [1100, 76] width 70 height 26
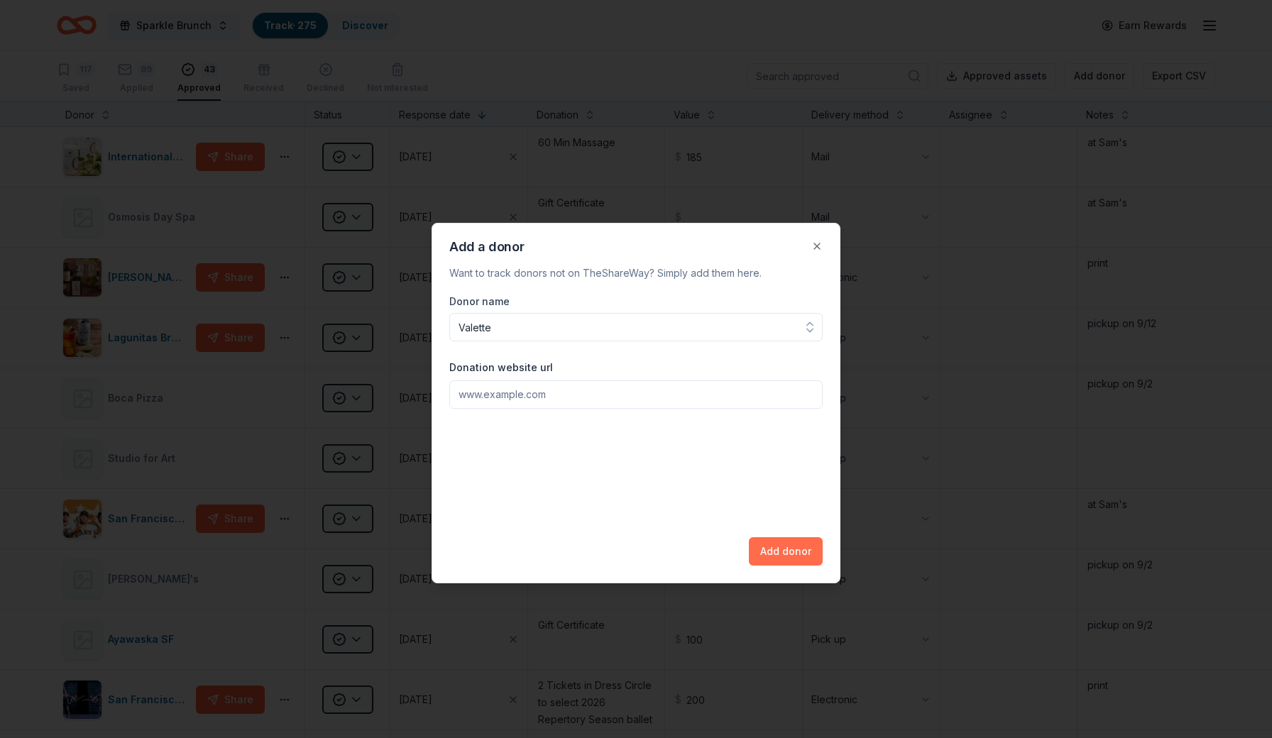
type input "Valette"
click at [791, 562] on button "Add donor" at bounding box center [786, 551] width 74 height 28
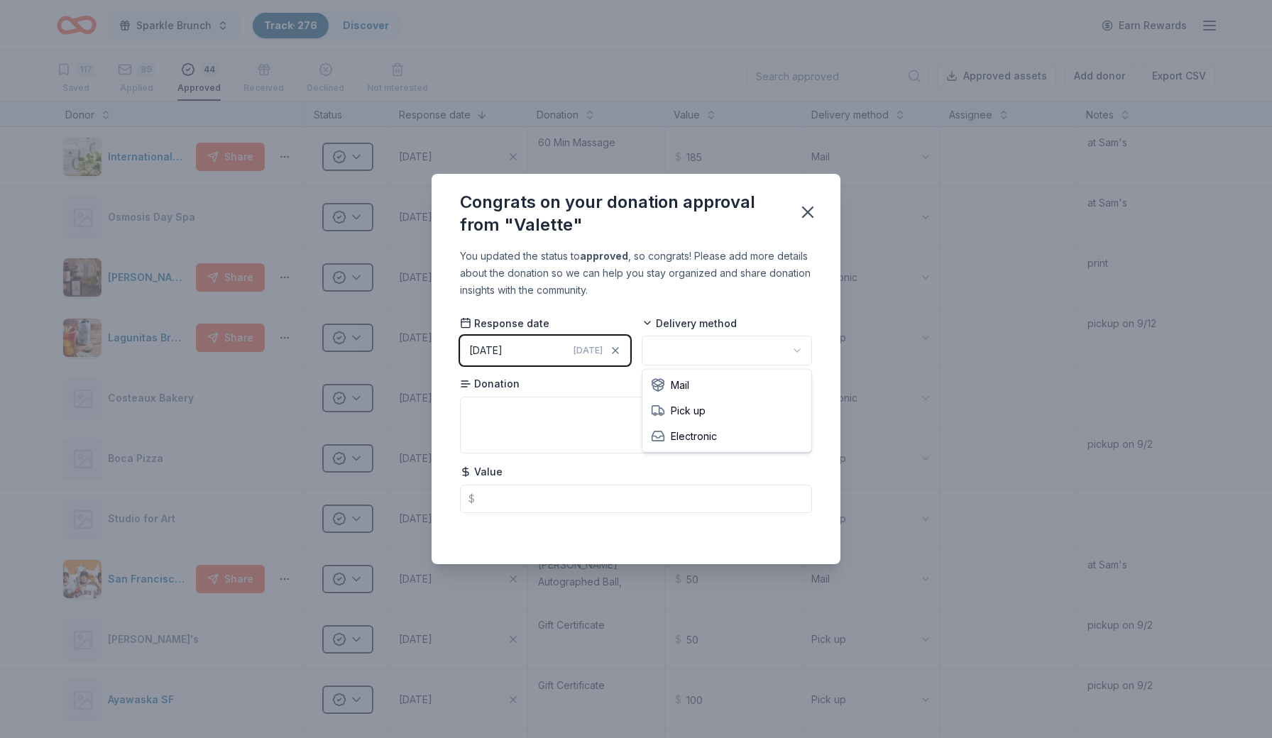
click at [758, 349] on html "Sparkle Brunch Track · 276 Discover Earn Rewards 117 Saved 89 Applied 44 Approv…" at bounding box center [636, 369] width 1272 height 738
click at [649, 410] on textarea at bounding box center [636, 425] width 352 height 57
type textarea "2 - $100 Gift"
type textarea "2 -"
type textarea "2 - $100 Gift Cards"
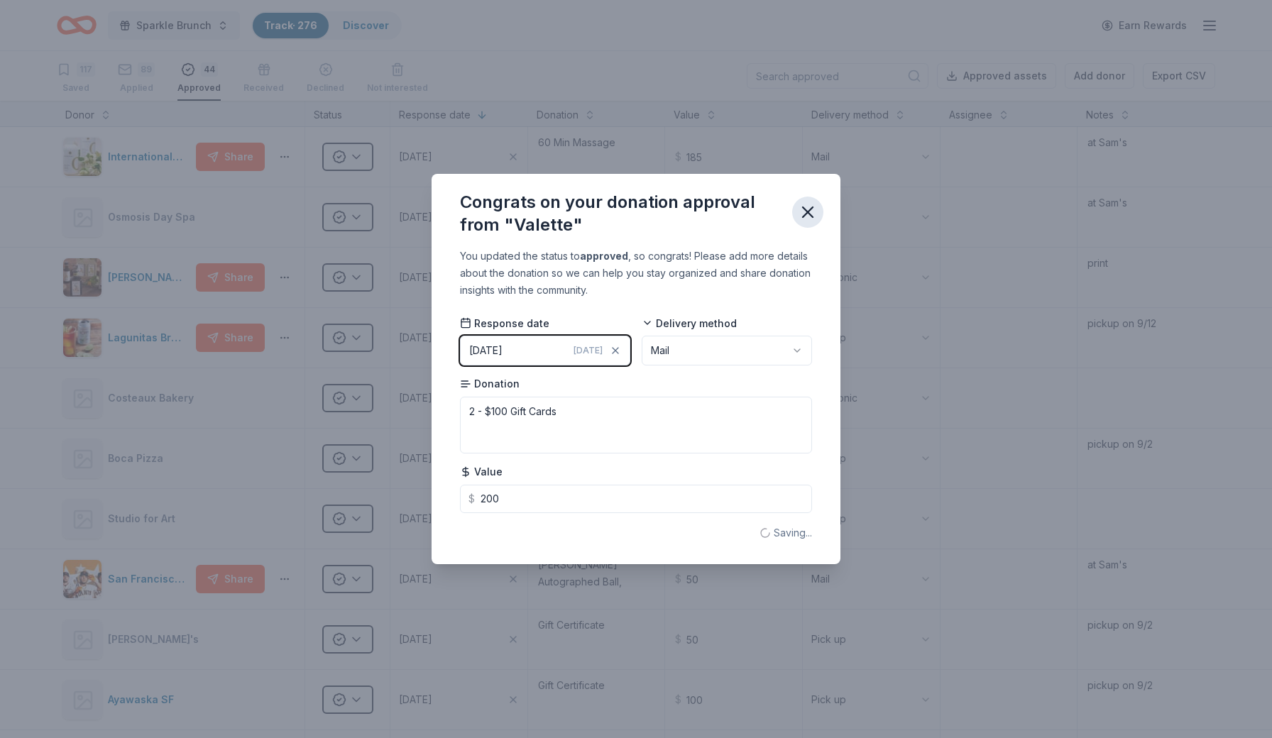
type input "200.00"
click at [804, 212] on icon "button" at bounding box center [808, 212] width 20 height 20
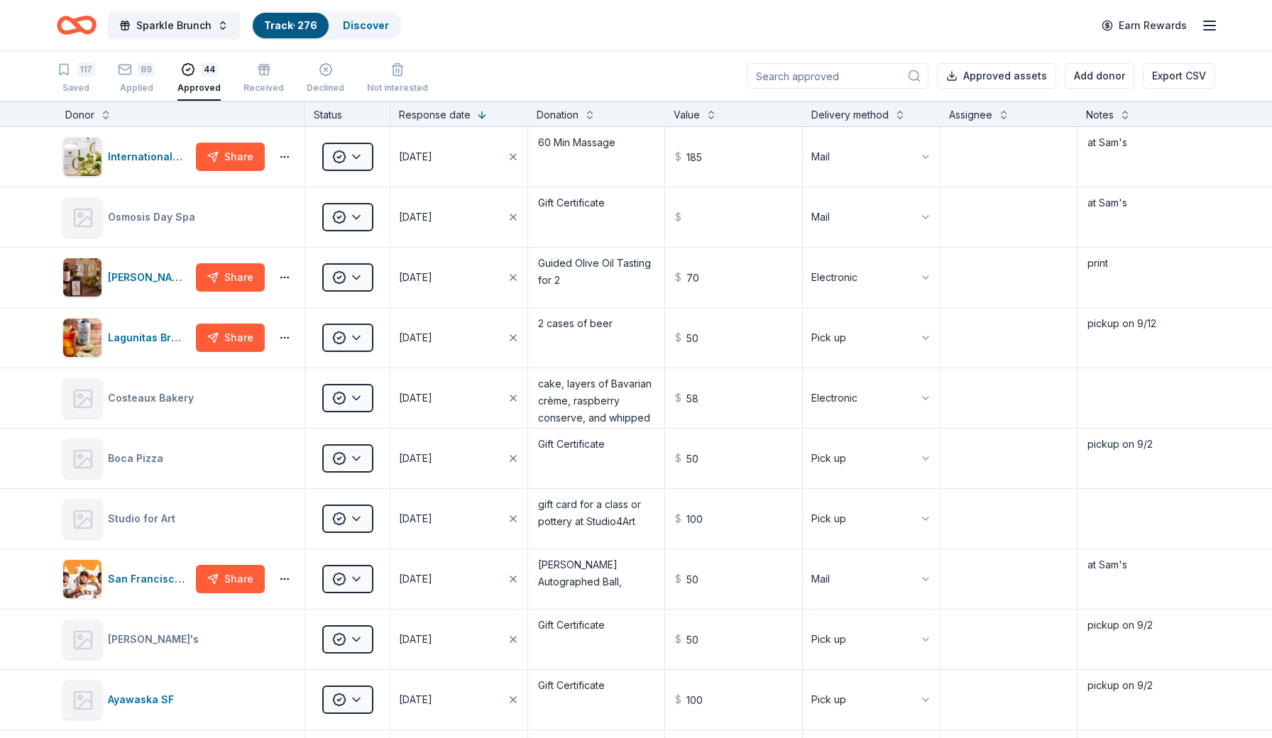
type textarea "2 - $100 Gift Cards"
type input "200"
